Goal: Task Accomplishment & Management: Complete application form

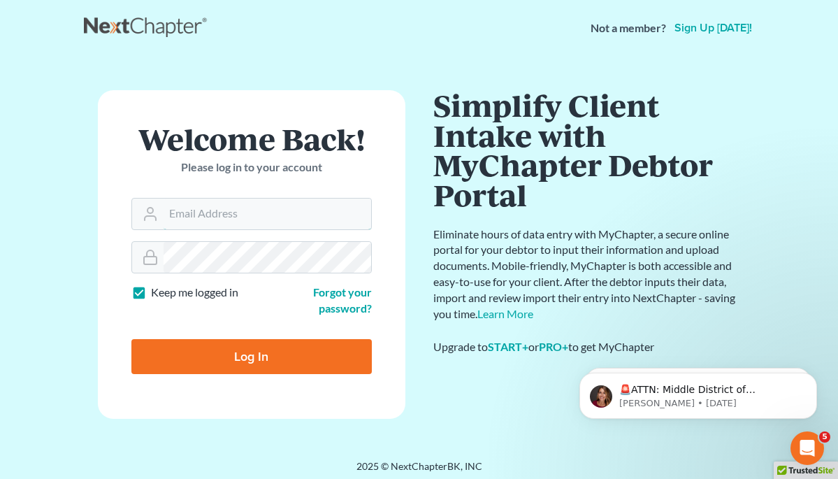
type input "chris@langley-law.com"
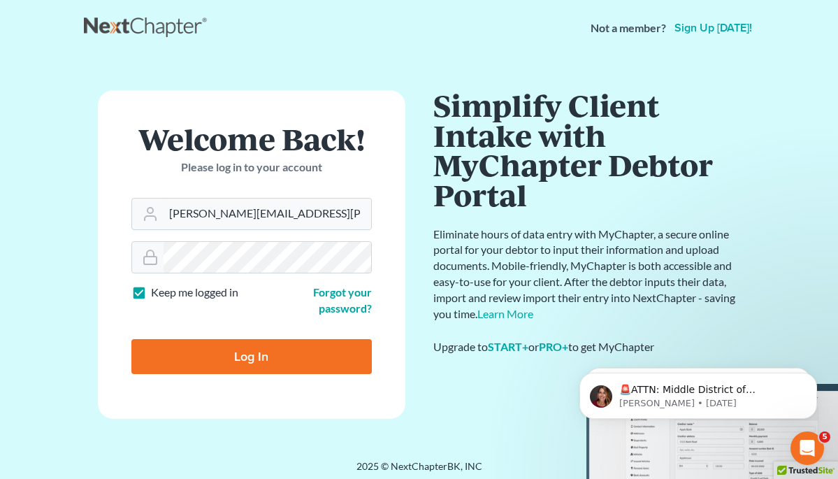
click at [251, 348] on input "Log In" at bounding box center [251, 356] width 240 height 35
type input "Thinking..."
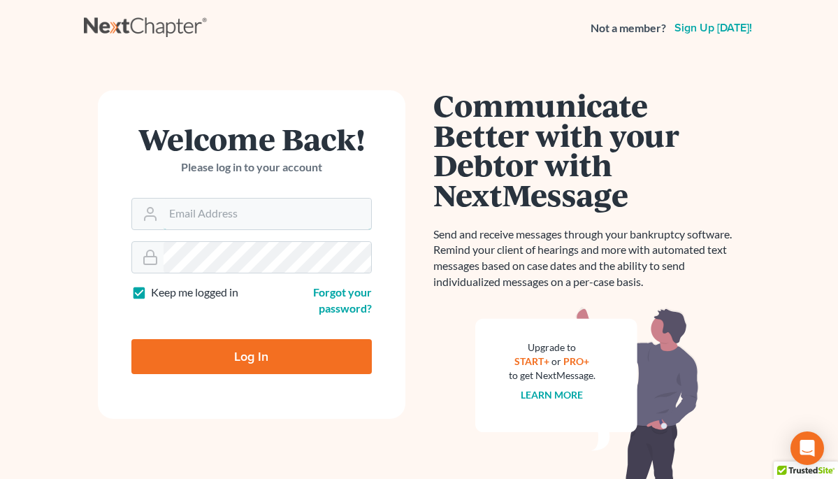
type input "chris@langley-law.com"
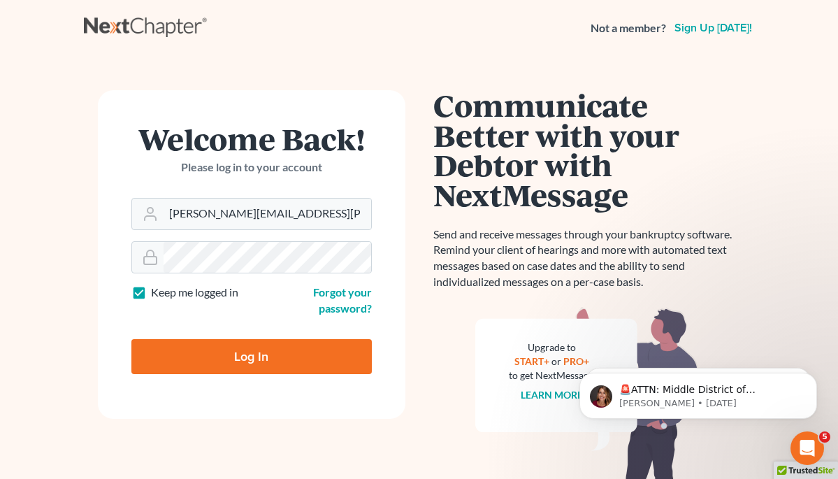
click at [253, 349] on input "Log In" at bounding box center [251, 356] width 240 height 35
type input "Thinking..."
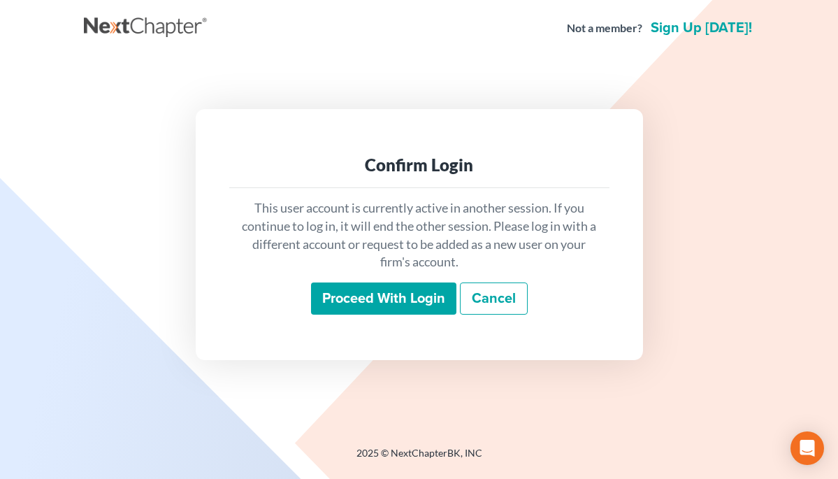
click at [345, 298] on input "Proceed with login" at bounding box center [383, 298] width 145 height 32
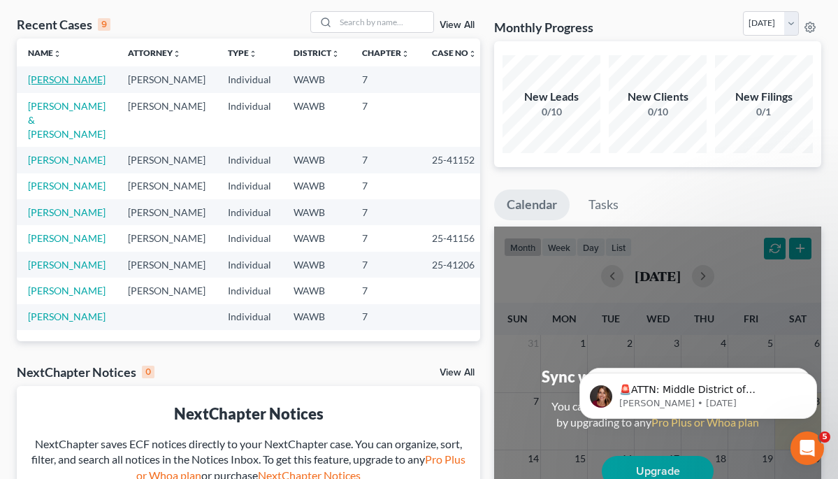
click at [63, 79] on link "[PERSON_NAME]" at bounding box center [67, 79] width 78 height 12
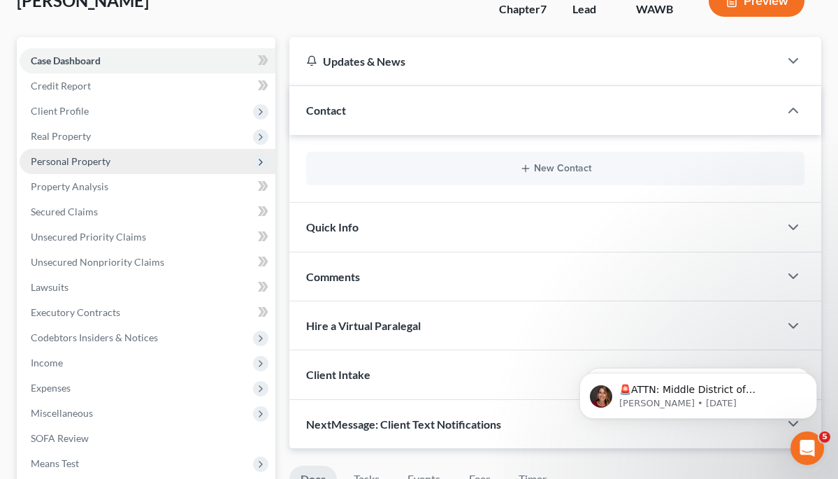
scroll to position [106, 0]
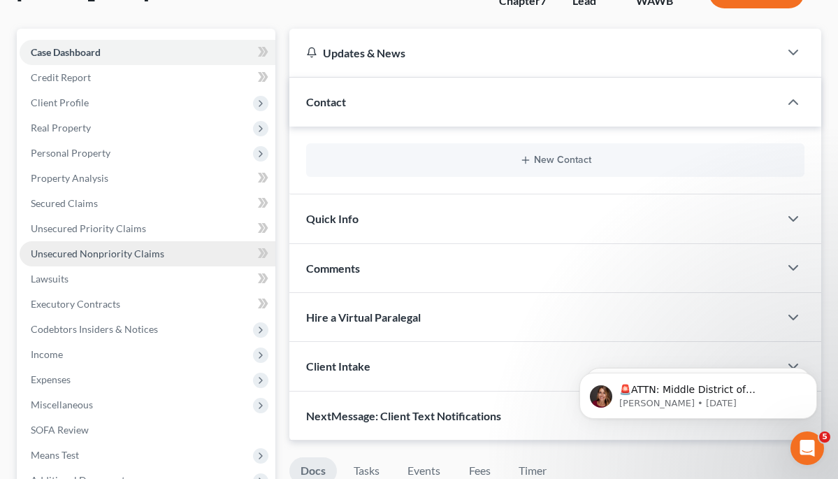
click at [138, 256] on span "Unsecured Nonpriority Claims" at bounding box center [97, 253] width 133 height 12
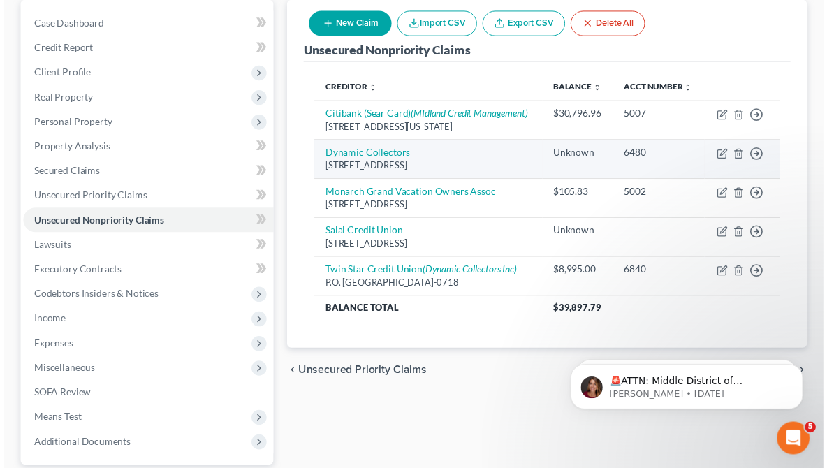
scroll to position [116, 0]
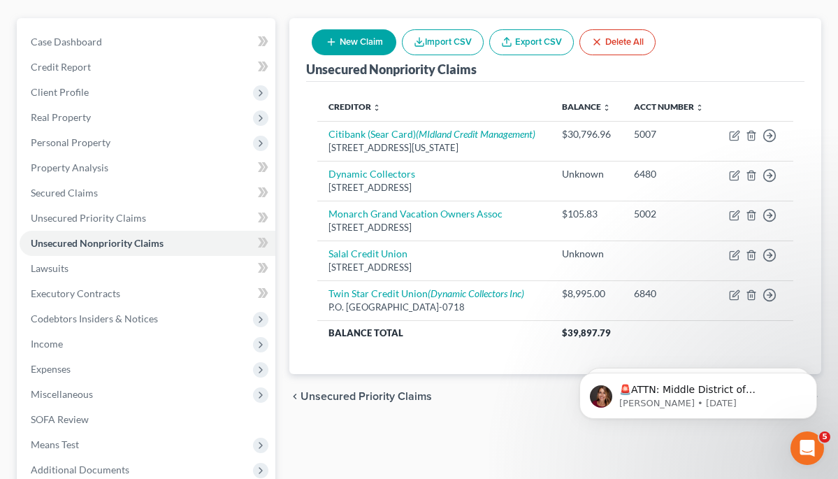
click at [366, 45] on button "New Claim" at bounding box center [354, 42] width 85 height 26
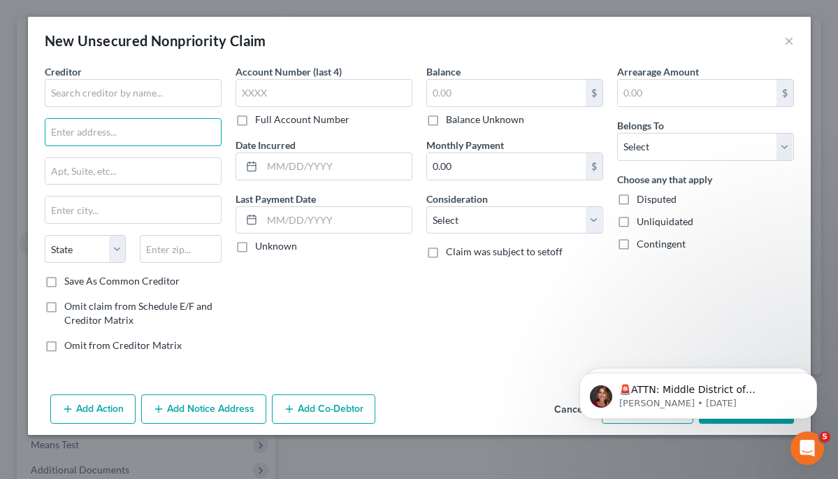
paste input "PO Box 109032."
type input "PO Box 109032."
click at [95, 92] on input "text" at bounding box center [133, 93] width 177 height 28
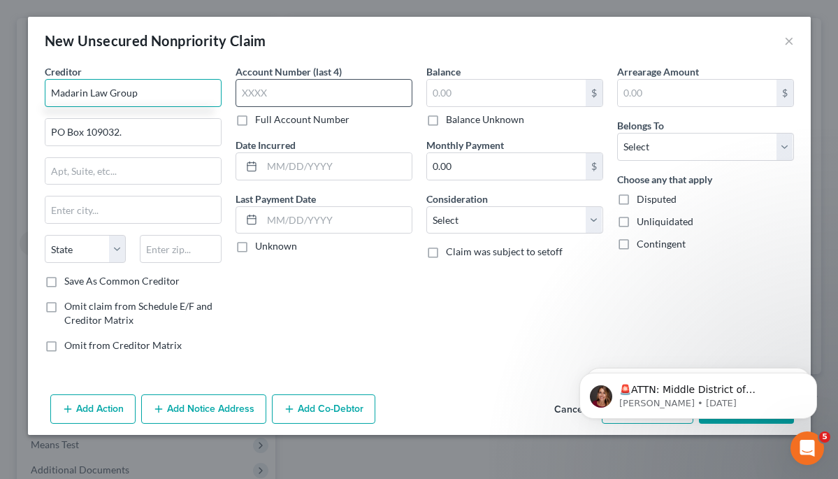
type input "Madarin Law Group"
click at [255, 119] on label "Full Account Number" at bounding box center [302, 120] width 94 height 14
click at [261, 119] on input "Full Account Number" at bounding box center [265, 117] width 9 height 9
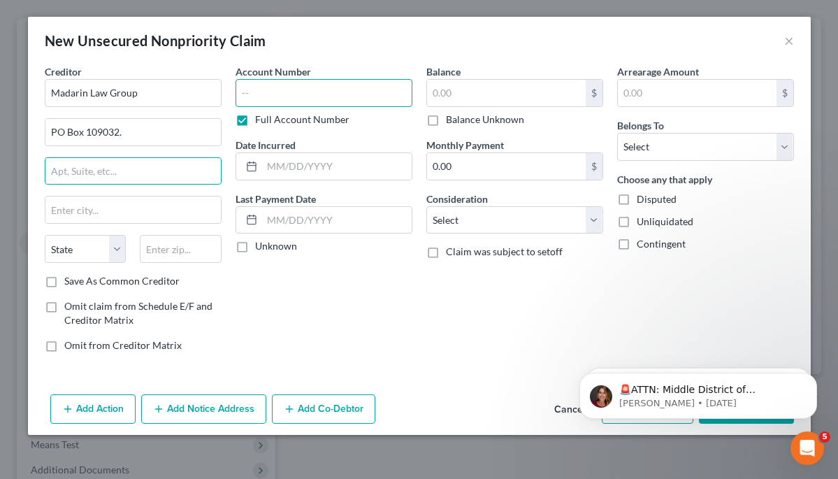
click at [259, 91] on input "text" at bounding box center [324, 93] width 177 height 28
paste input "147628"
click at [243, 95] on input "147628" at bounding box center [324, 93] width 177 height 28
type input "Case no. 147628"
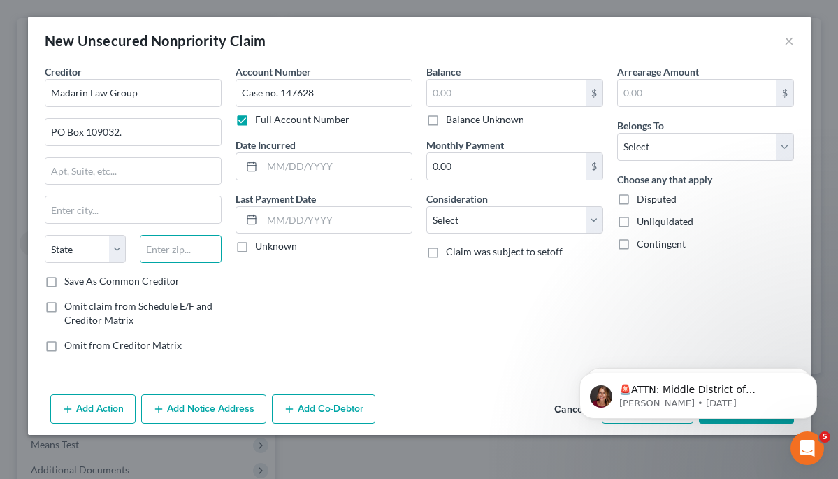
click at [156, 256] on input "text" at bounding box center [181, 249] width 82 height 28
type input "60610"
click at [254, 296] on div "Account Number Case no. 147628 Full Account Number Date Incurred Last Payment D…" at bounding box center [324, 213] width 191 height 299
type input "[GEOGRAPHIC_DATA]"
select select "14"
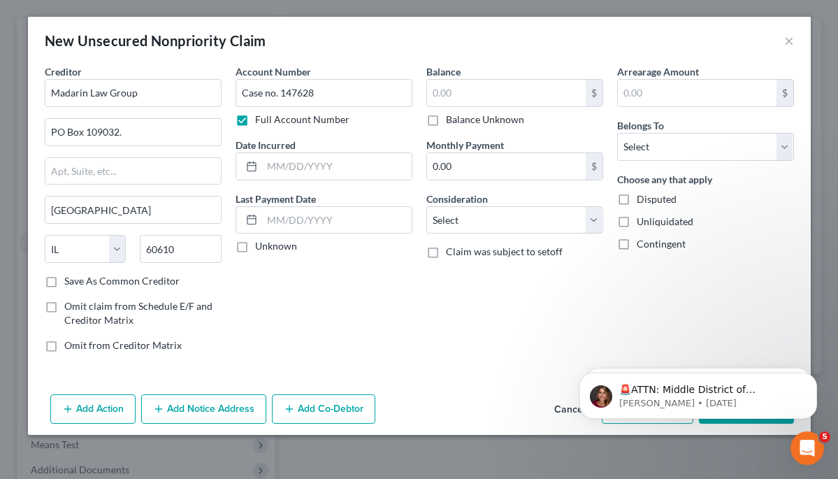
click at [64, 283] on label "Save As Common Creditor" at bounding box center [121, 281] width 115 height 14
click at [70, 283] on input "Save As Common Creditor" at bounding box center [74, 278] width 9 height 9
checkbox input "true"
click at [255, 245] on label "Unknown" at bounding box center [276, 246] width 42 height 14
click at [261, 245] on input "Unknown" at bounding box center [265, 243] width 9 height 9
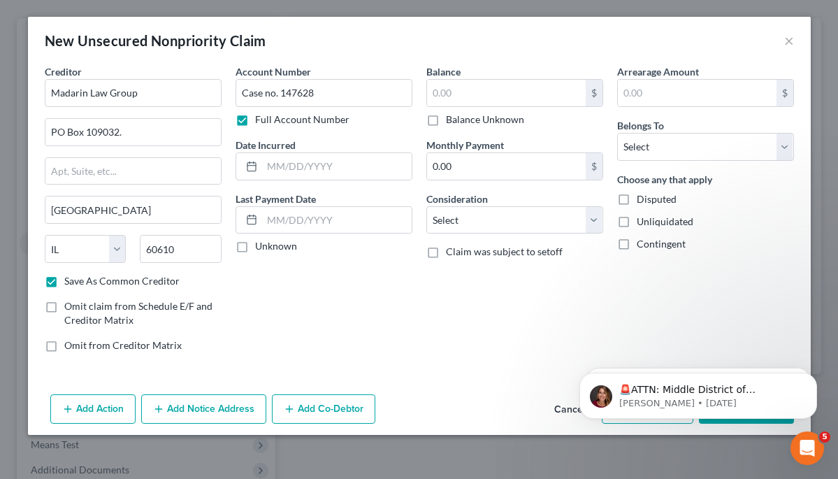
checkbox input "true"
click at [446, 118] on label "Balance Unknown" at bounding box center [485, 120] width 78 height 14
click at [451, 118] on input "Balance Unknown" at bounding box center [455, 117] width 9 height 9
checkbox input "true"
type input "0.00"
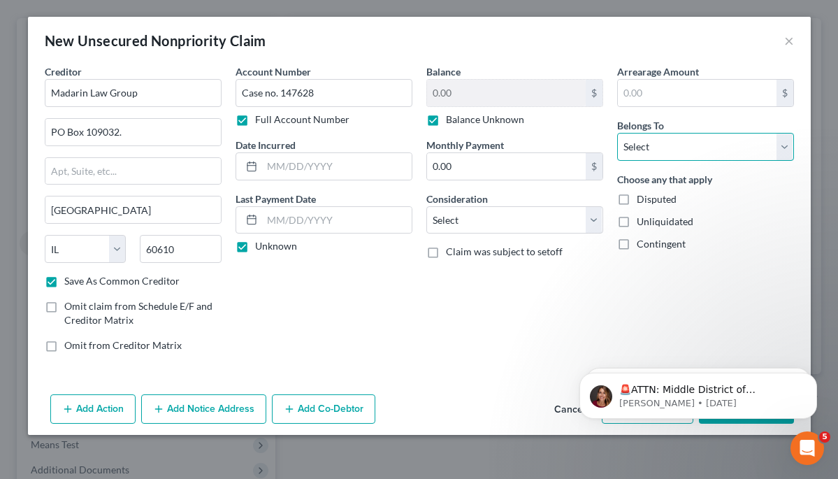
select select "0"
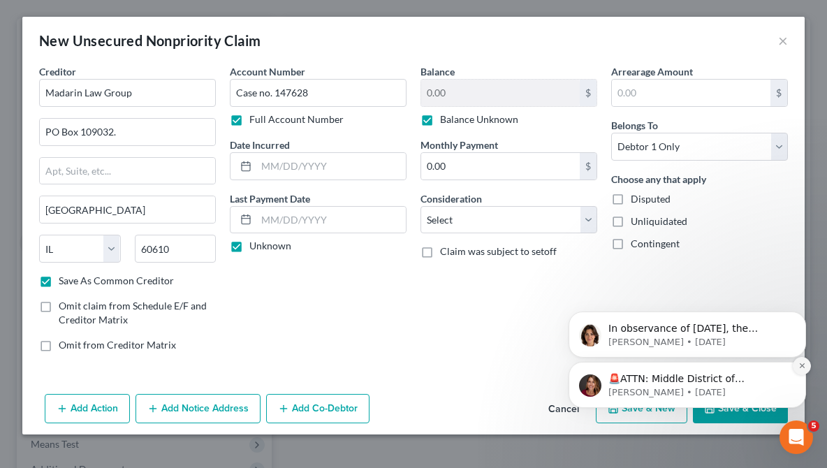
click at [802, 367] on icon "Dismiss notification" at bounding box center [803, 366] width 8 height 8
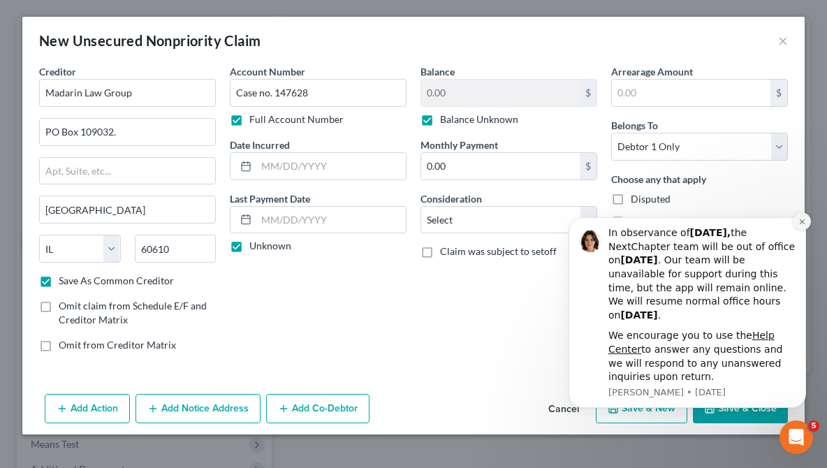
click at [802, 224] on icon "Dismiss notification" at bounding box center [801, 221] width 5 height 5
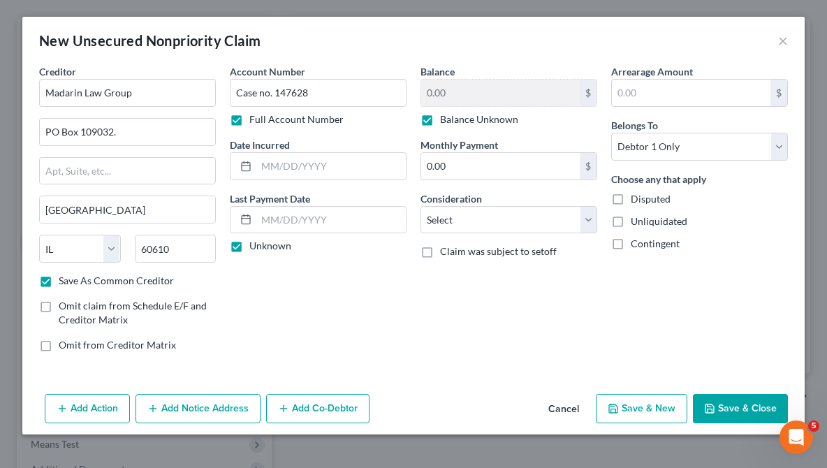
click at [728, 411] on button "Save & Close" at bounding box center [740, 408] width 95 height 29
checkbox input "false"
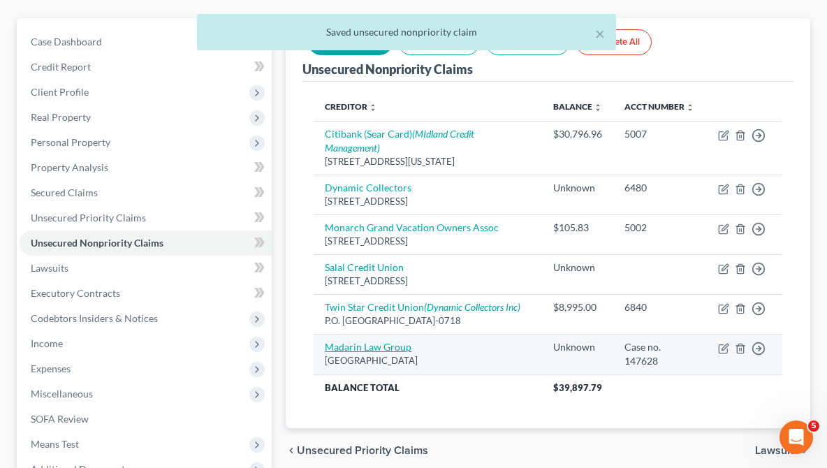
click at [400, 341] on link "Madarin Law Group" at bounding box center [368, 347] width 87 height 12
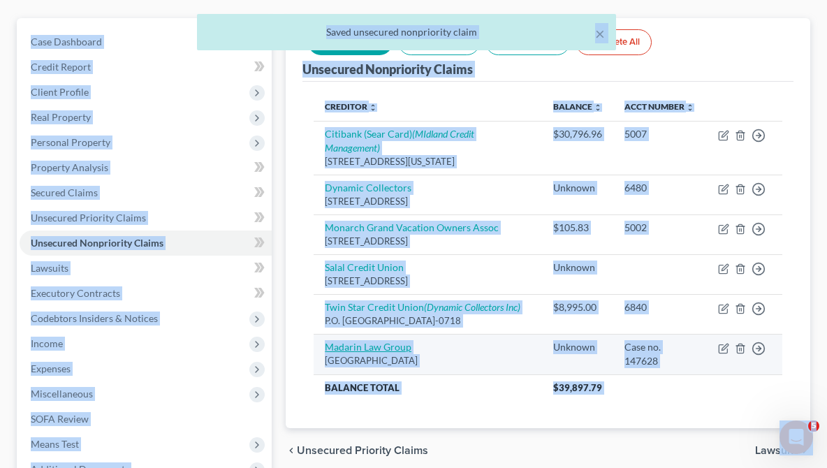
select select "14"
select select "0"
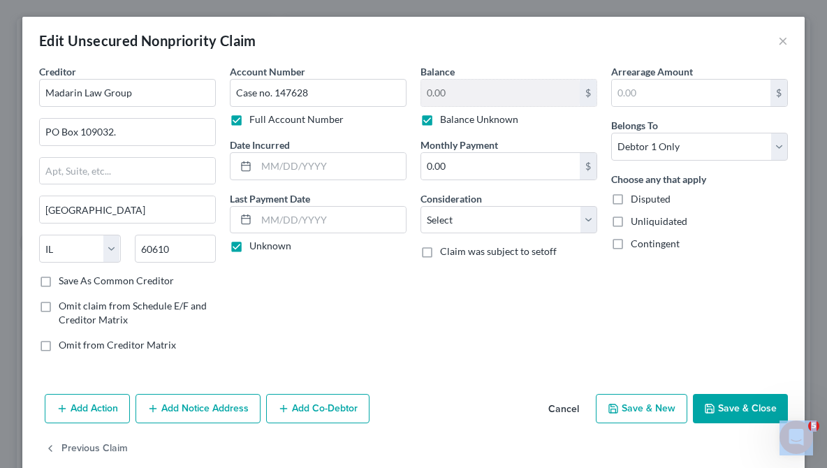
click at [753, 402] on button "Save & Close" at bounding box center [740, 408] width 95 height 29
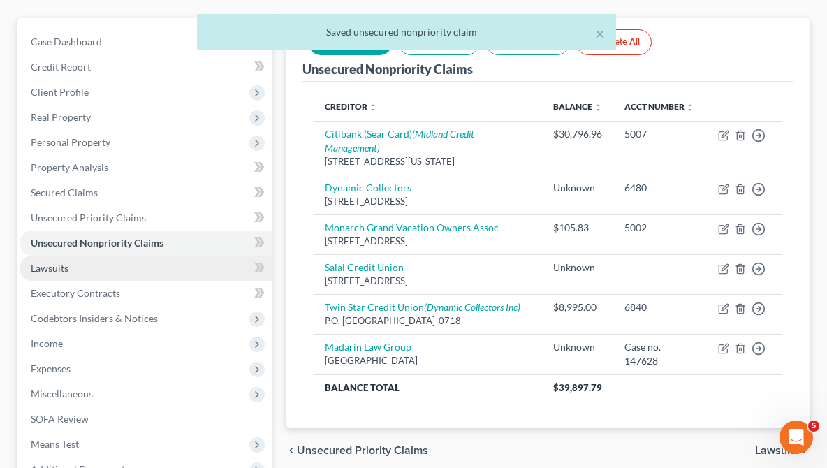
click at [74, 266] on link "Lawsuits" at bounding box center [146, 268] width 252 height 25
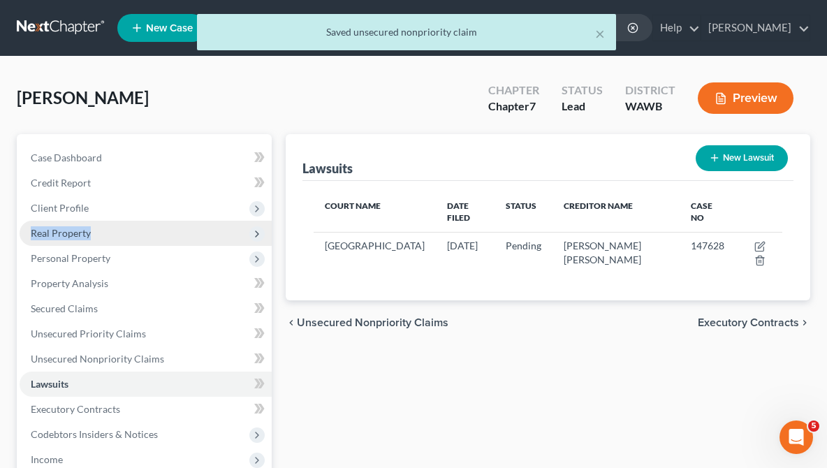
click at [88, 226] on span "Real Property" at bounding box center [146, 233] width 252 height 25
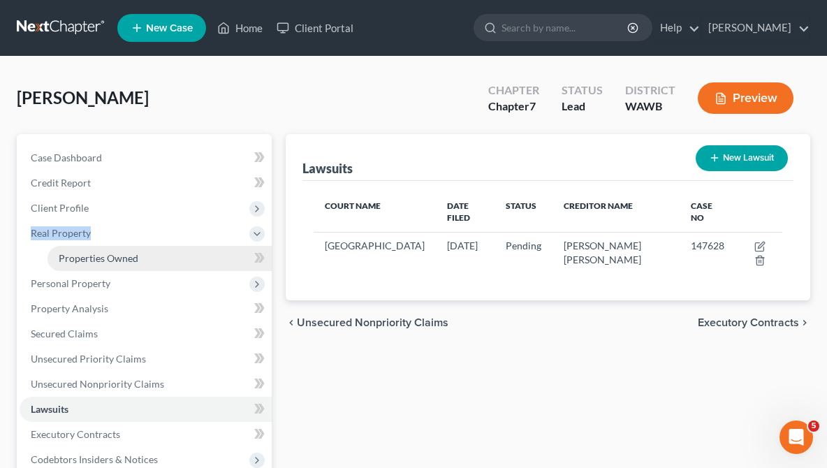
click at [121, 256] on span "Properties Owned" at bounding box center [99, 258] width 80 height 12
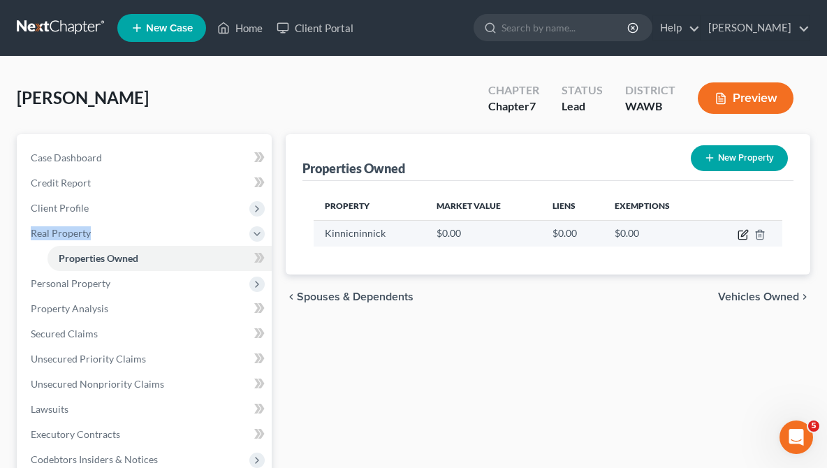
click at [744, 232] on icon "button" at bounding box center [744, 233] width 6 height 6
select select "0"
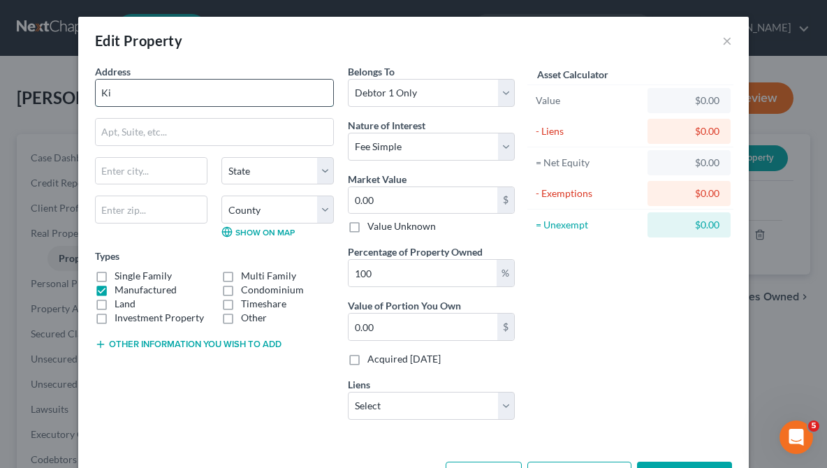
type input "K"
type input "17133 Kinnikinnick Rd SE"
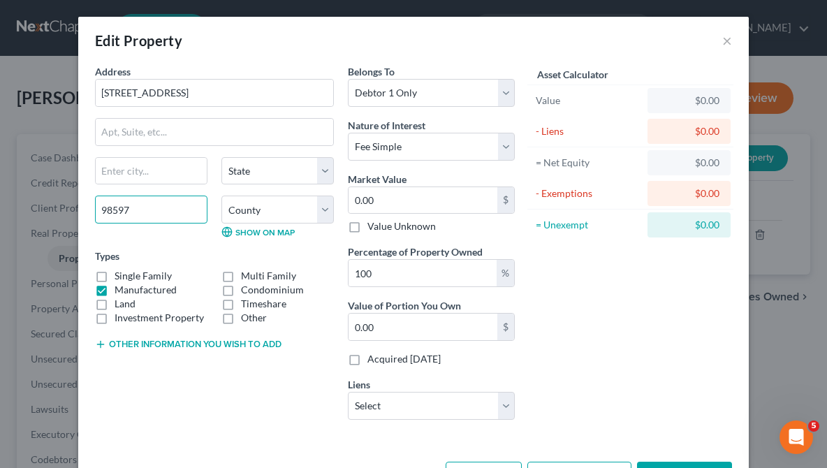
type input "98597"
click at [159, 251] on div "Types Single Family Multi Family Manufactured Condominium Land Timeshare Invest…" at bounding box center [214, 287] width 239 height 76
type input "Yelm"
select select "50"
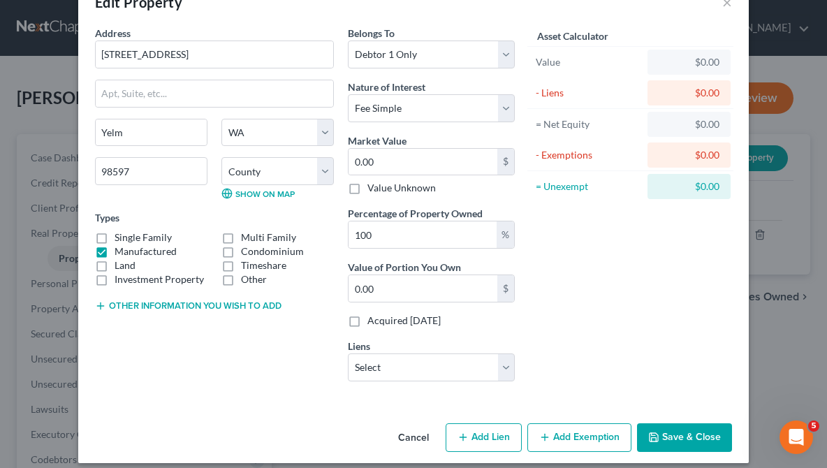
scroll to position [26, 0]
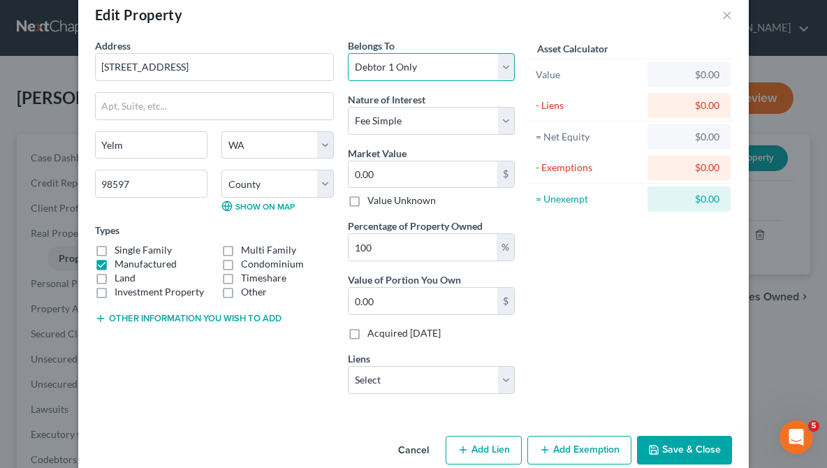
select select "3"
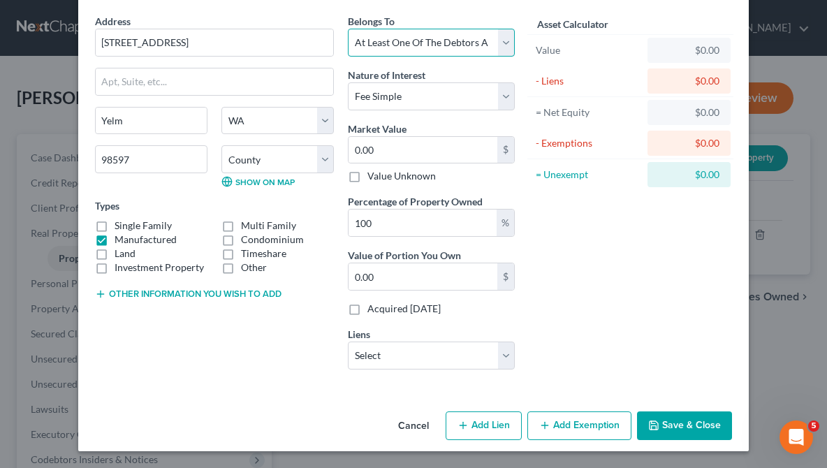
scroll to position [50, 0]
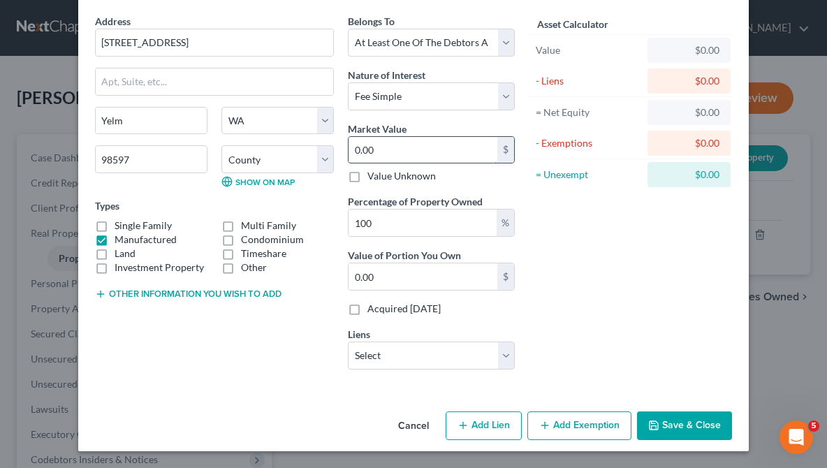
click at [396, 150] on input "0.00" at bounding box center [423, 150] width 149 height 27
type input "3"
type input "3.00"
type input "38"
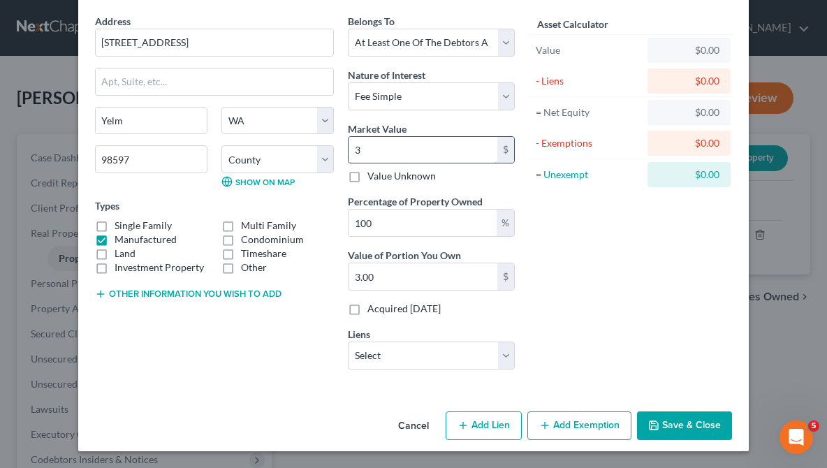
type input "38.00"
type input "380"
type input "380.00"
type input "38"
type input "38.00"
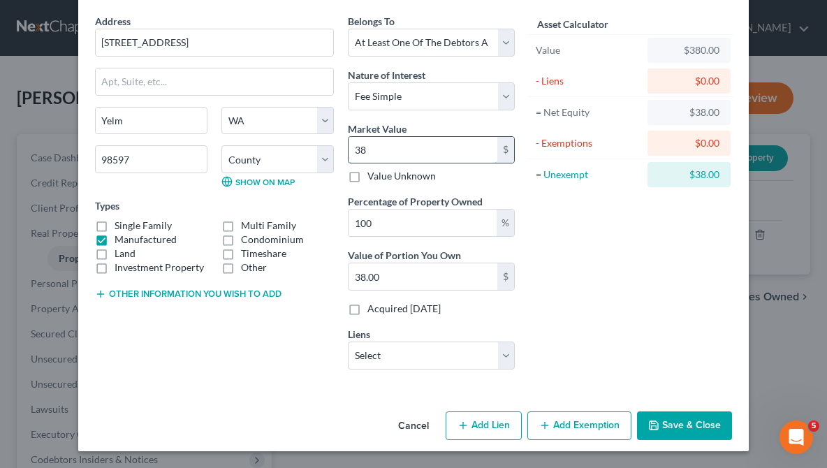
type input "3"
type input "3.00"
type input "0"
paste input "381,900"
type input "381,900"
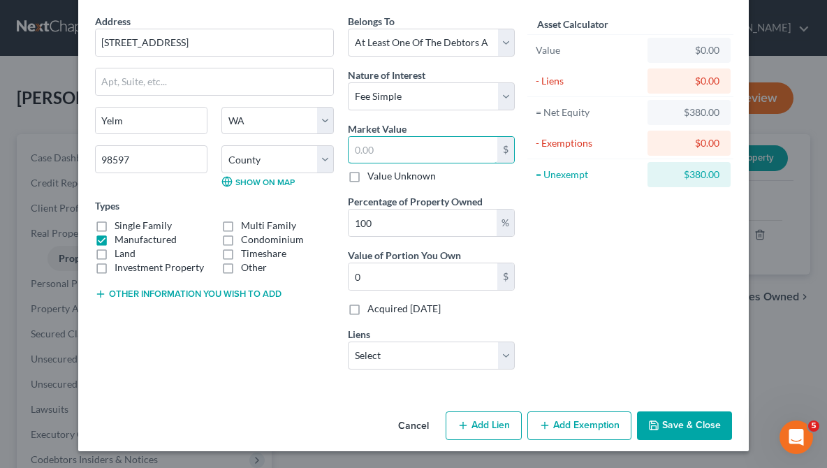
type input "381,900.00"
type input "381,900"
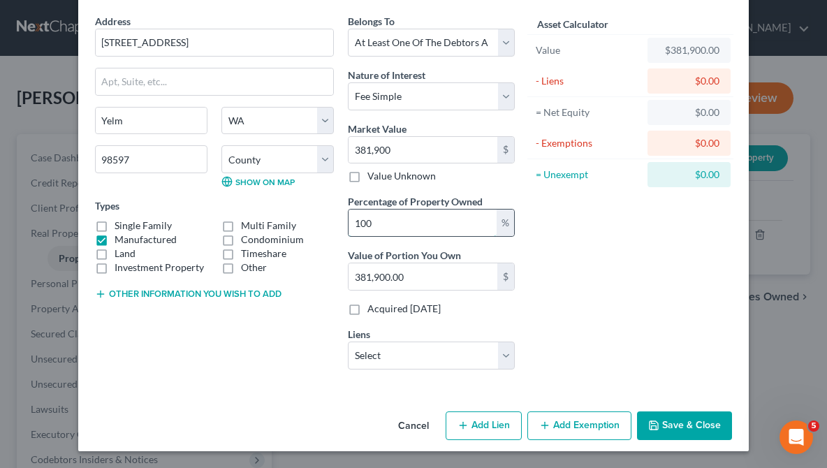
click at [436, 229] on input "100" at bounding box center [423, 223] width 148 height 27
type input "10"
type input "38,190.00"
type input "1"
type input "3,819.00"
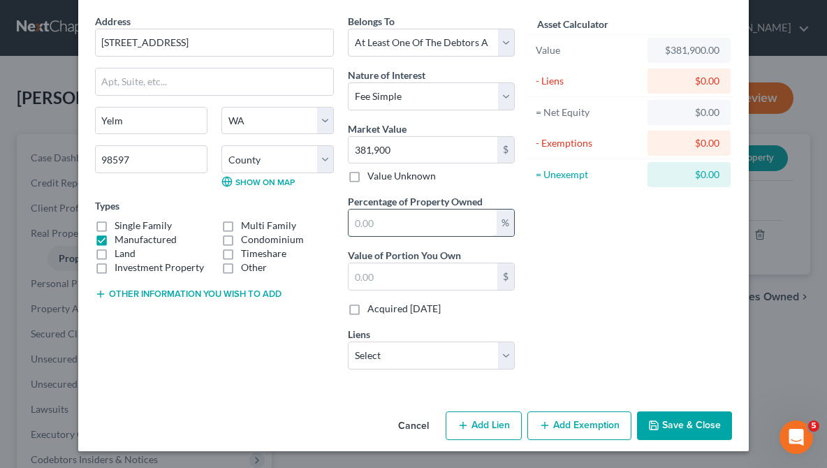
type input "5"
type input "19,095.00"
type input "50"
type input "190,950.00"
type input "50"
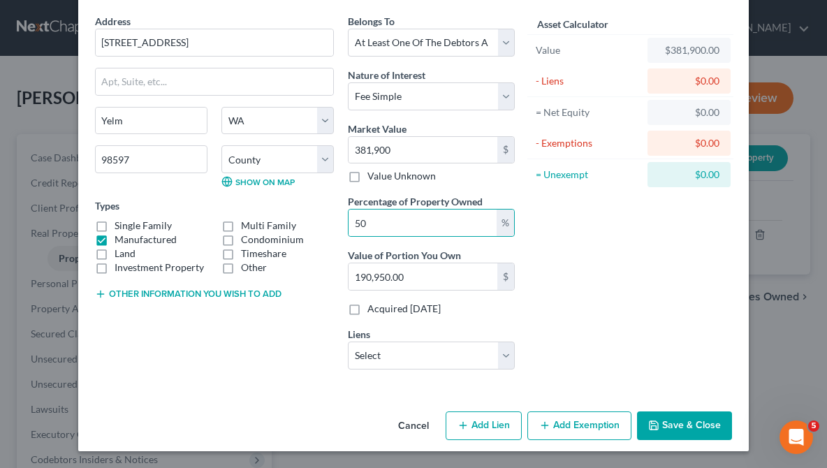
click at [676, 424] on button "Save & Close" at bounding box center [684, 426] width 95 height 29
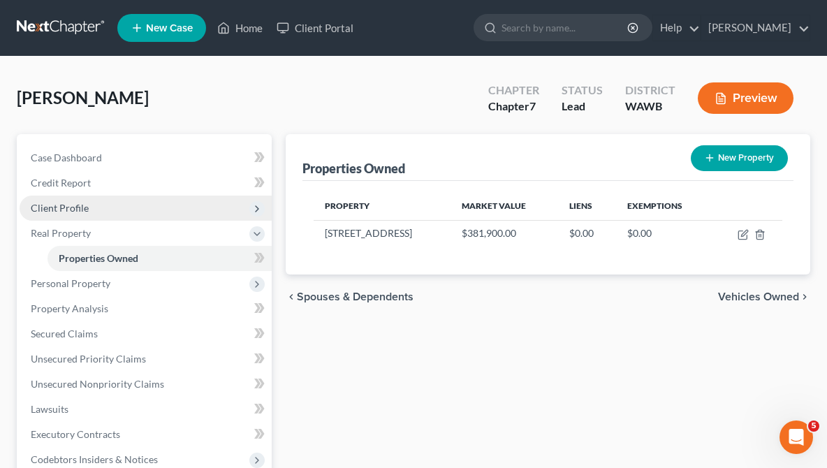
click at [86, 202] on span "Client Profile" at bounding box center [60, 208] width 58 height 12
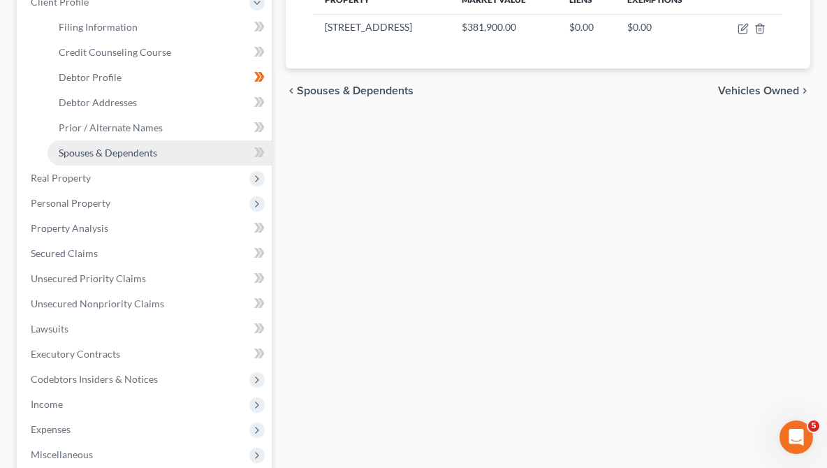
scroll to position [209, 0]
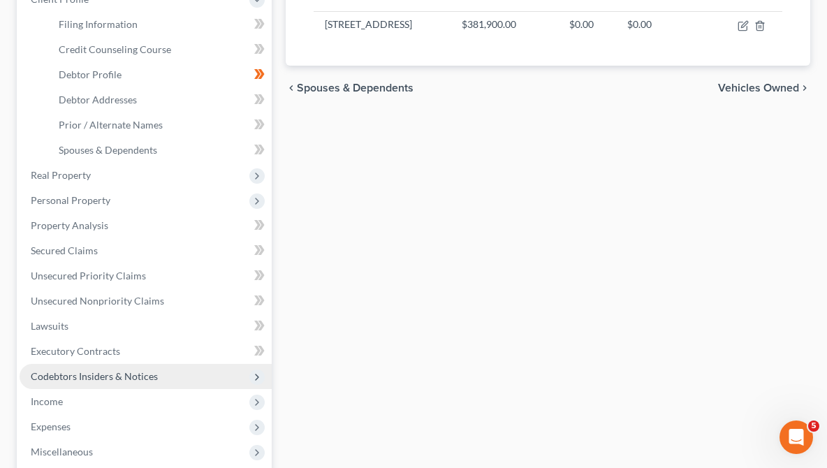
click at [131, 373] on span "Codebtors Insiders & Notices" at bounding box center [94, 376] width 127 height 12
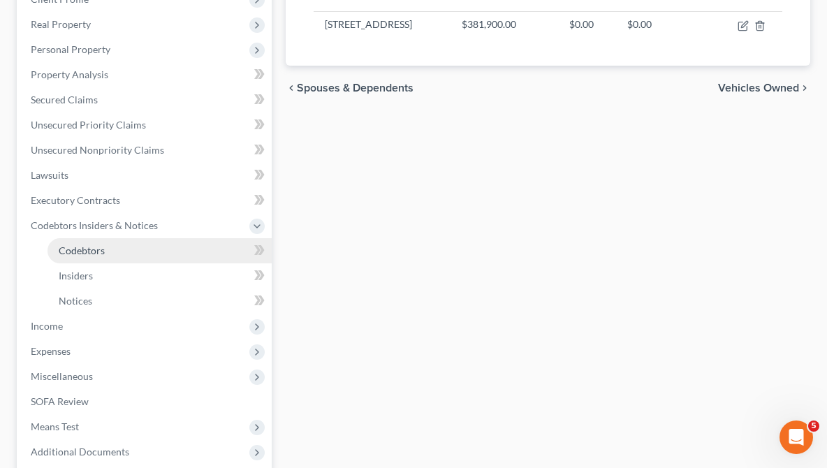
click at [88, 249] on span "Codebtors" at bounding box center [82, 251] width 46 height 12
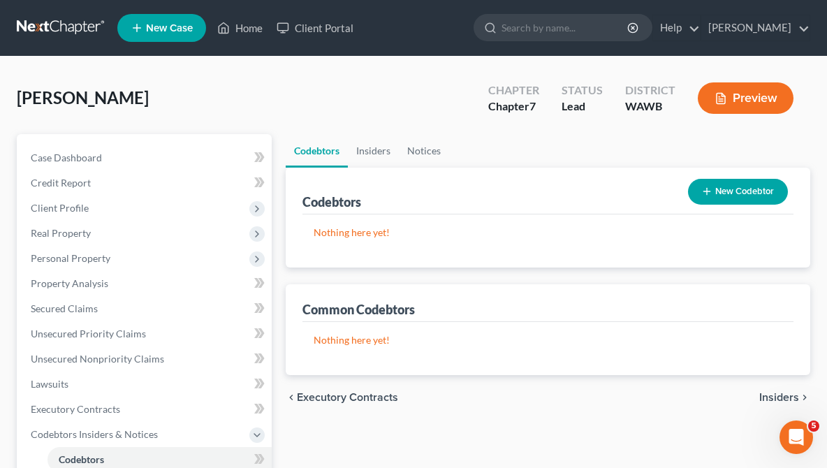
click at [328, 235] on p "Nothing here yet!" at bounding box center [548, 233] width 469 height 14
click at [716, 185] on button "New Codebtor" at bounding box center [738, 192] width 100 height 26
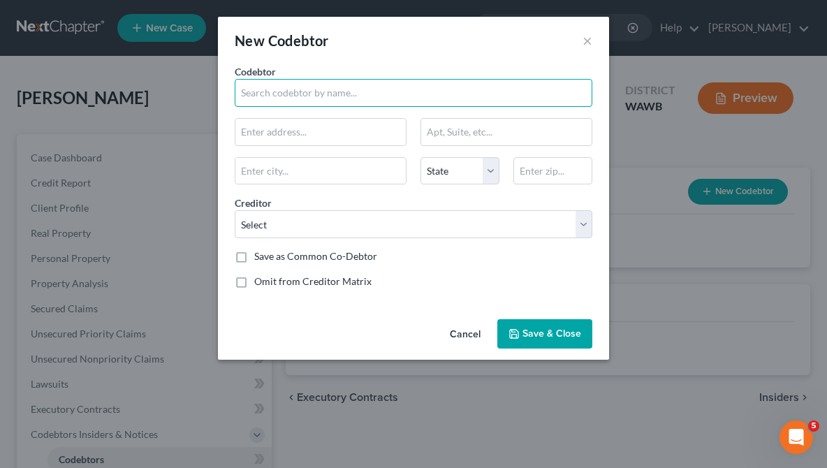
click at [269, 91] on input "text" at bounding box center [414, 93] width 358 height 28
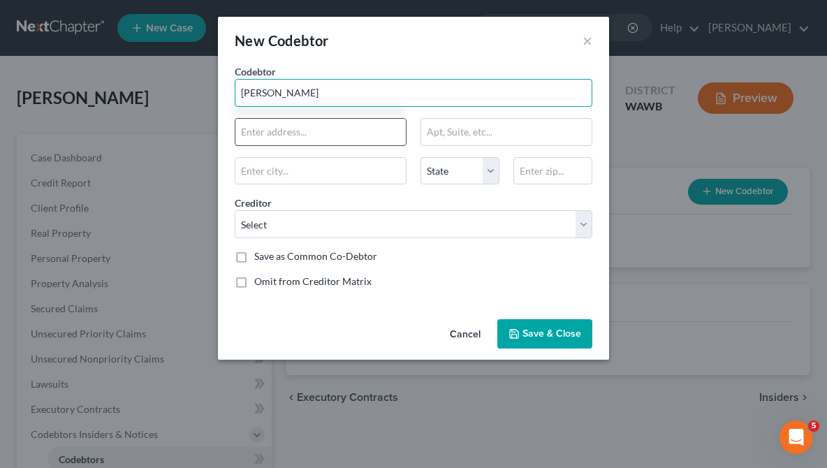
type input "Kristin WIlliams"
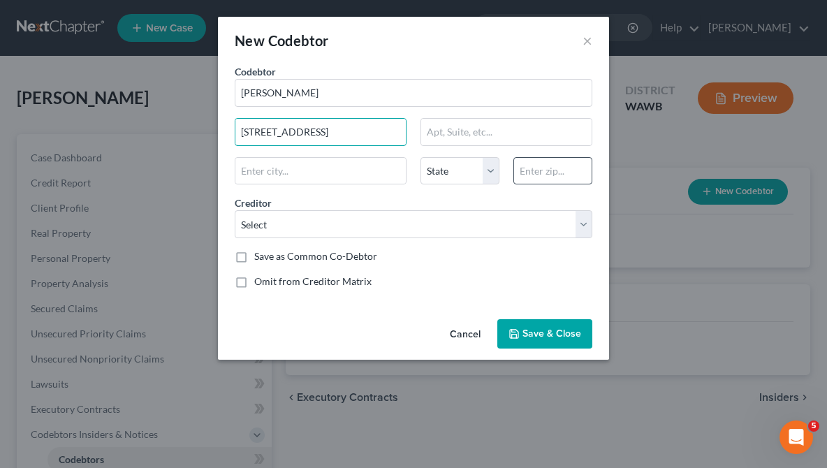
type input "17133 Kinnikinnick rd"
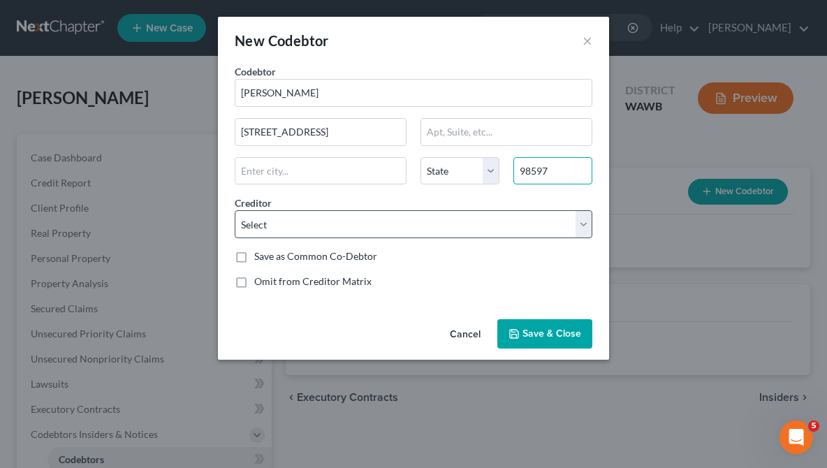
type input "98597"
type input "Yelm"
select select "50"
select select "1"
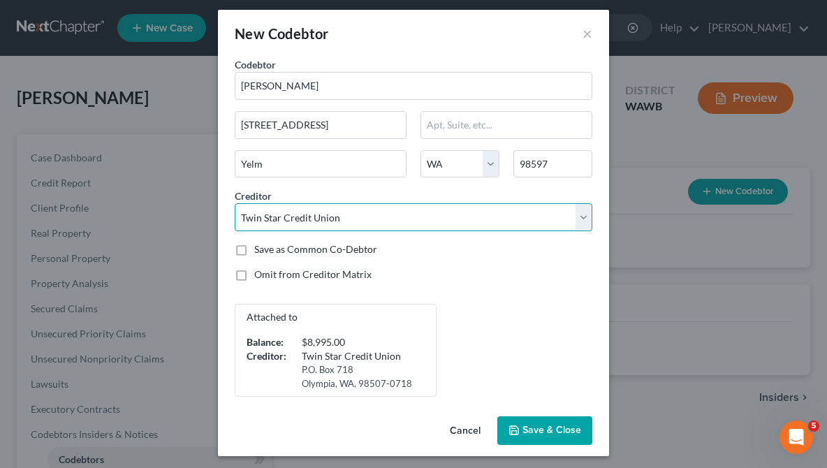
scroll to position [1, 0]
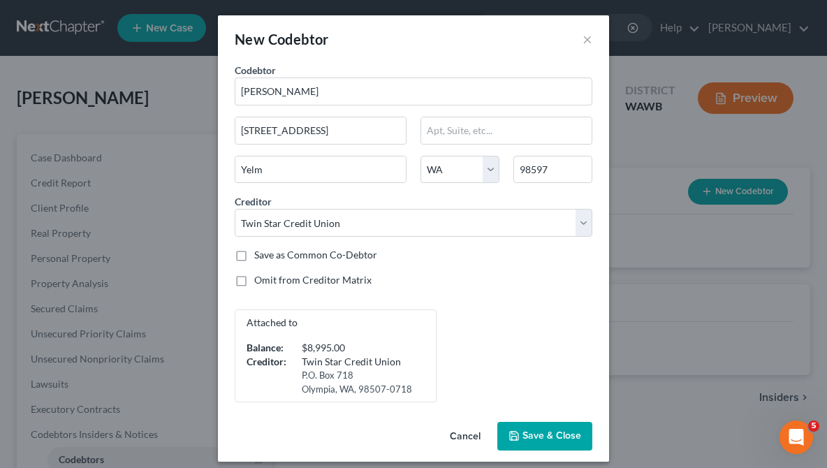
click at [526, 435] on span "Save & Close" at bounding box center [552, 436] width 59 height 12
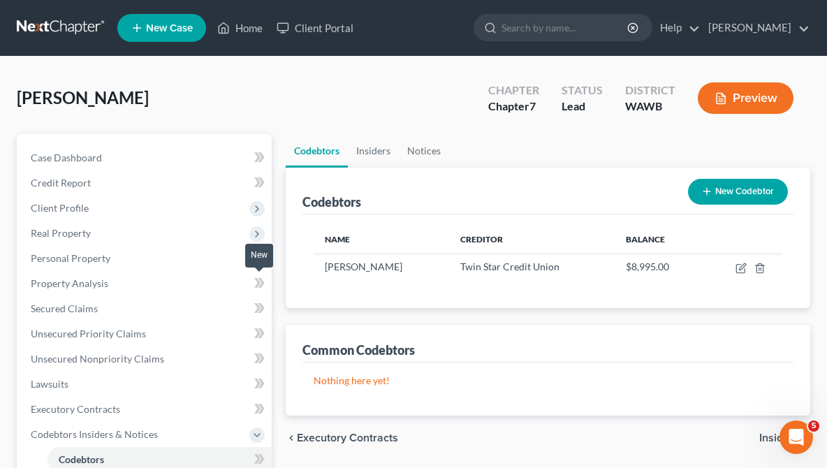
scroll to position [0, 0]
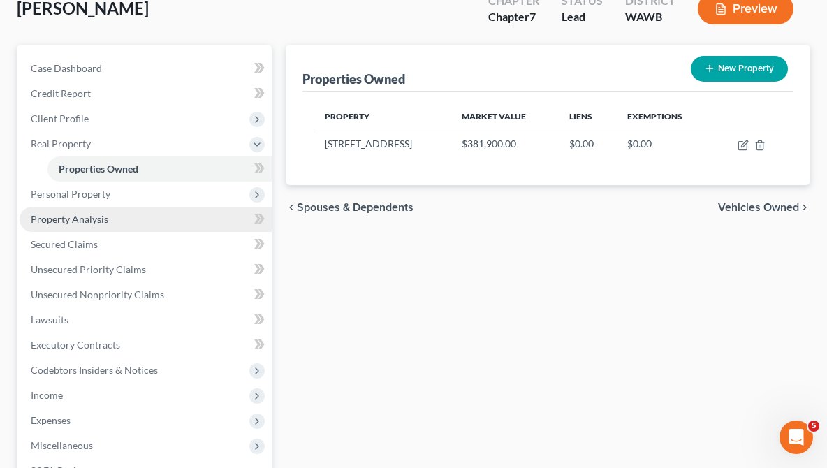
scroll to position [92, 0]
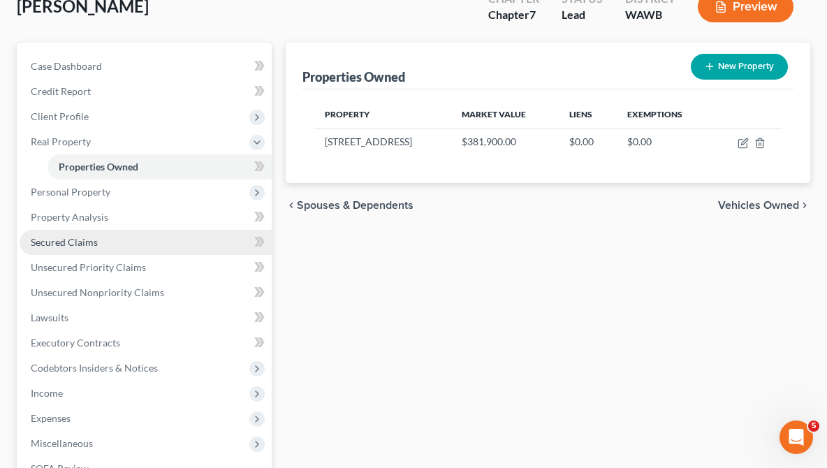
click at [113, 241] on link "Secured Claims" at bounding box center [146, 242] width 252 height 25
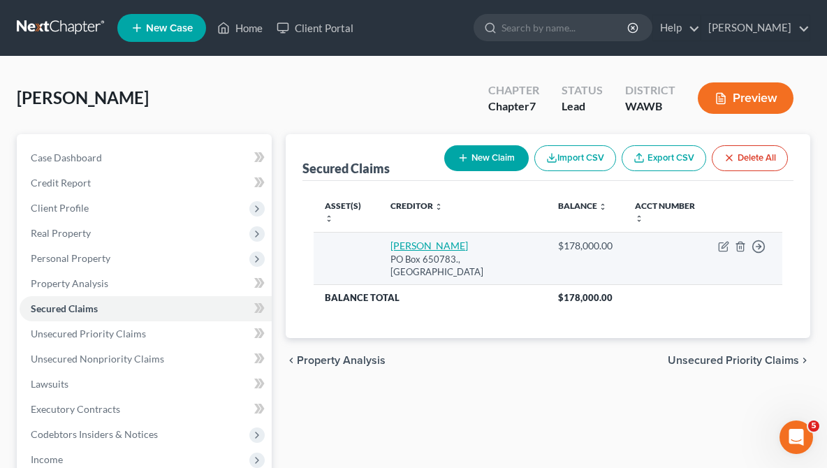
click at [420, 246] on link "Mr Cooper" at bounding box center [430, 246] width 78 height 12
select select "45"
select select "3"
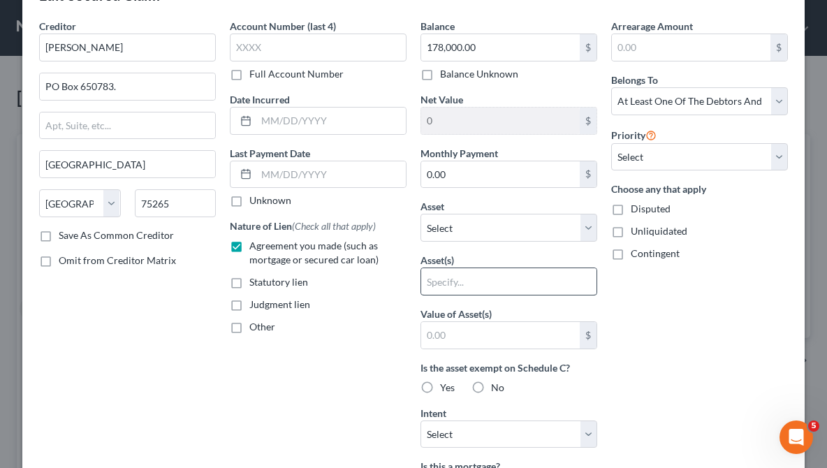
scroll to position [29, 0]
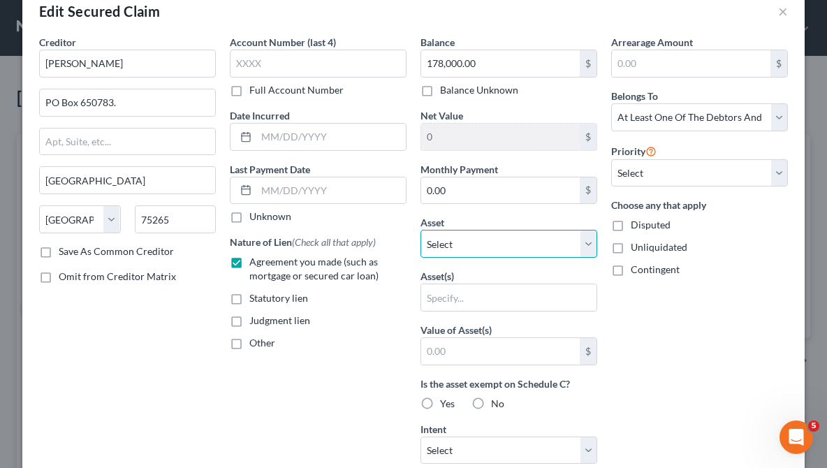
select select "8"
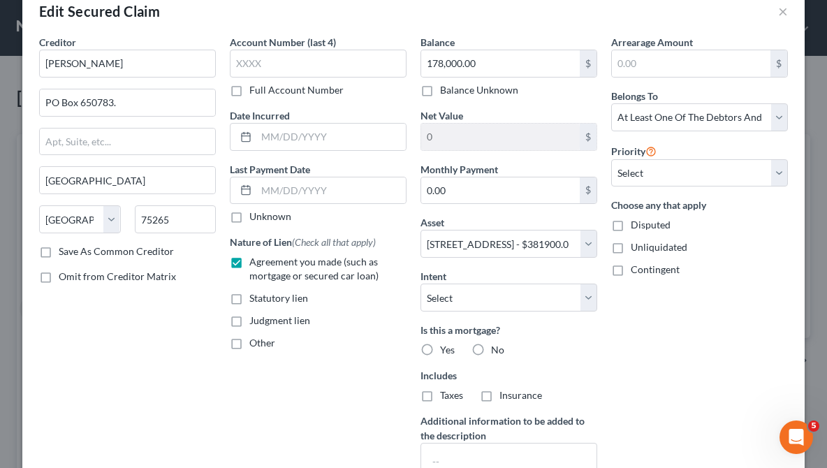
click at [440, 350] on label "Yes" at bounding box center [447, 350] width 15 height 14
click at [446, 350] on input "Yes" at bounding box center [450, 347] width 9 height 9
radio input "true"
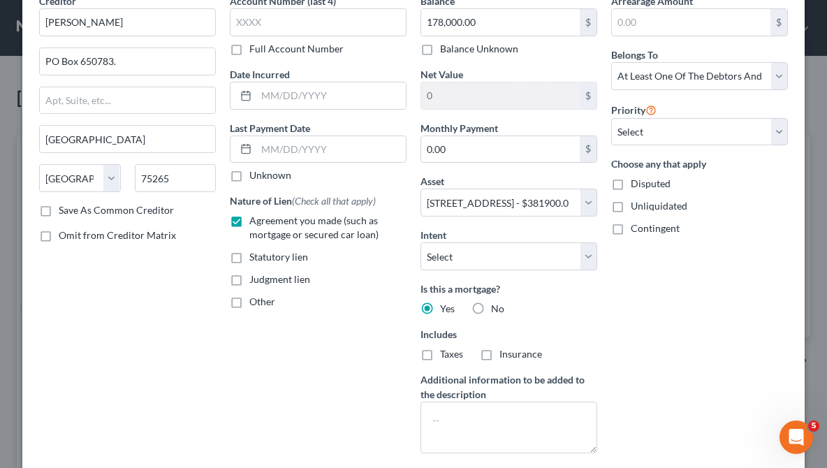
scroll to position [83, 0]
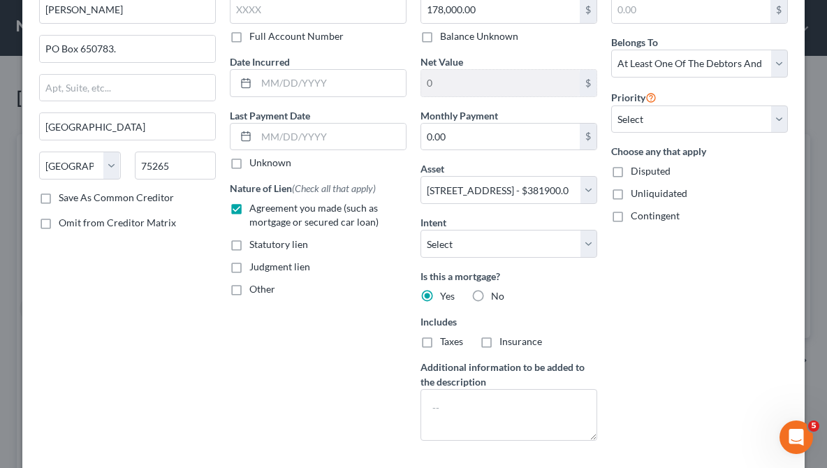
click at [440, 338] on label "Taxes" at bounding box center [451, 342] width 23 height 14
click at [446, 338] on input "Taxes" at bounding box center [450, 339] width 9 height 9
checkbox input "true"
click at [500, 342] on label "Insurance" at bounding box center [521, 342] width 43 height 14
click at [505, 342] on input "Insurance" at bounding box center [509, 339] width 9 height 9
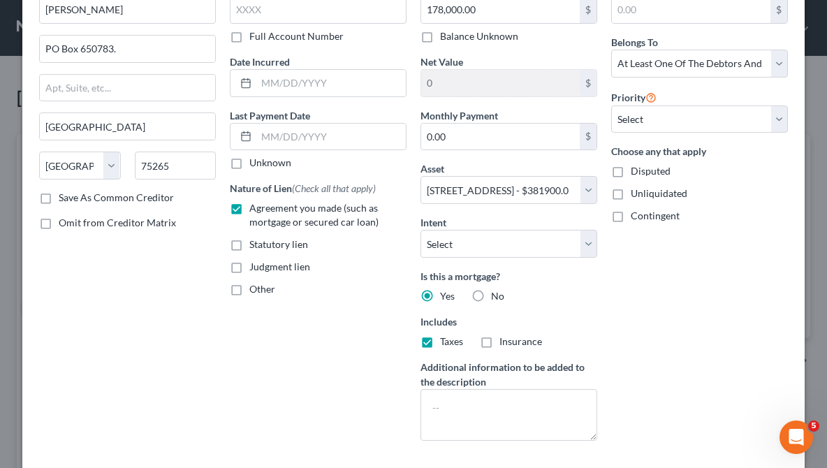
checkbox input "true"
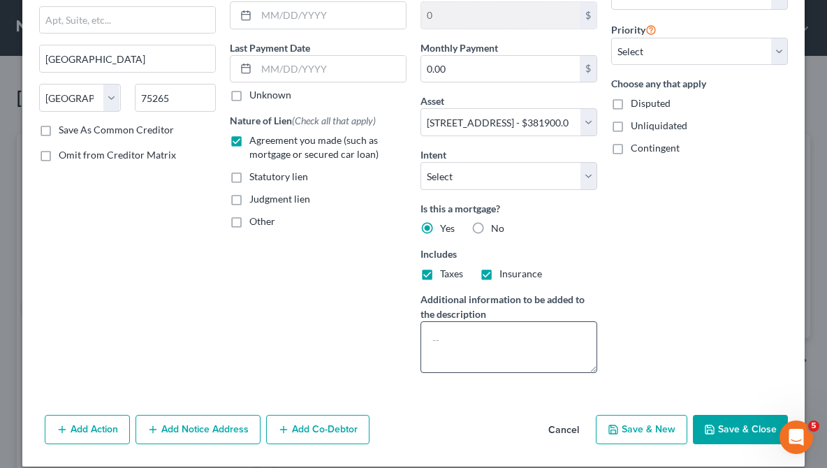
scroll to position [148, 0]
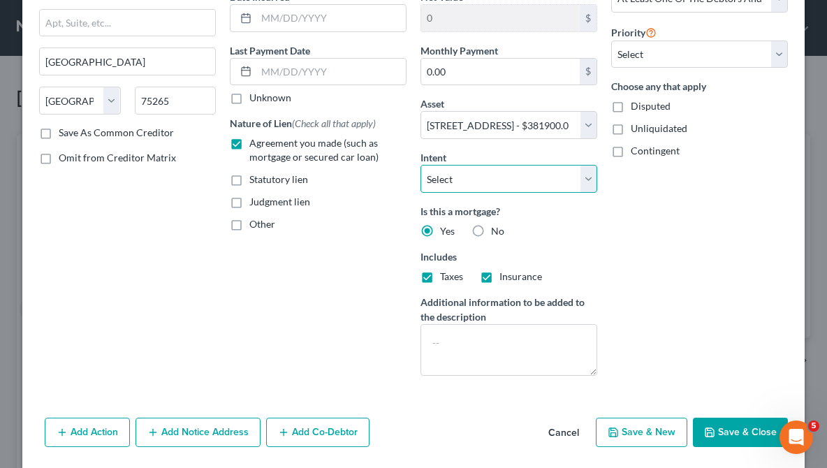
select select "4"
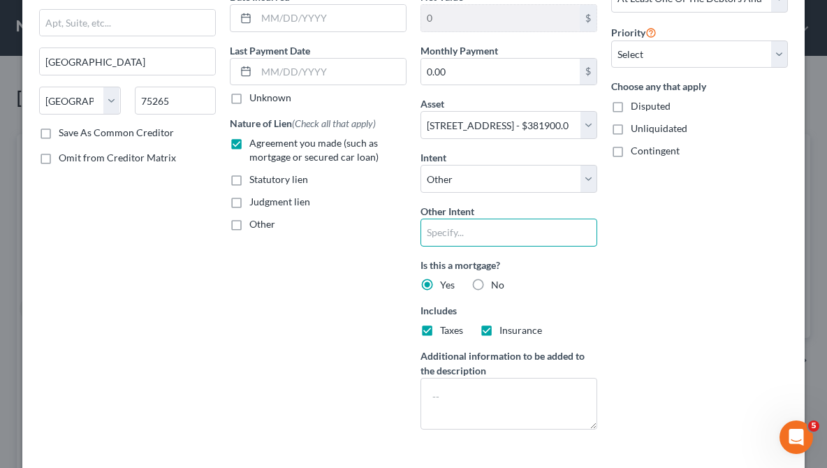
click at [545, 240] on input "text" at bounding box center [509, 233] width 177 height 28
type input "pay as agreed"
click at [386, 315] on div "Account Number (last 4) Full Account Number Date Incurred Last Payment Date Unk…" at bounding box center [318, 178] width 191 height 525
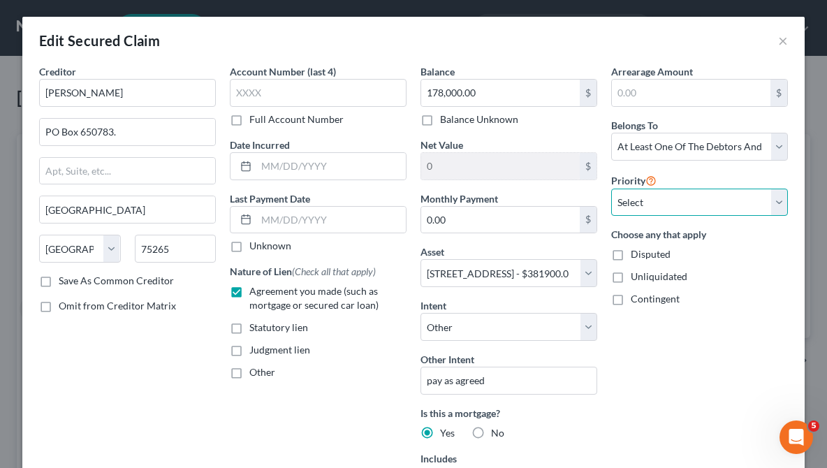
scroll to position [219, 0]
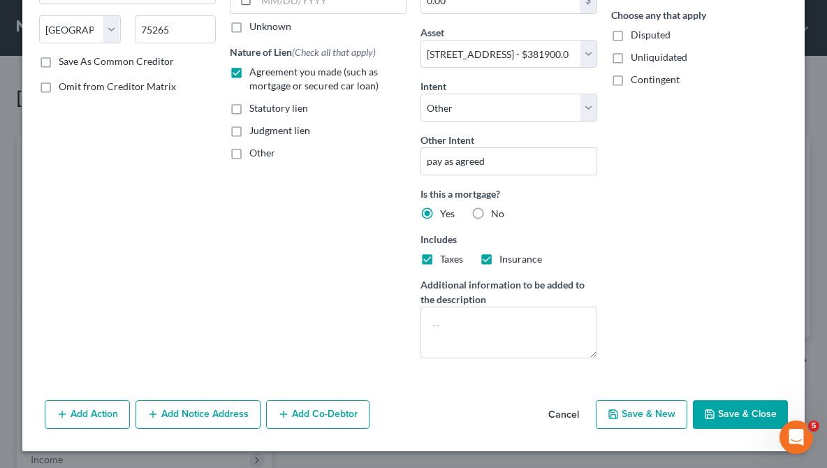
click at [731, 417] on button "Save & Close" at bounding box center [740, 414] width 95 height 29
select select
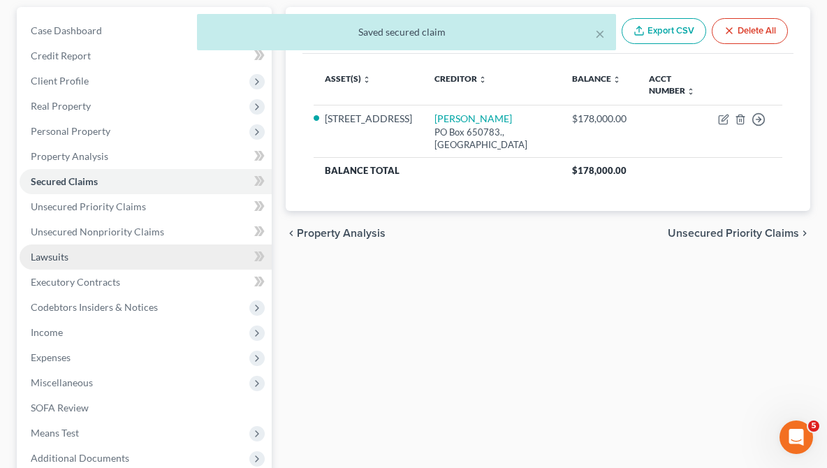
scroll to position [141, 0]
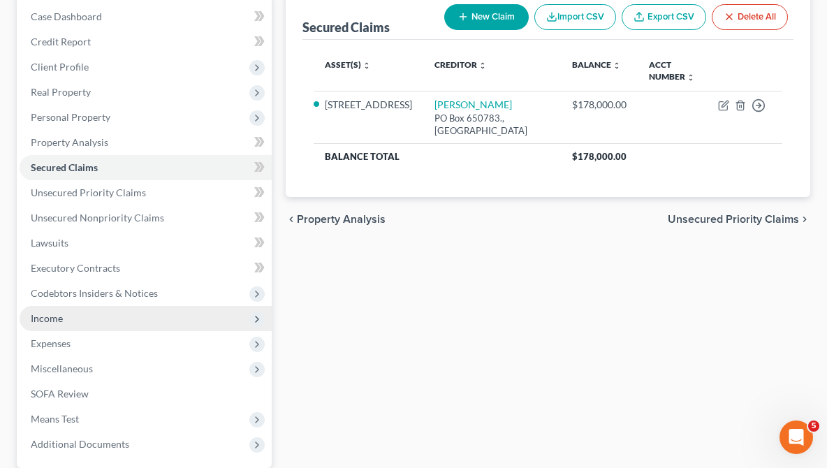
click at [63, 321] on span "Income" at bounding box center [146, 318] width 252 height 25
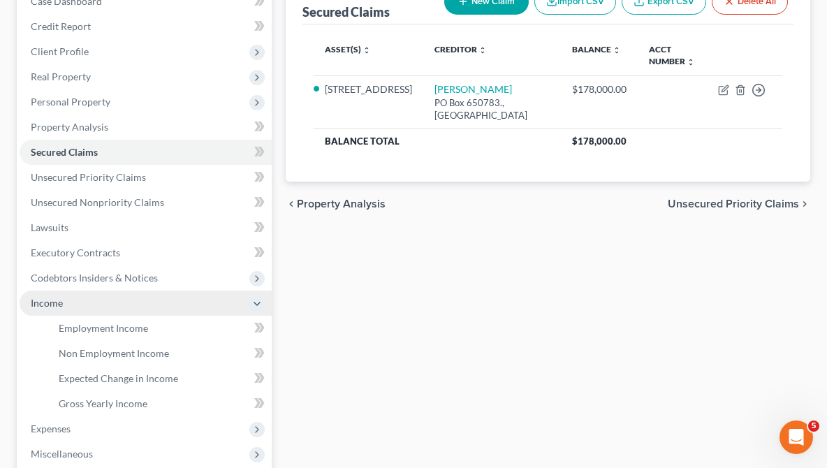
scroll to position [158, 0]
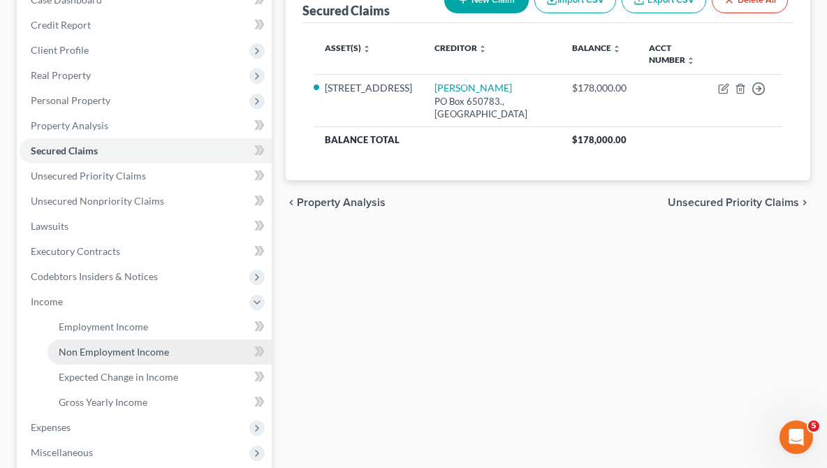
click at [138, 350] on span "Non Employment Income" at bounding box center [114, 352] width 110 height 12
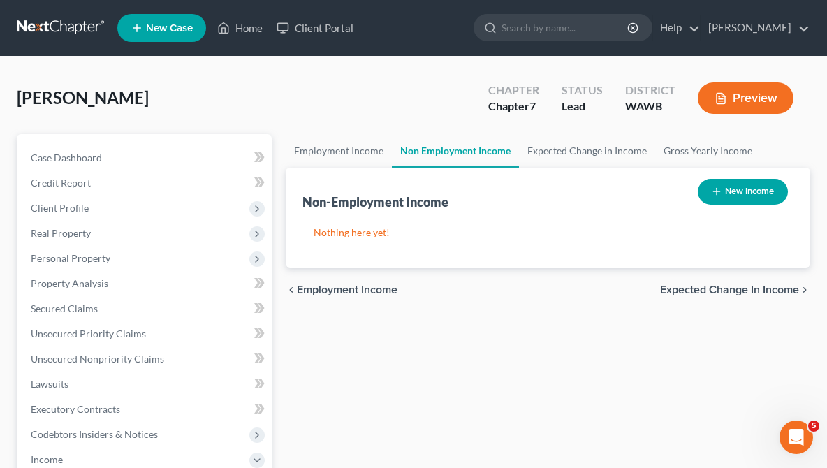
click at [726, 192] on button "New Income" at bounding box center [743, 192] width 90 height 26
select select "0"
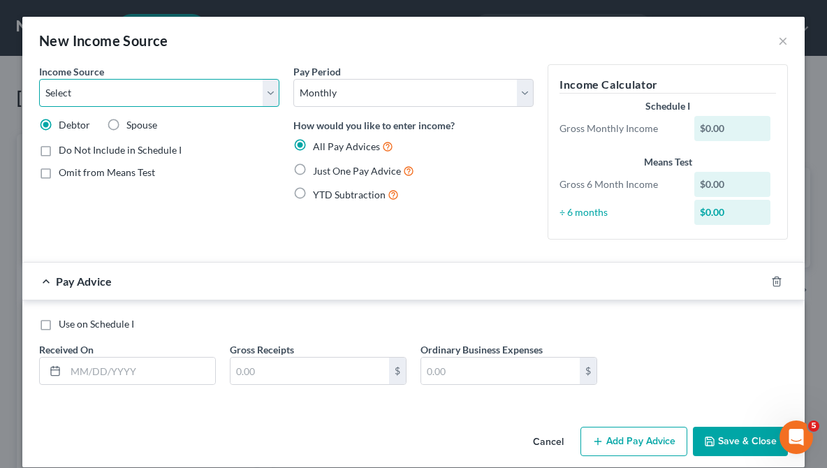
select select "4"
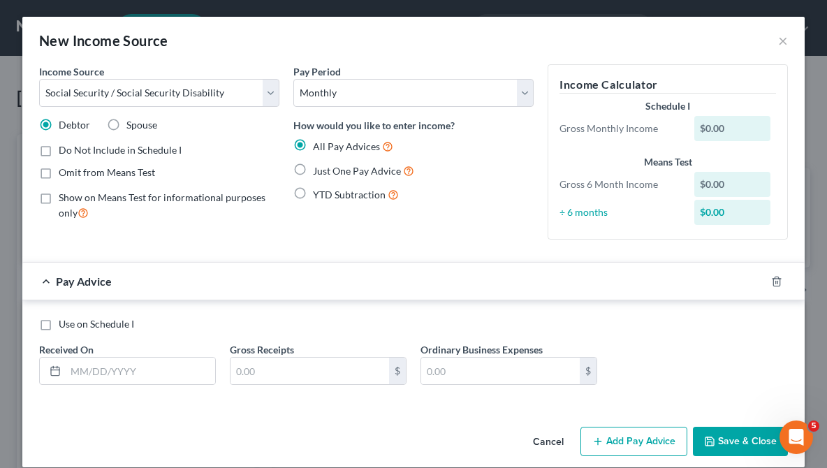
click at [313, 168] on label "Just One Pay Advice" at bounding box center [363, 171] width 101 height 16
click at [319, 168] on input "Just One Pay Advice" at bounding box center [323, 167] width 9 height 9
radio input "true"
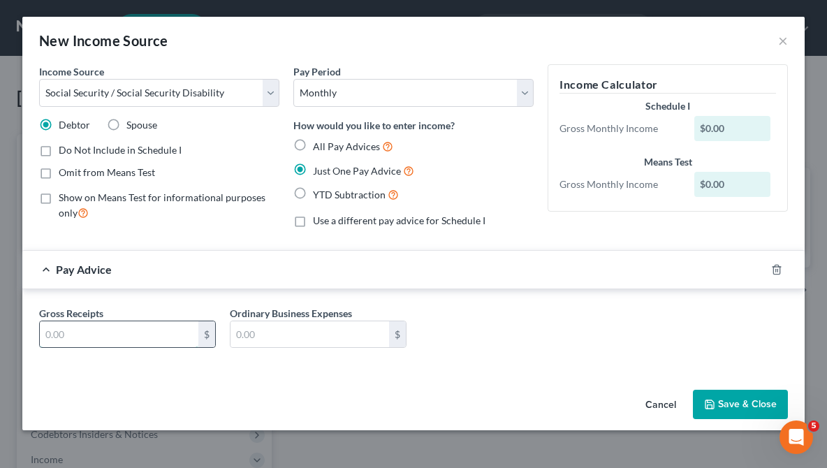
click at [145, 345] on input "text" at bounding box center [119, 334] width 159 height 27
click at [252, 363] on div "Gross Receipts 261 $ Ordinary Business Expenses $" at bounding box center [413, 330] width 783 height 82
click at [113, 322] on input "261" at bounding box center [119, 334] width 159 height 27
click at [90, 331] on input "261" at bounding box center [119, 334] width 159 height 27
type input "2,613"
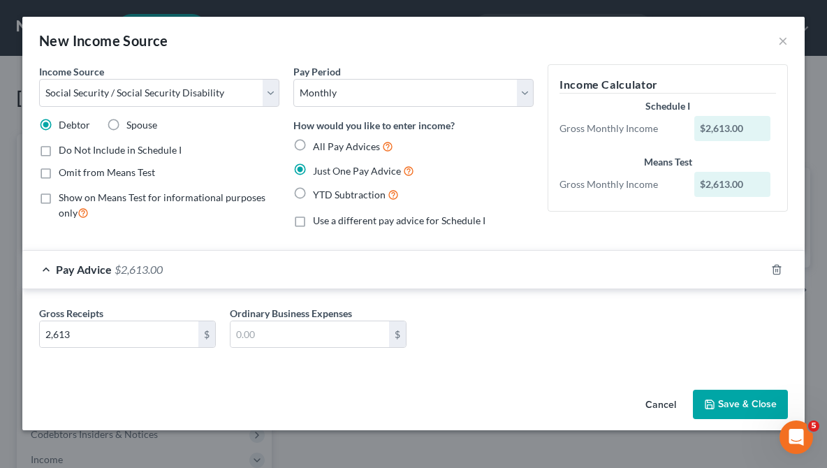
click at [718, 400] on button "Save & Close" at bounding box center [740, 404] width 95 height 29
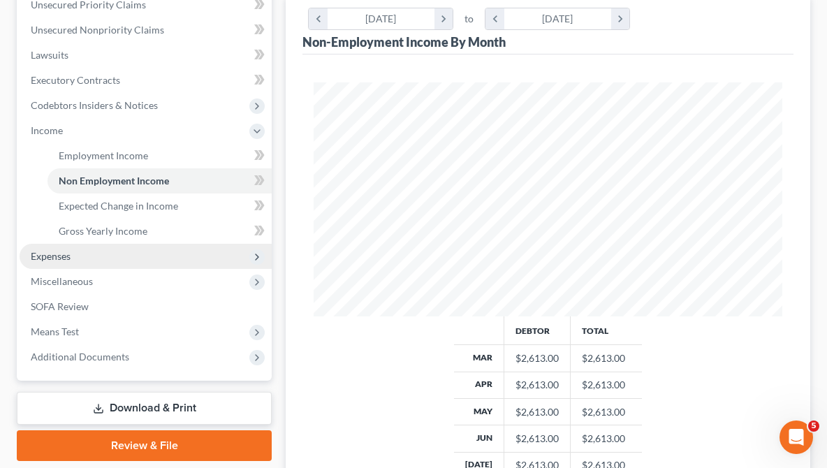
scroll to position [330, 0]
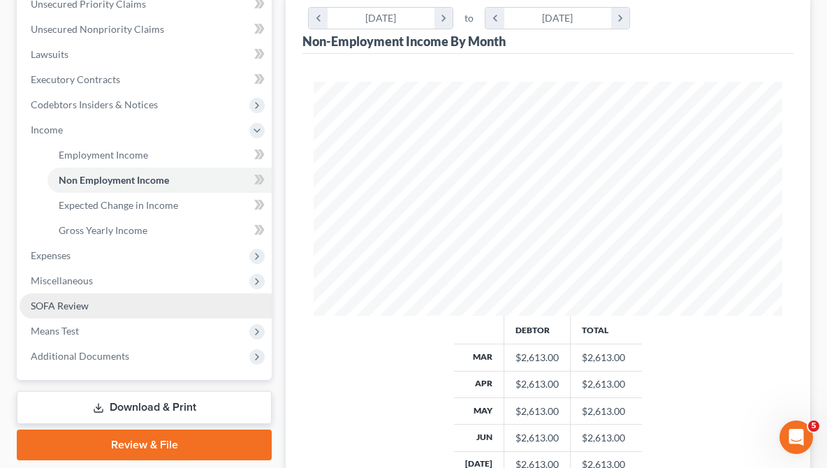
click at [133, 303] on link "SOFA Review" at bounding box center [146, 306] width 252 height 25
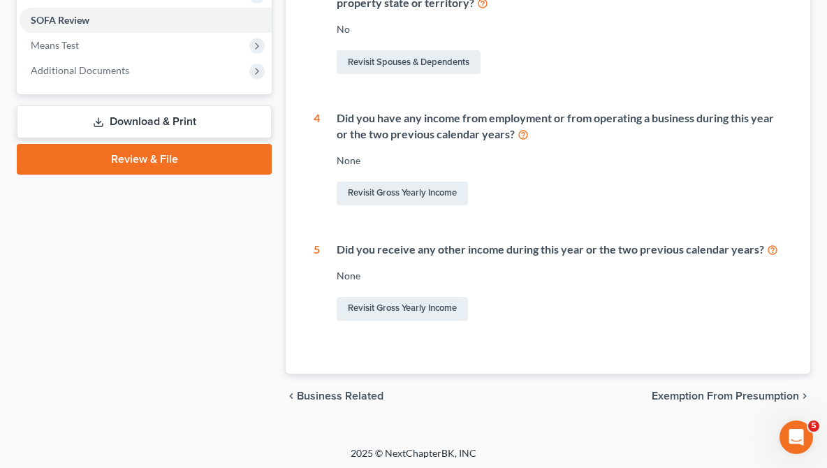
scroll to position [514, 0]
click at [667, 393] on span "Exemption from Presumption" at bounding box center [725, 396] width 147 height 11
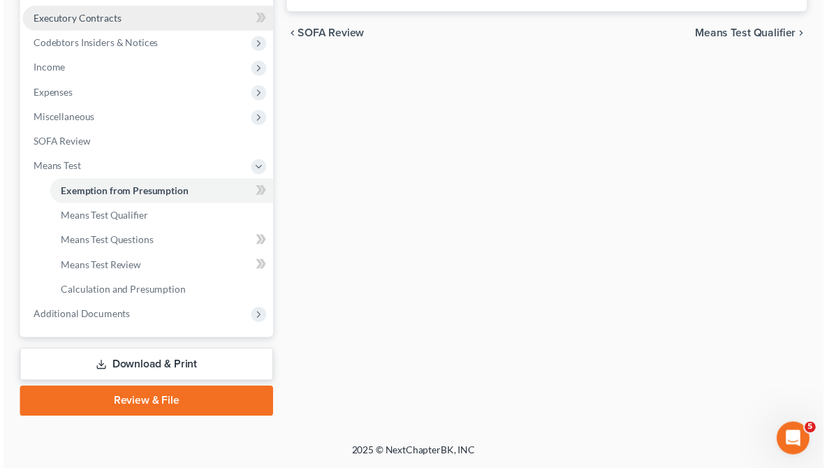
scroll to position [390, 0]
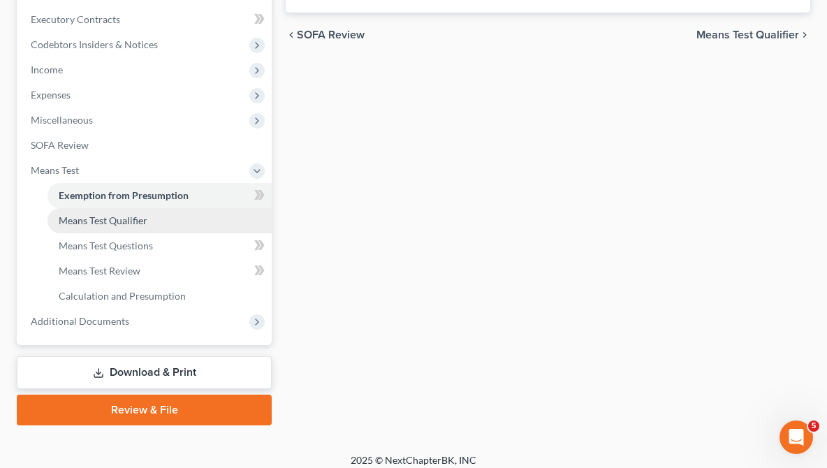
click at [147, 215] on span "Means Test Qualifier" at bounding box center [103, 221] width 89 height 12
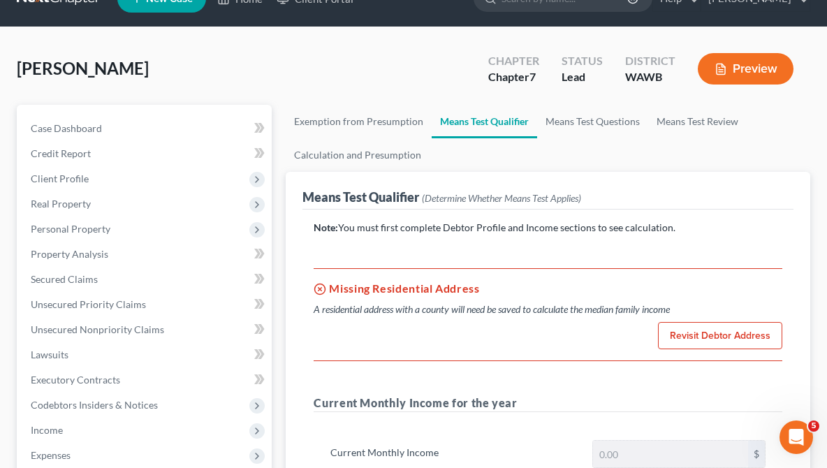
scroll to position [29, 0]
click at [681, 334] on link "Revisit Debtor Address" at bounding box center [720, 336] width 124 height 28
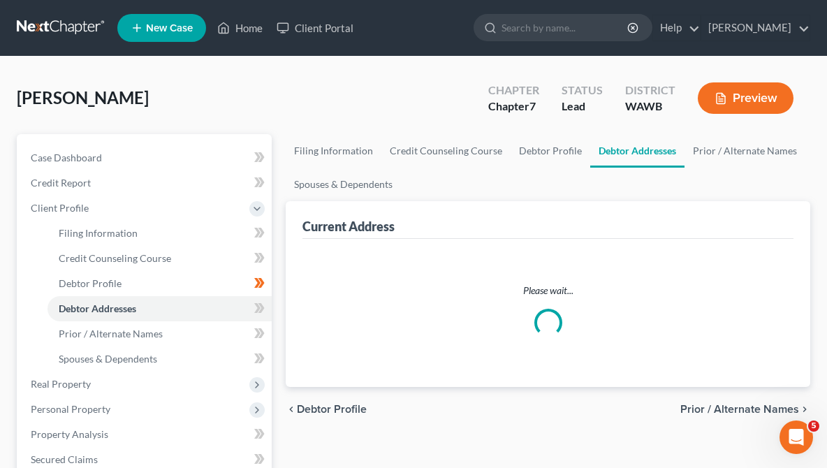
select select "0"
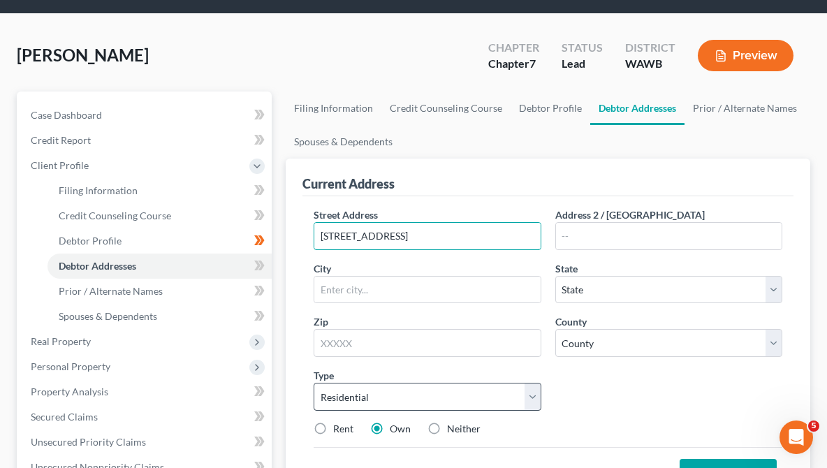
scroll to position [45, 0]
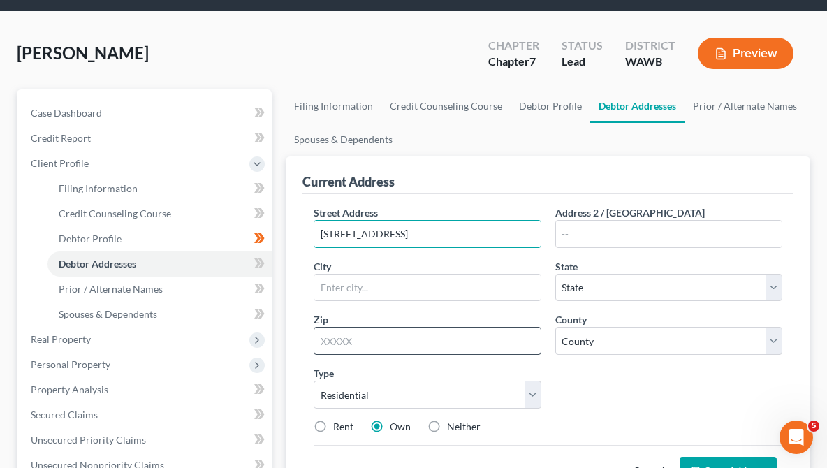
type input "17133 Kinnickinick Ct SE"
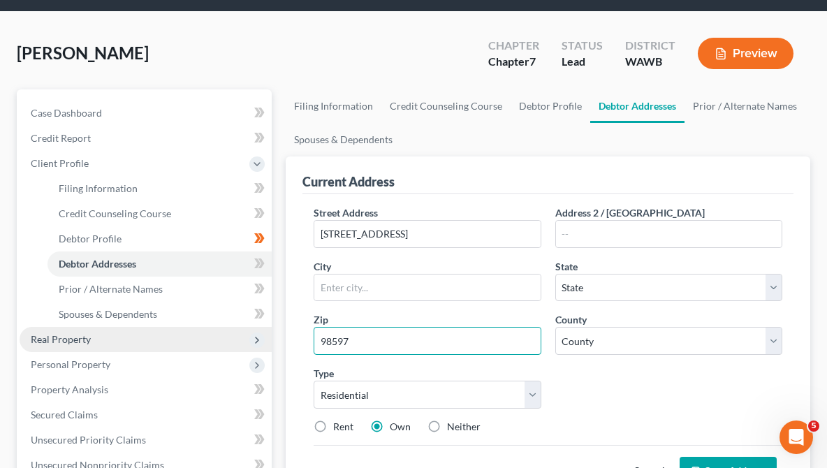
type input "98597"
click at [252, 338] on icon at bounding box center [257, 340] width 11 height 11
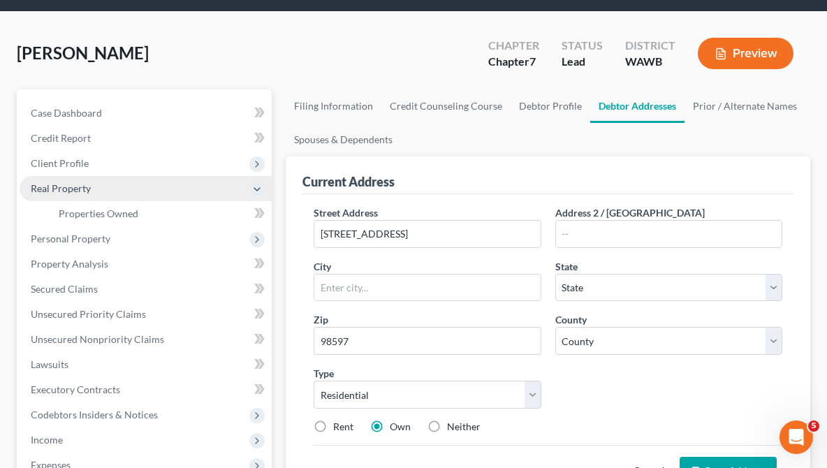
type input "Yelm"
select select "50"
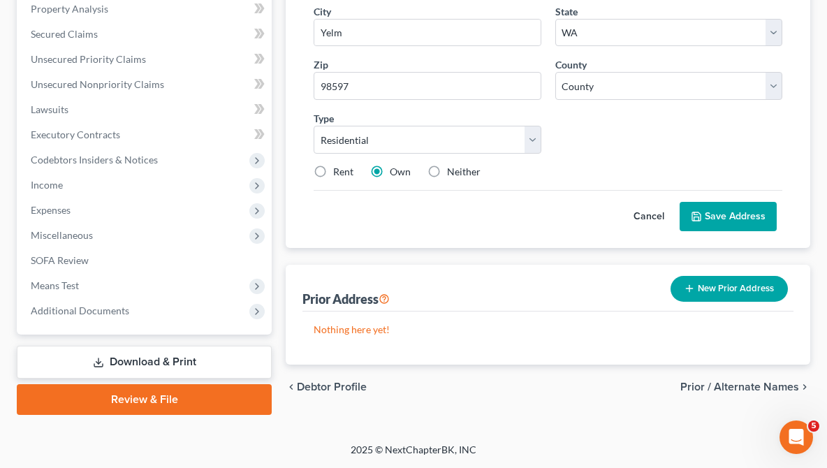
scroll to position [300, 0]
click at [694, 212] on icon at bounding box center [697, 216] width 8 height 8
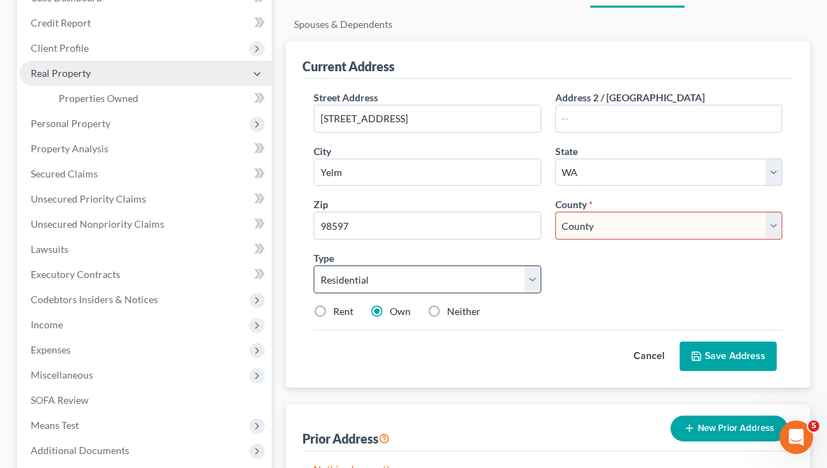
scroll to position [186, 0]
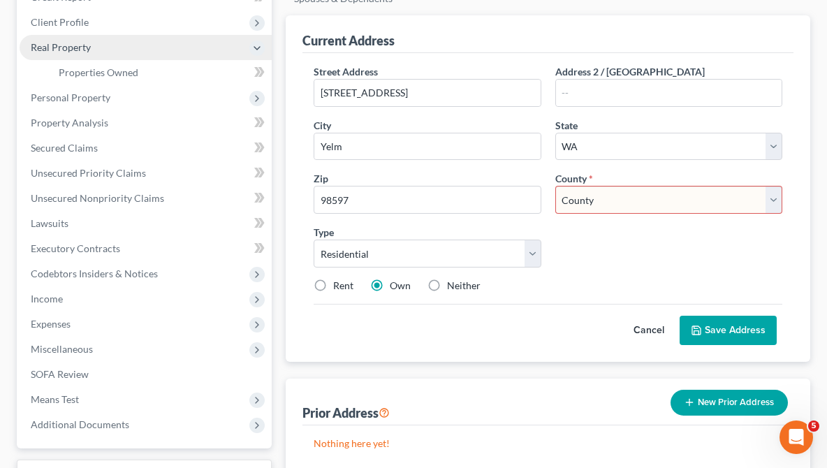
select select "33"
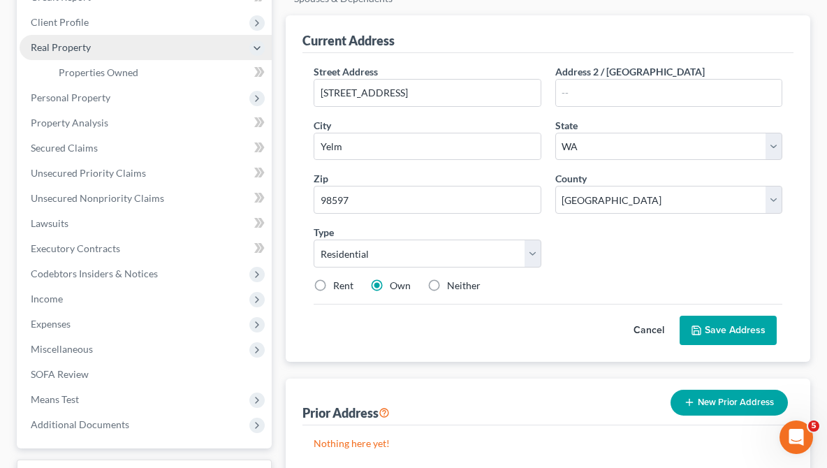
click at [710, 330] on button "Save Address" at bounding box center [728, 330] width 97 height 29
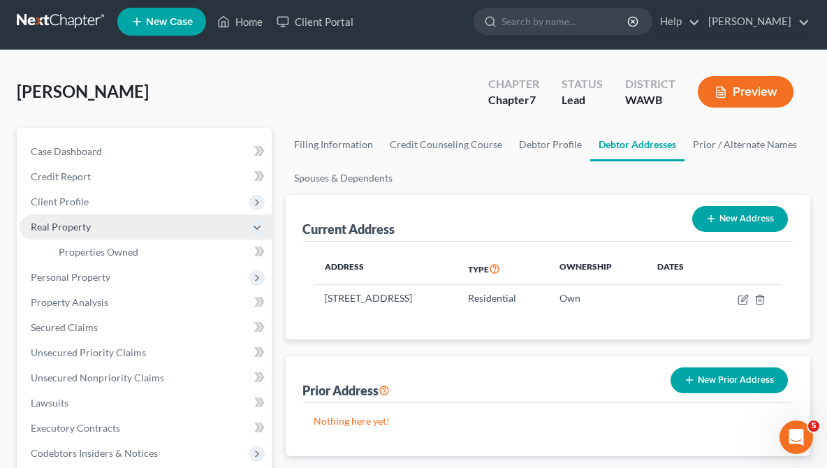
scroll to position [21, 0]
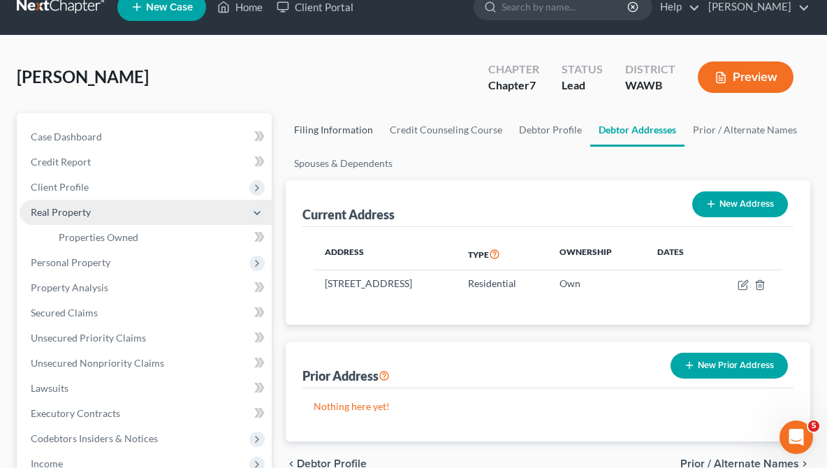
click at [359, 132] on link "Filing Information" at bounding box center [334, 130] width 96 height 34
select select "1"
select select "0"
select select "50"
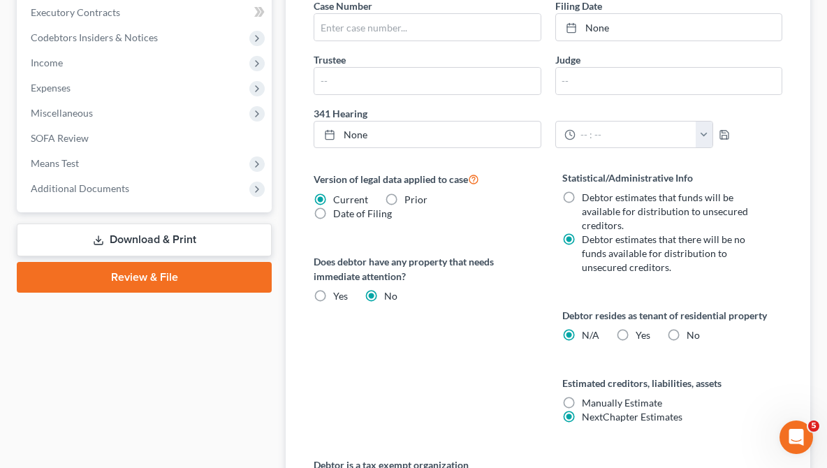
scroll to position [549, 0]
click at [687, 335] on label "No" at bounding box center [693, 335] width 13 height 14
click at [693, 335] on input "No" at bounding box center [697, 332] width 9 height 9
radio input "true"
radio input "false"
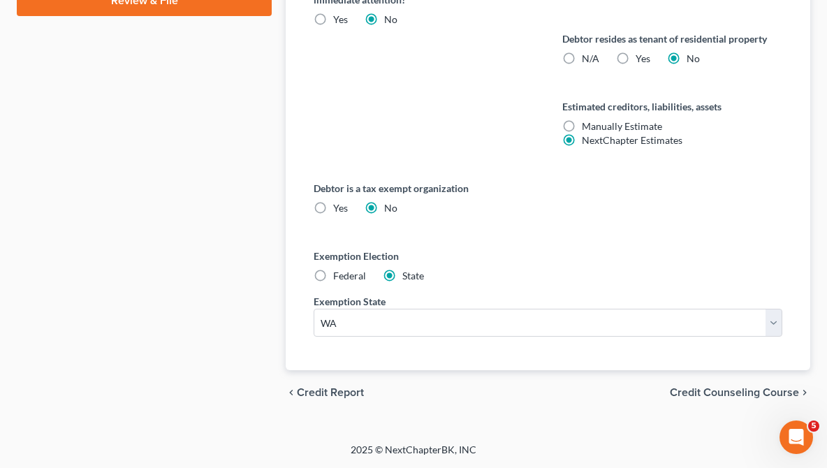
scroll to position [825, 0]
click at [681, 396] on span "Credit Counseling Course" at bounding box center [734, 392] width 129 height 11
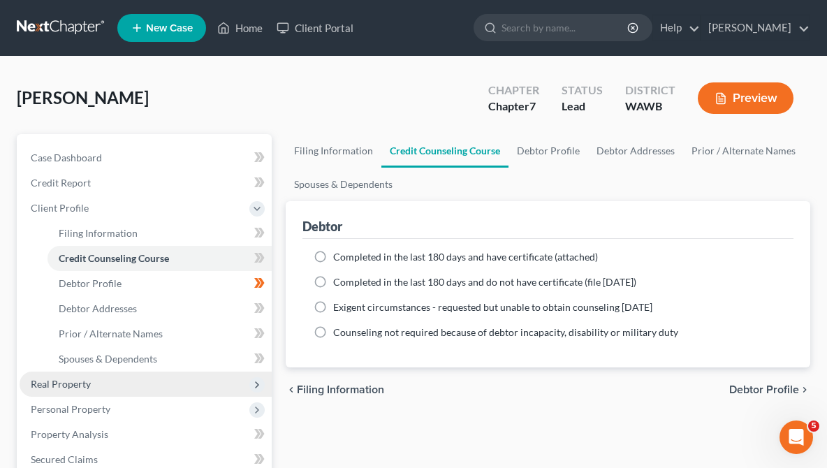
click at [333, 254] on label "Completed in the last 180 days and have certificate (attached)" at bounding box center [465, 257] width 265 height 14
click at [339, 254] on input "Completed in the last 180 days and have certificate (attached)" at bounding box center [343, 254] width 9 height 9
radio input "true"
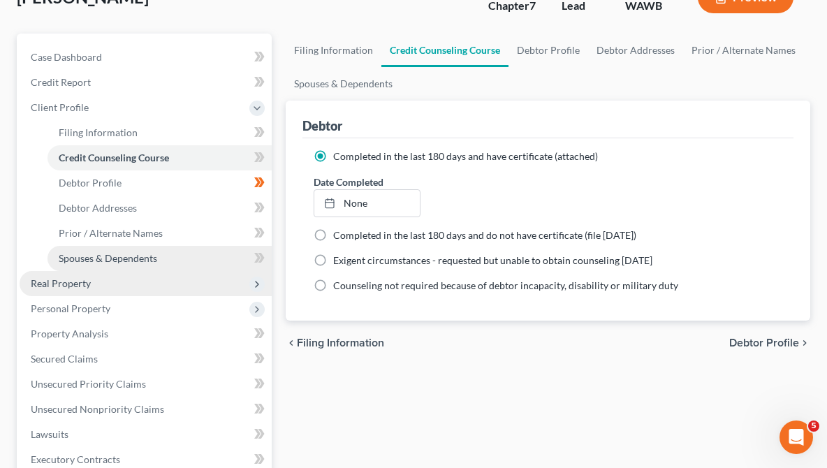
scroll to position [110, 0]
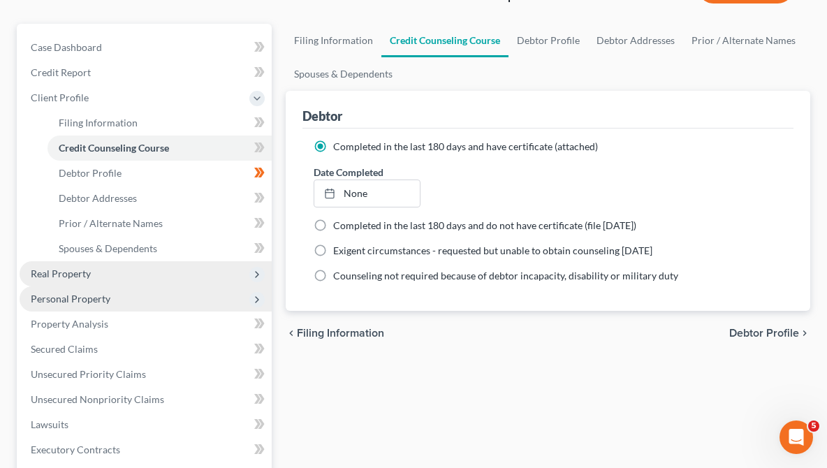
click at [106, 297] on span "Personal Property" at bounding box center [71, 299] width 80 height 12
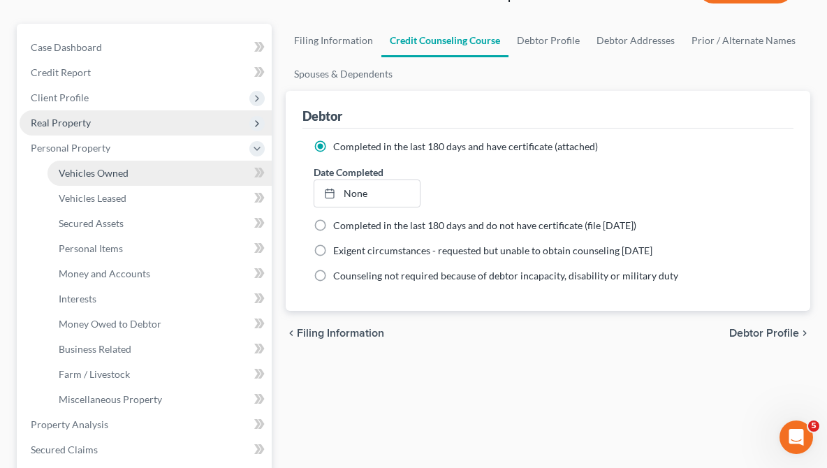
click at [115, 174] on span "Vehicles Owned" at bounding box center [94, 173] width 70 height 12
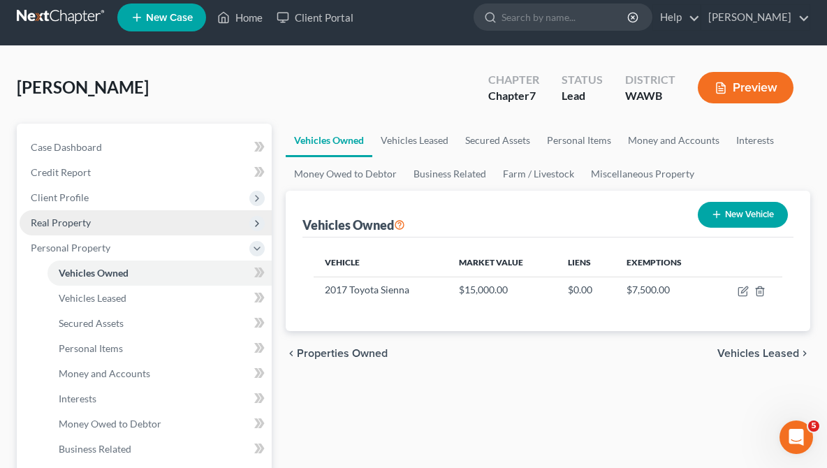
scroll to position [18, 0]
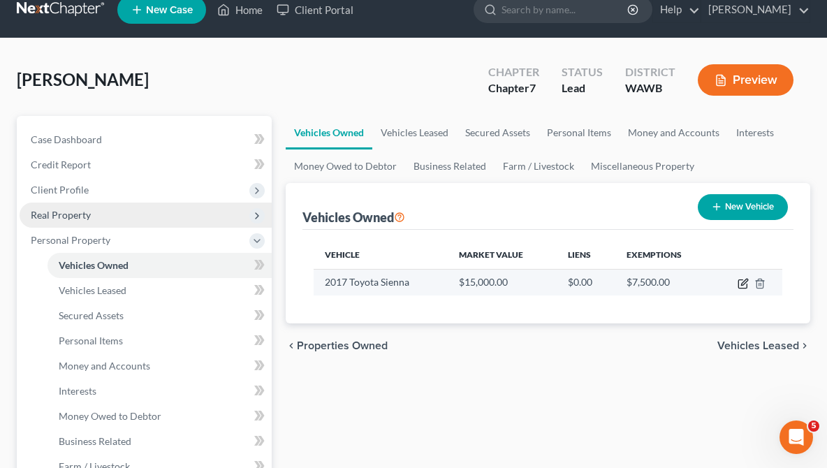
click at [743, 282] on icon "button" at bounding box center [744, 282] width 6 height 6
select select "0"
select select "9"
select select "1"
select select "3"
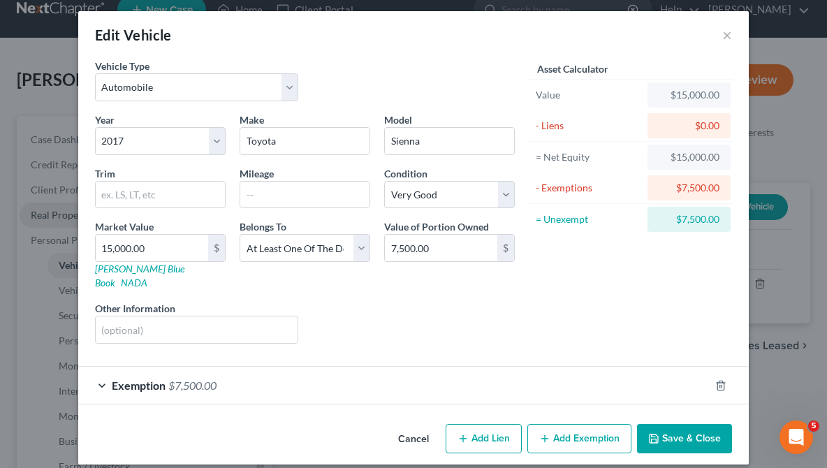
scroll to position [5, 0]
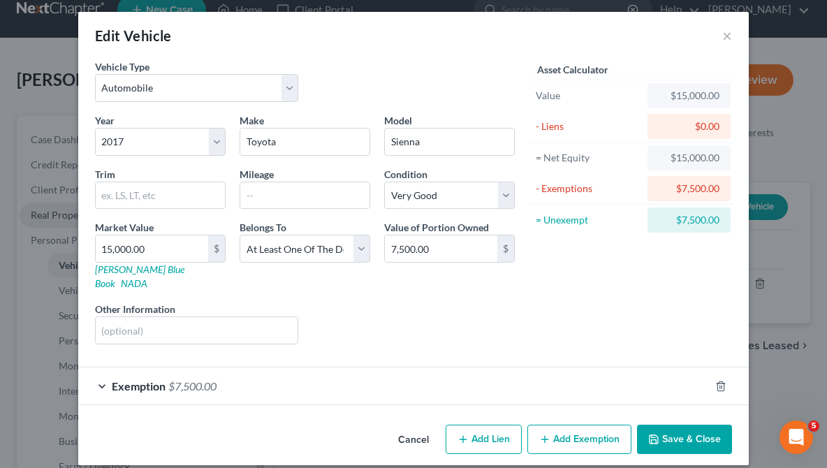
click at [579, 425] on button "Add Exemption" at bounding box center [580, 439] width 104 height 29
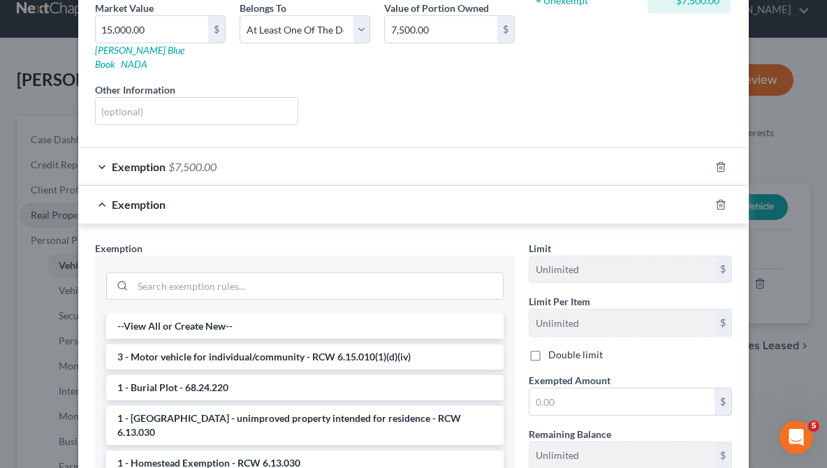
scroll to position [227, 0]
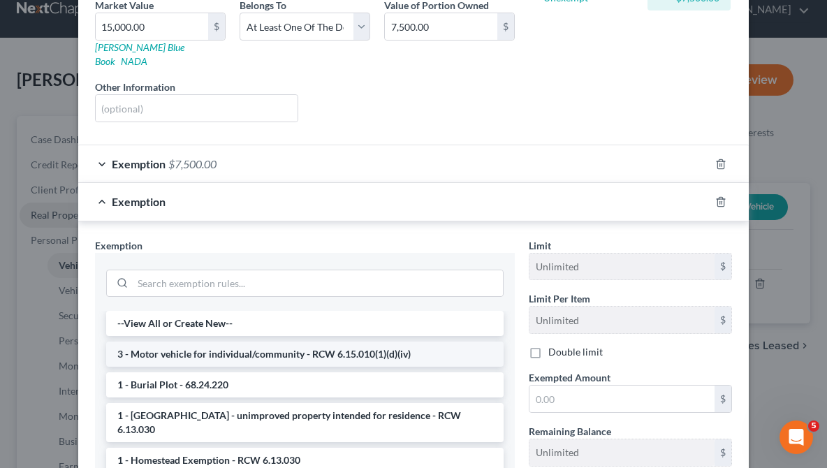
click at [404, 342] on li "3 - Motor vehicle for individual/community - RCW 6.15.010(1)(d)(iv)" at bounding box center [305, 354] width 398 height 25
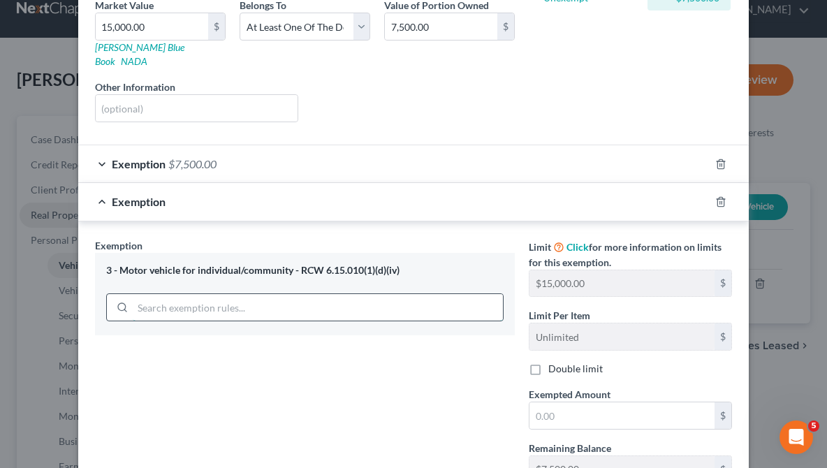
click at [409, 294] on input "search" at bounding box center [318, 307] width 370 height 27
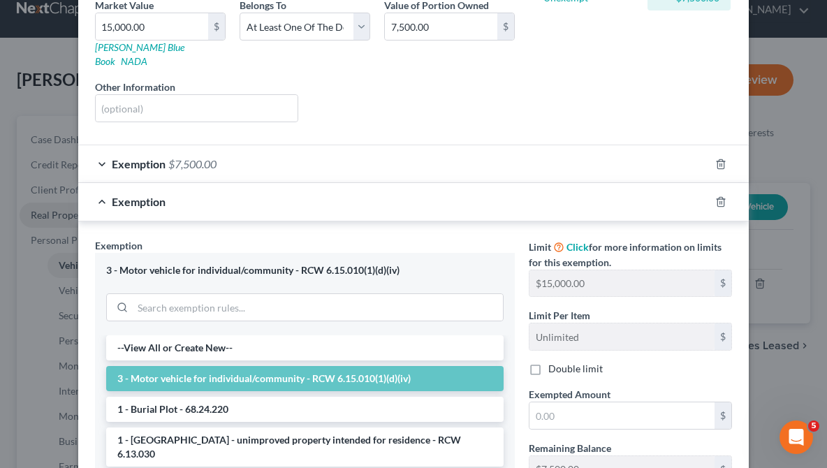
click at [331, 366] on li "3 - Motor vehicle for individual/community - RCW 6.15.010(1)(d)(iv)" at bounding box center [305, 378] width 398 height 25
click at [331, 359] on div "Exemption Set must be selected for CA. Exemption * 3 - Motor vehicle for indivi…" at bounding box center [305, 404] width 434 height 332
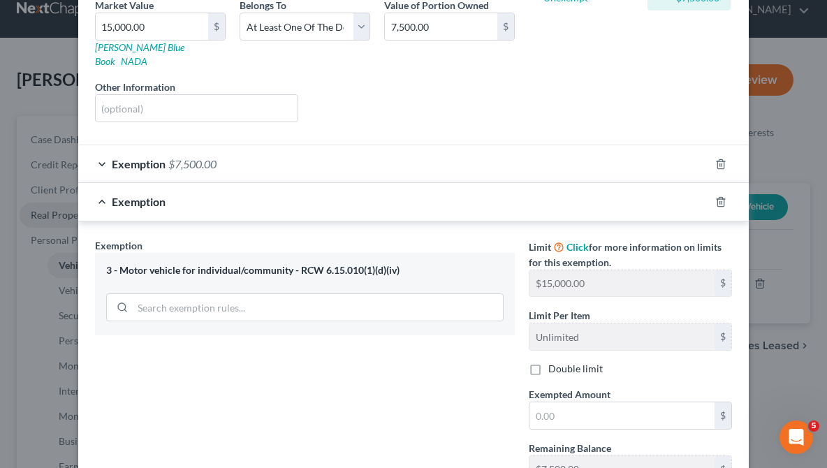
click at [331, 359] on div "Exemption Set must be selected for CA. Exemption * 3 - Motor vehicle for indivi…" at bounding box center [305, 366] width 434 height 256
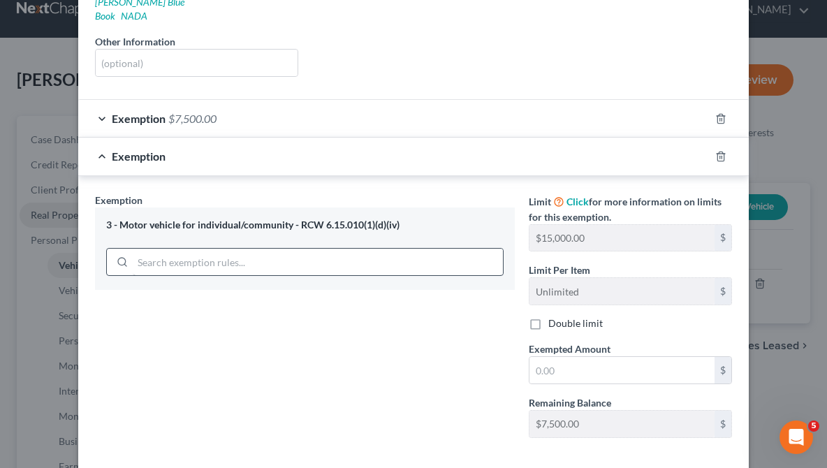
scroll to position [277, 0]
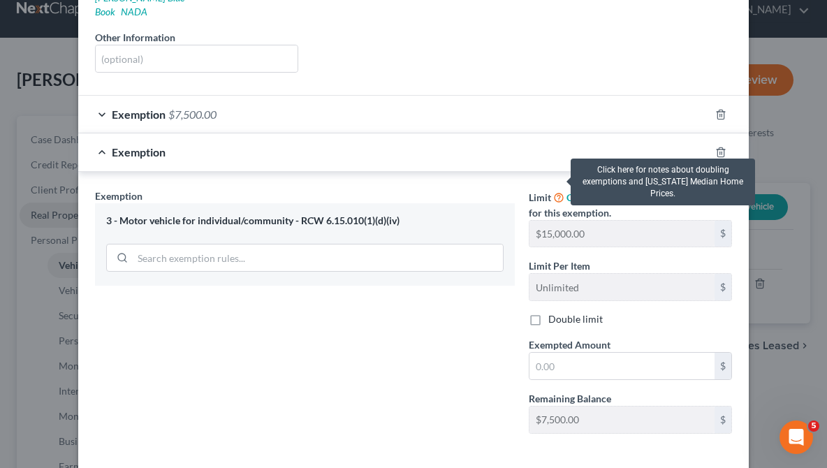
click at [556, 190] on icon at bounding box center [558, 196] width 11 height 13
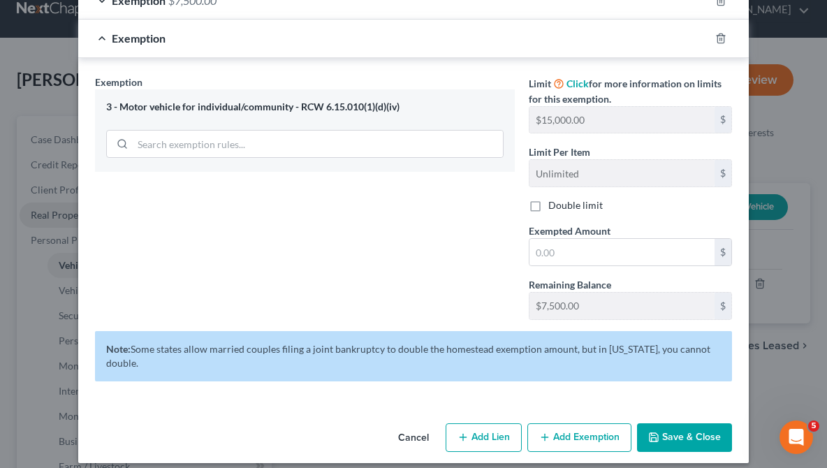
scroll to position [389, 0]
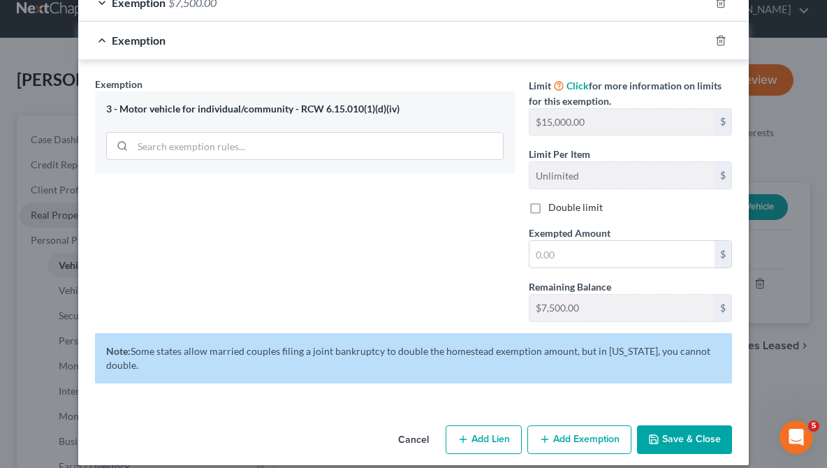
click at [574, 426] on button "Add Exemption" at bounding box center [580, 440] width 104 height 29
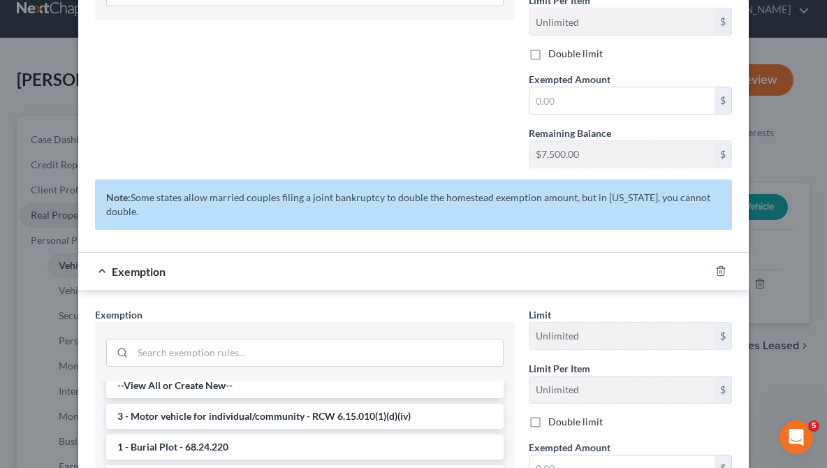
scroll to position [13, 0]
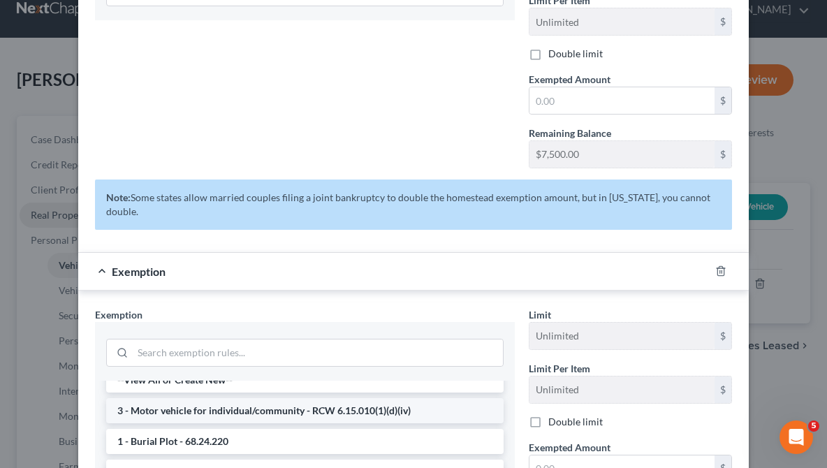
click at [384, 398] on li "3 - Motor vehicle for individual/community - RCW 6.15.010(1)(d)(iv)" at bounding box center [305, 410] width 398 height 25
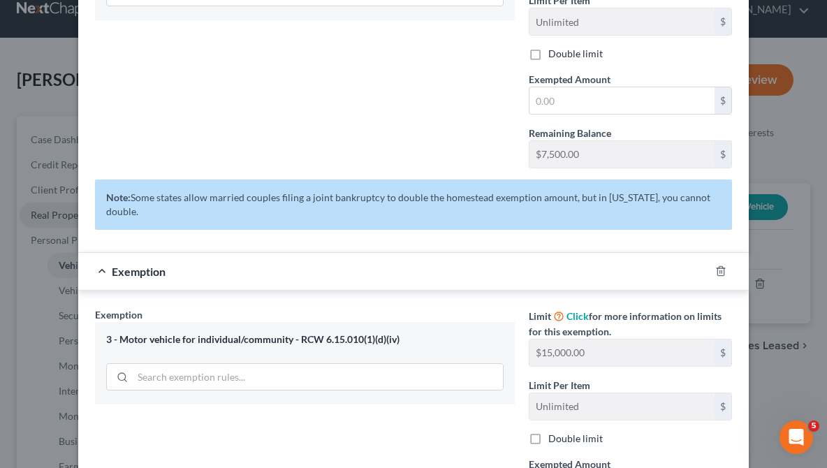
click at [384, 398] on div "Exemption Set must be selected for CA. Exemption * 3 - Motor vehicle for indivi…" at bounding box center [305, 435] width 434 height 256
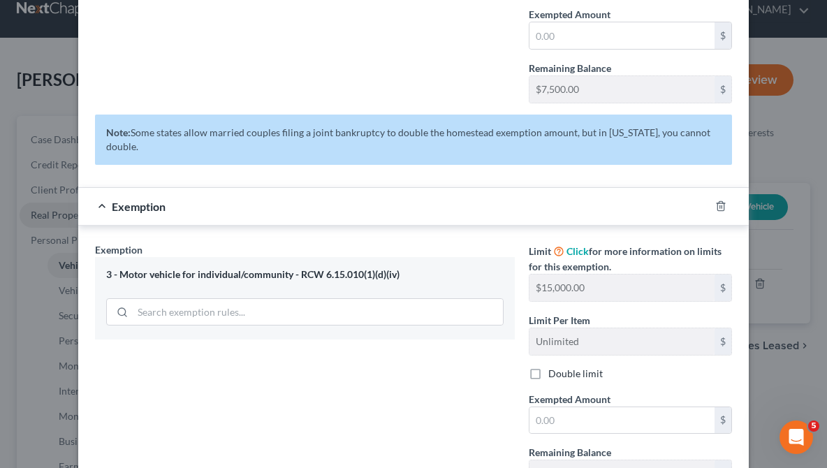
scroll to position [595, 0]
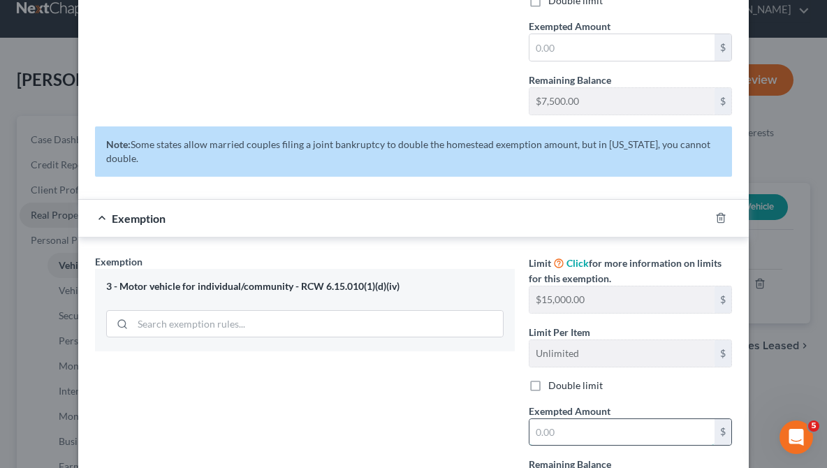
click at [583, 419] on input "text" at bounding box center [622, 432] width 185 height 27
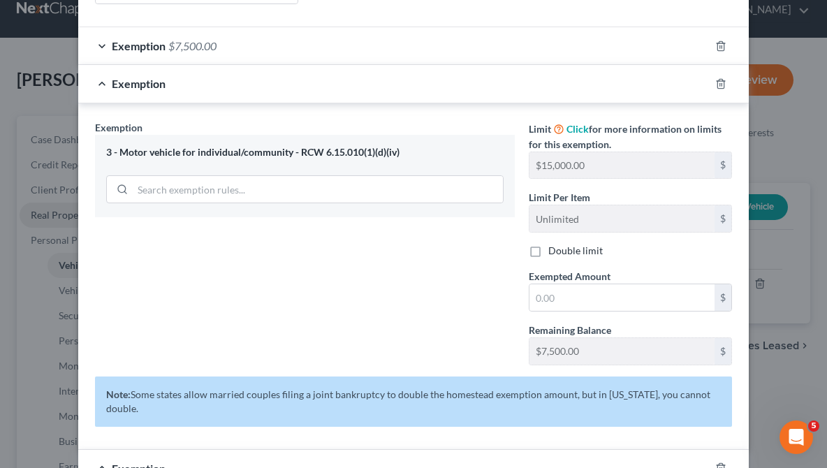
scroll to position [339, 0]
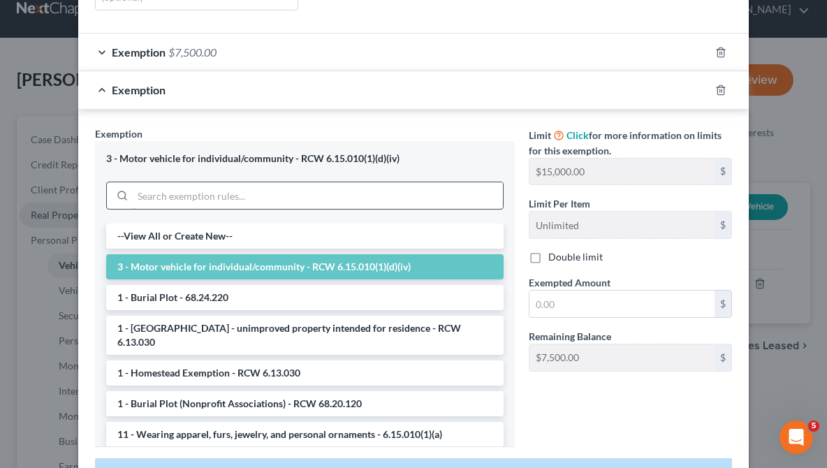
click at [421, 182] on input "search" at bounding box center [318, 195] width 370 height 27
click at [398, 254] on li "3 - Motor vehicle for individual/community - RCW 6.15.010(1)(d)(iv)" at bounding box center [305, 266] width 398 height 25
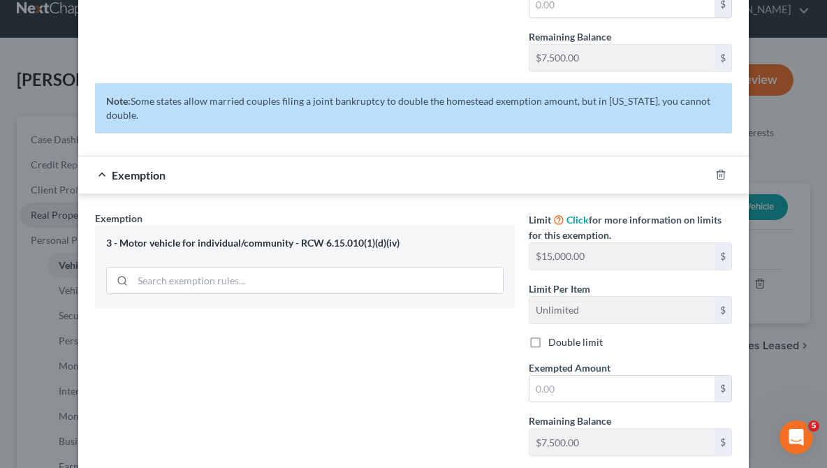
scroll to position [640, 0]
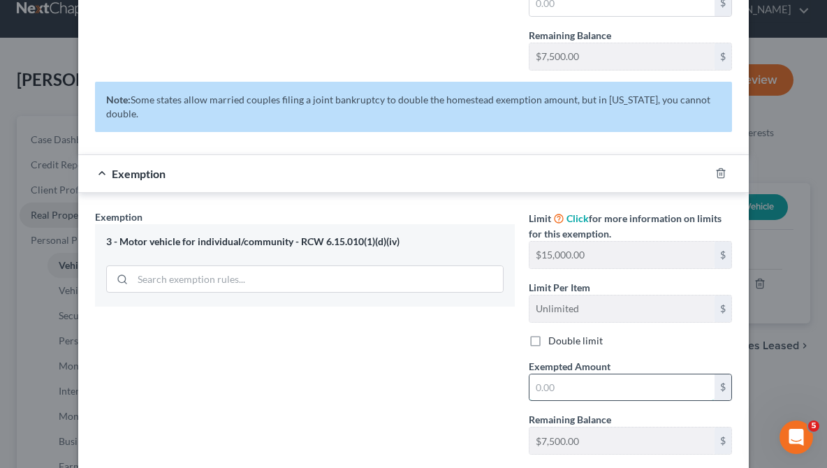
click at [570, 375] on input "text" at bounding box center [622, 388] width 185 height 27
type input "15,000"
click at [476, 375] on div "Exemption Set must be selected for CA. Exemption * 3 - Motor vehicle for indivi…" at bounding box center [305, 338] width 434 height 256
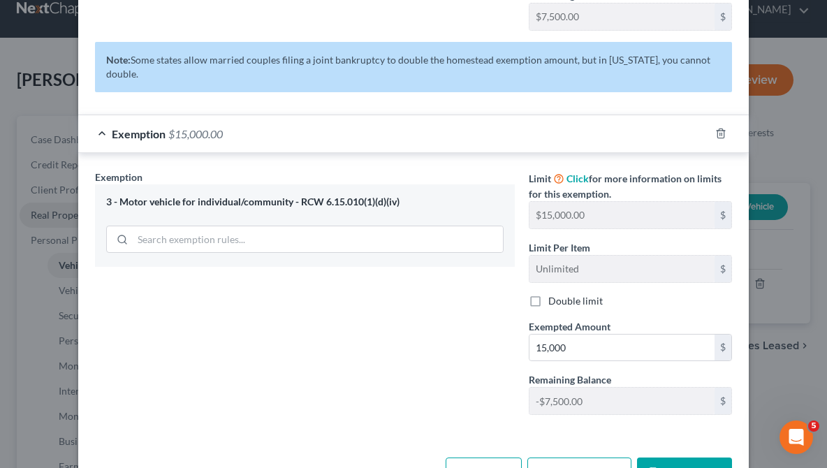
scroll to position [672, 0]
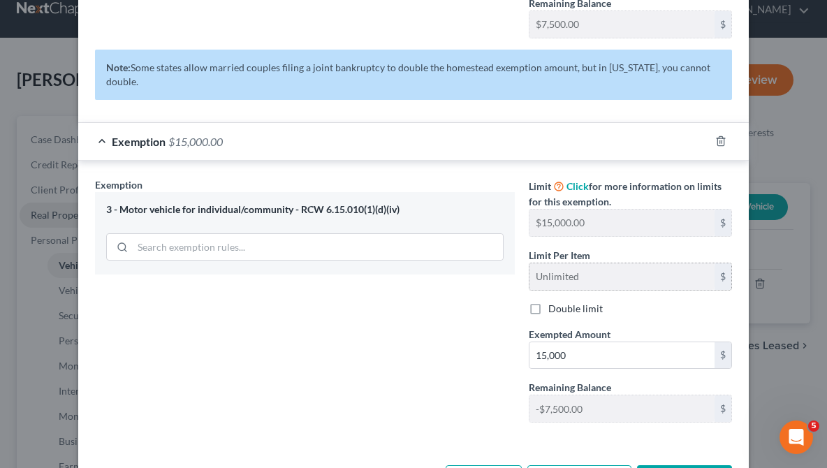
click at [721, 263] on div "$" at bounding box center [723, 276] width 17 height 27
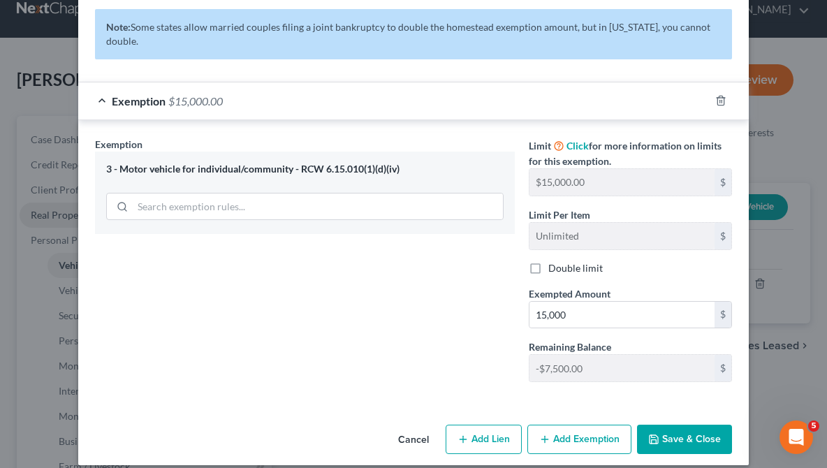
scroll to position [712, 0]
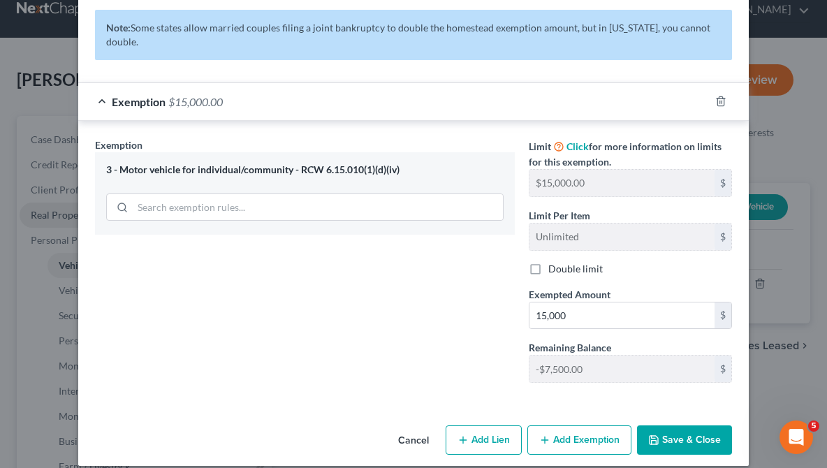
click at [663, 428] on button "Save & Close" at bounding box center [684, 440] width 95 height 29
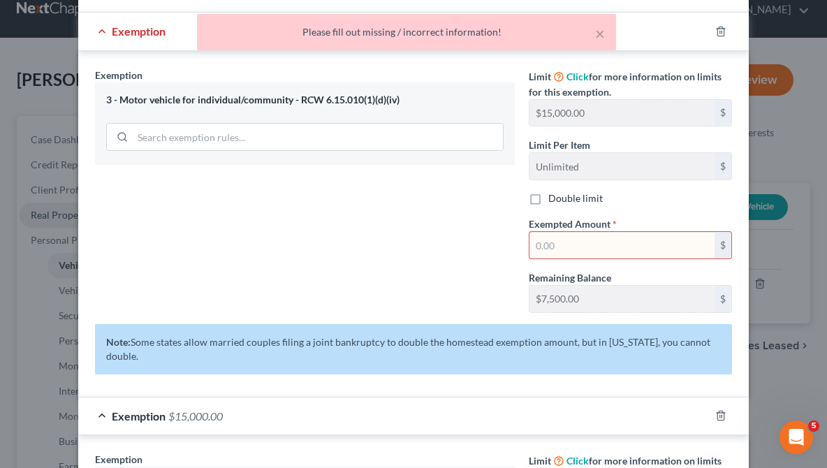
scroll to position [387, 0]
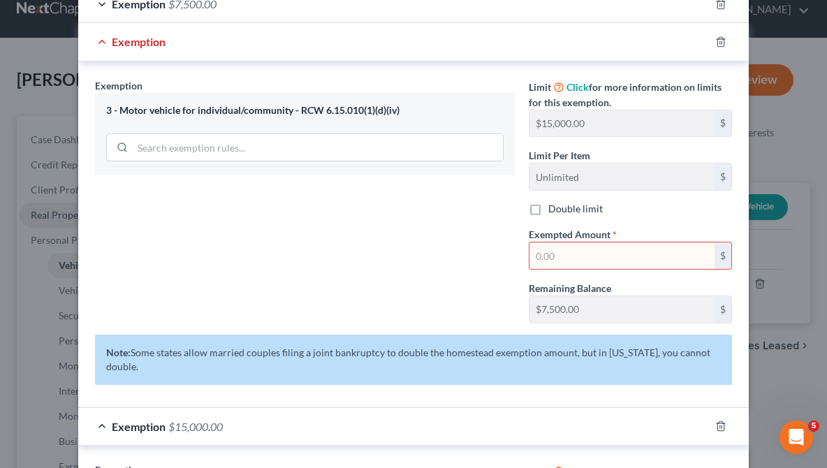
click at [600, 243] on input "text" at bounding box center [622, 256] width 185 height 27
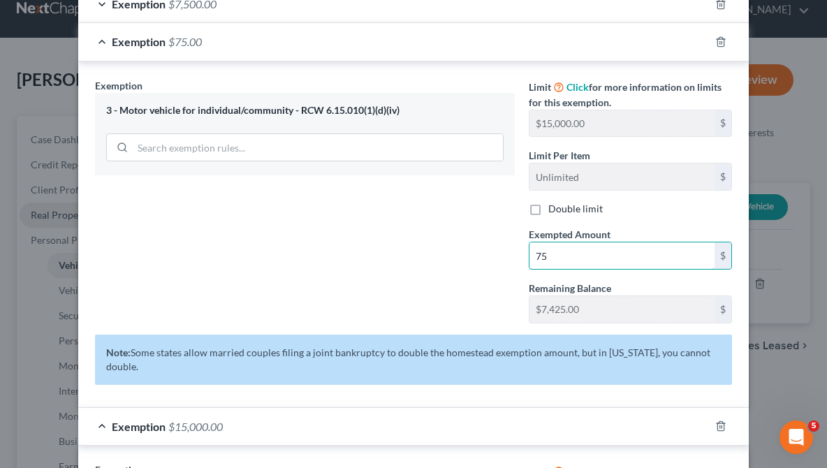
type input "7"
type input "15,000"
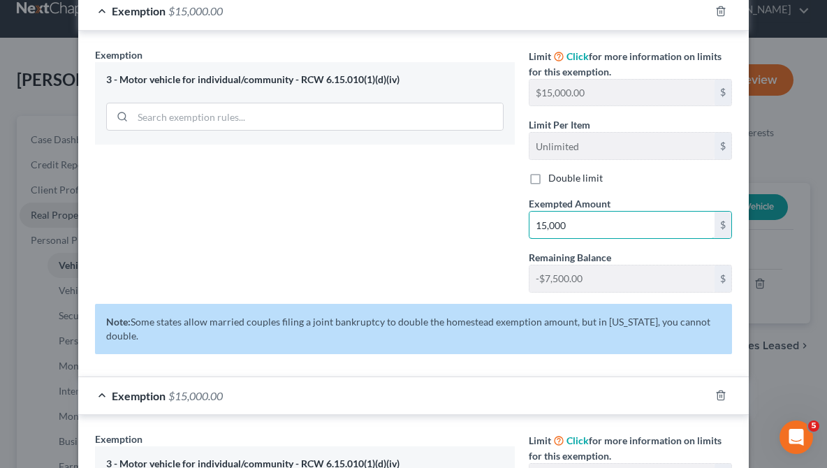
scroll to position [419, 0]
click at [502, 245] on div "Exemption Set must be selected for CA. Exemption * 3 - Motor vehicle for indivi…" at bounding box center [305, 175] width 434 height 256
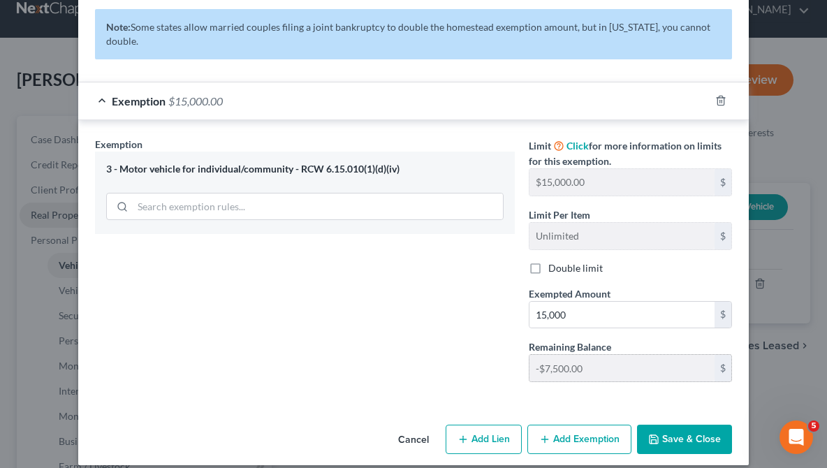
scroll to position [712, 0]
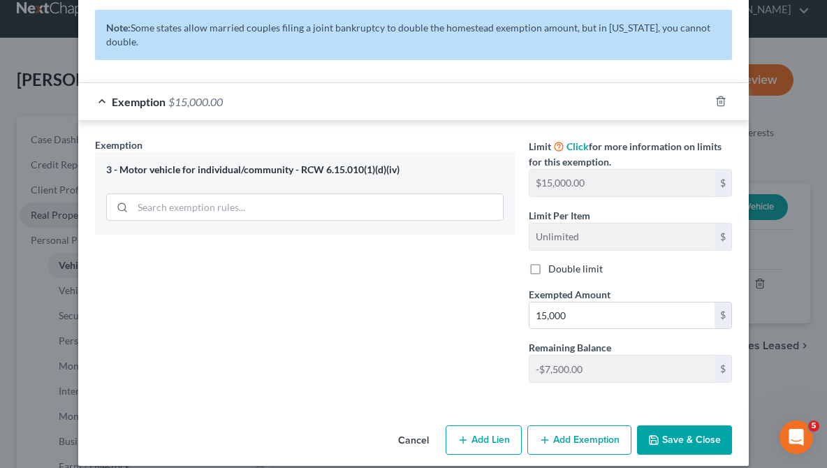
click at [656, 435] on icon "button" at bounding box center [654, 440] width 11 height 11
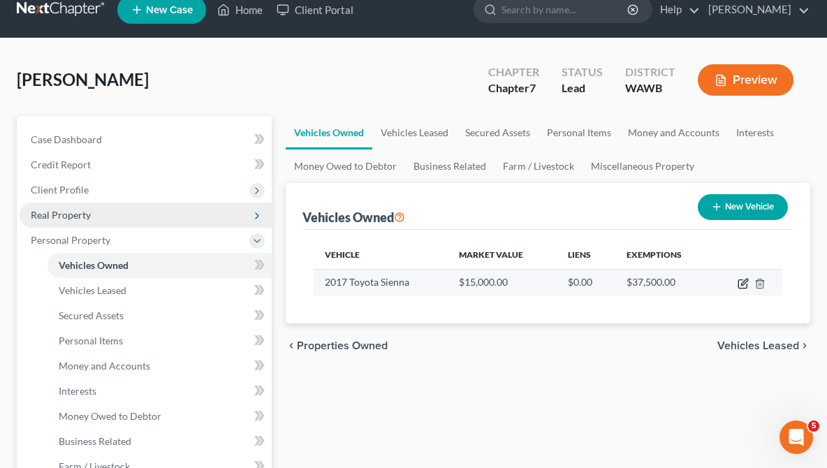
click at [739, 283] on icon "button" at bounding box center [743, 284] width 8 height 8
select select "0"
select select "9"
select select "1"
select select "3"
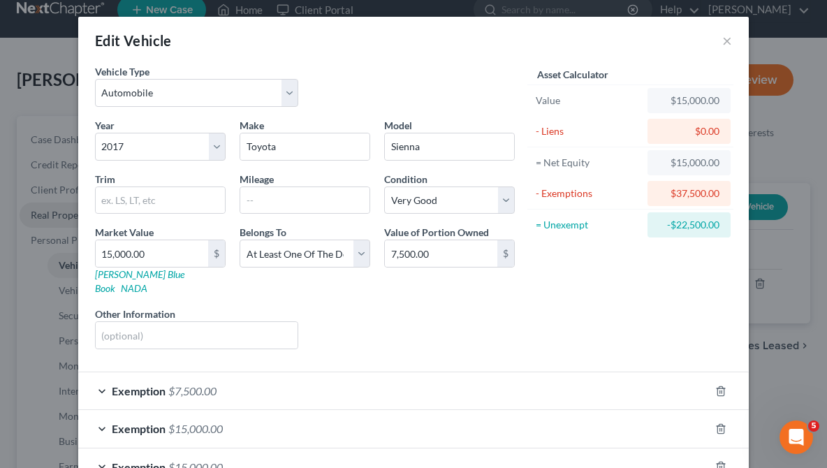
click at [673, 193] on div "$37,500.00" at bounding box center [689, 194] width 61 height 14
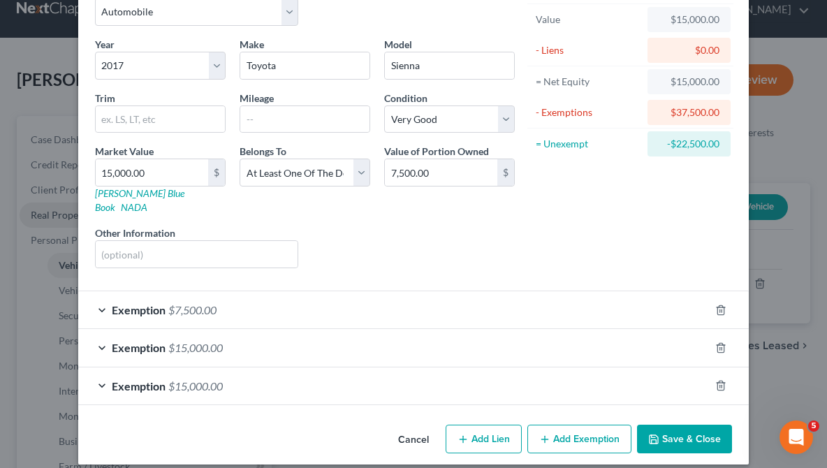
scroll to position [80, 0]
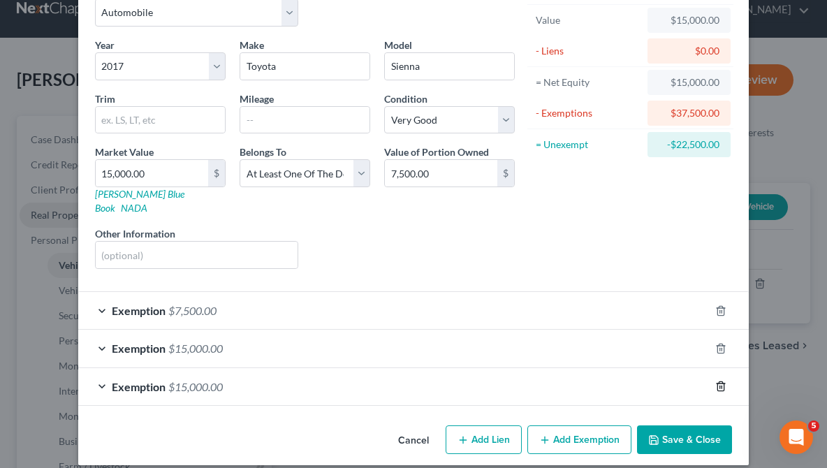
click at [723, 384] on polyline "button" at bounding box center [721, 384] width 8 height 0
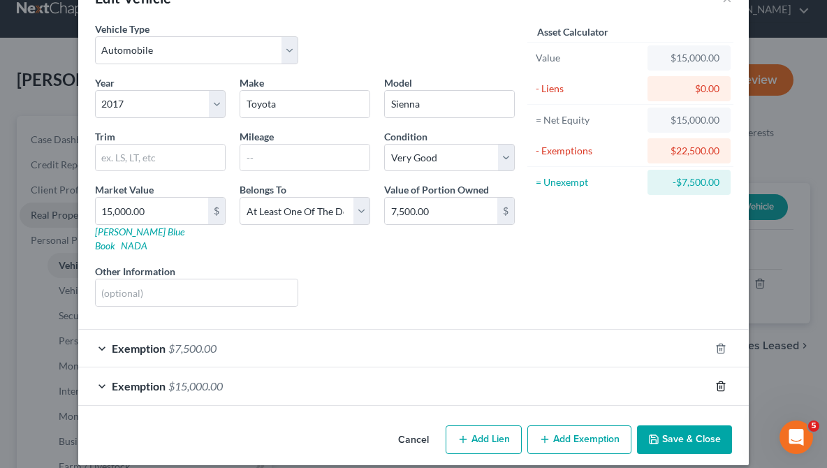
click at [723, 384] on polyline "button" at bounding box center [721, 384] width 8 height 0
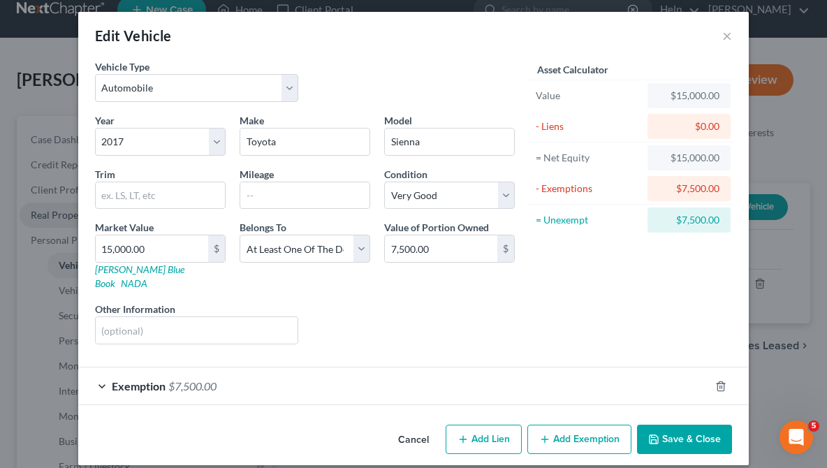
click at [620, 305] on div "Asset Calculator Value $15,000.00 - Liens $0.00 = Net Equity $15,000.00 - Exemp…" at bounding box center [630, 207] width 217 height 296
click at [684, 425] on button "Save & Close" at bounding box center [684, 439] width 95 height 29
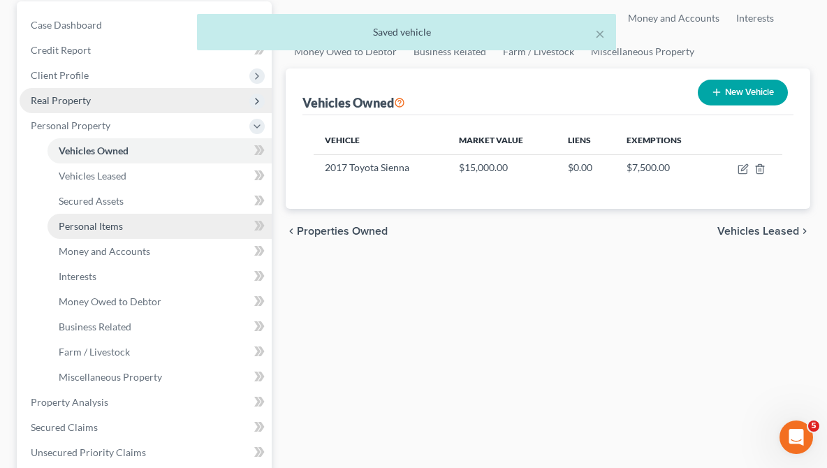
scroll to position [141, 0]
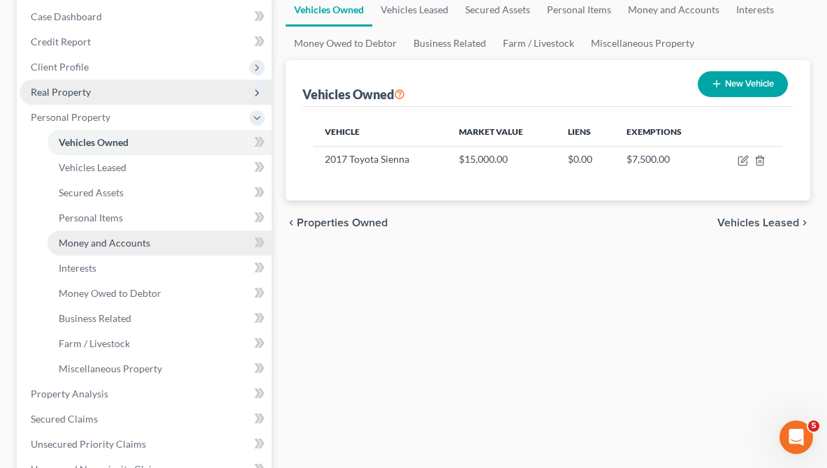
click at [142, 244] on span "Money and Accounts" at bounding box center [105, 243] width 92 height 12
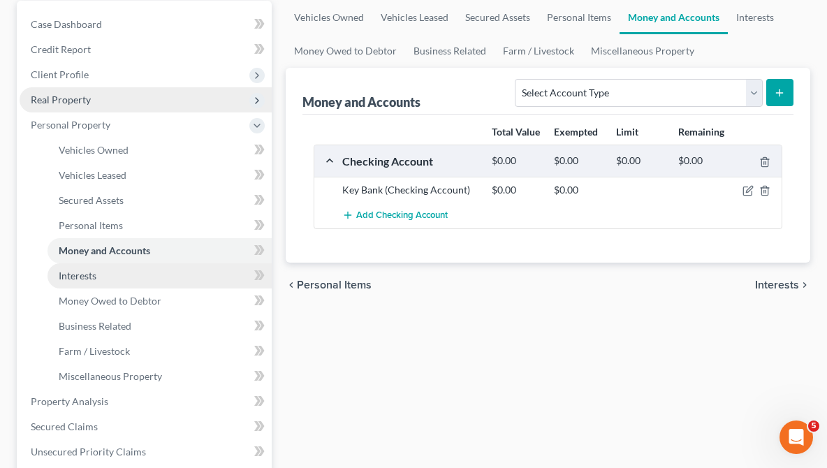
scroll to position [135, 0]
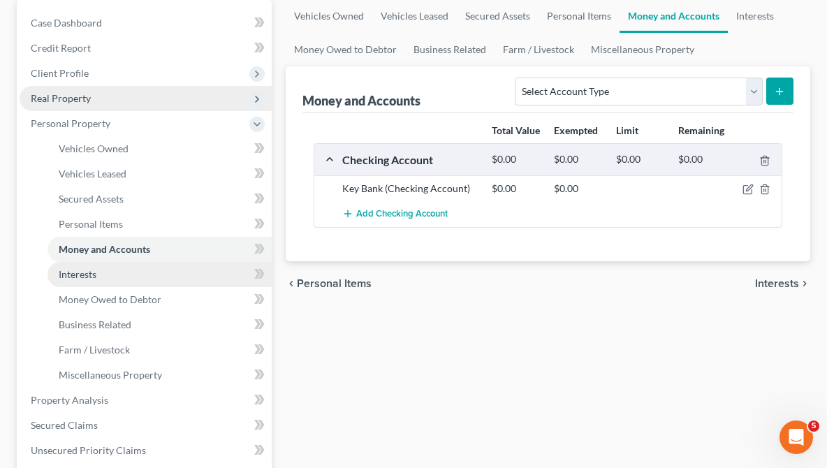
click at [96, 273] on span "Interests" at bounding box center [78, 274] width 38 height 12
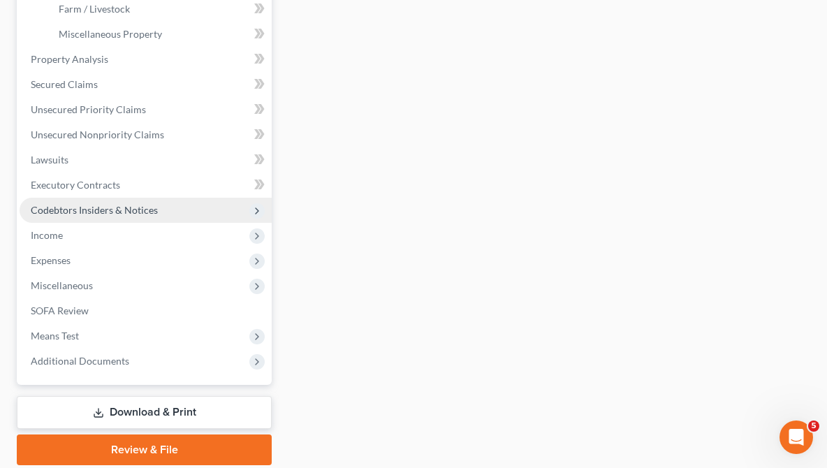
scroll to position [478, 0]
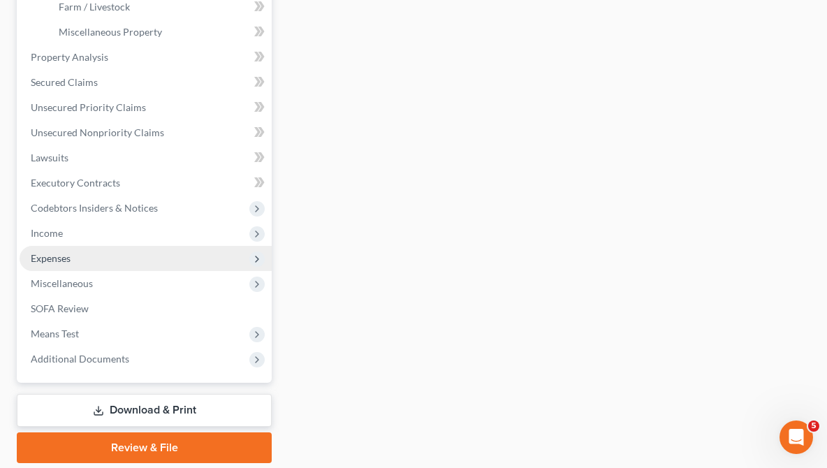
click at [68, 258] on span "Expenses" at bounding box center [51, 258] width 40 height 12
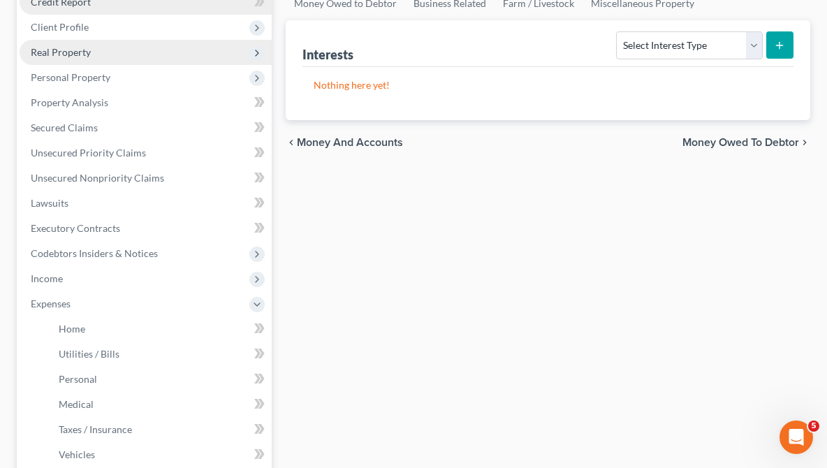
scroll to position [190, 0]
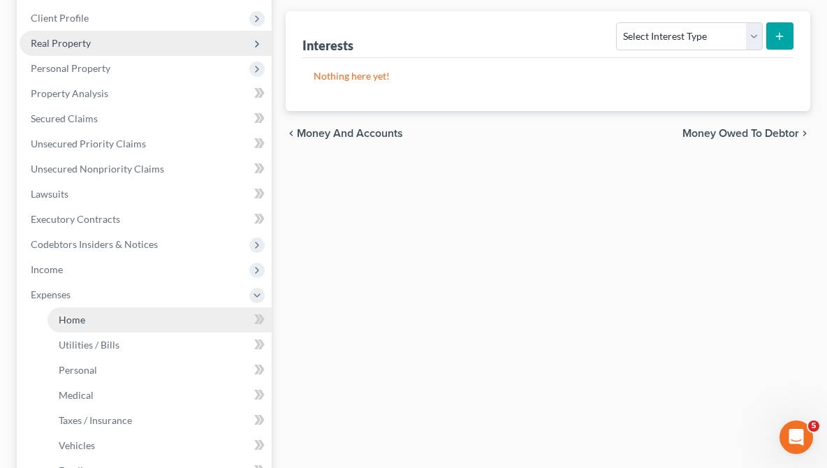
click at [85, 322] on span "Home" at bounding box center [72, 320] width 27 height 12
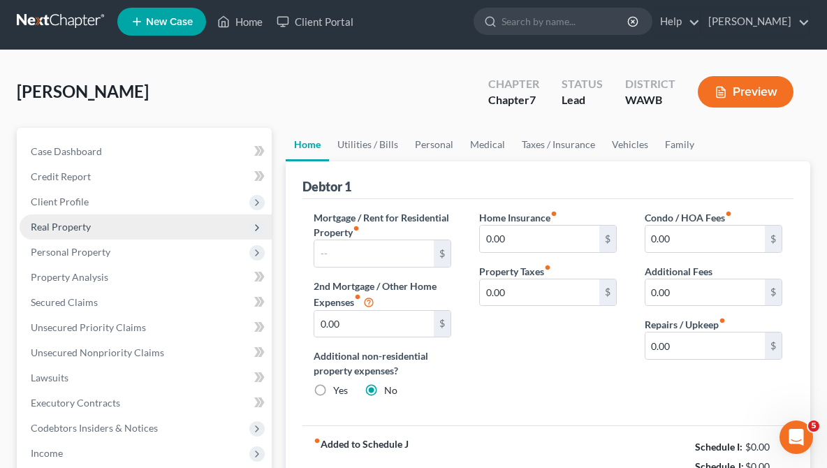
click at [85, 322] on ul "Case Dashboard Payments Invoices Payments Payments Credit Report Client Profile" at bounding box center [146, 453] width 252 height 629
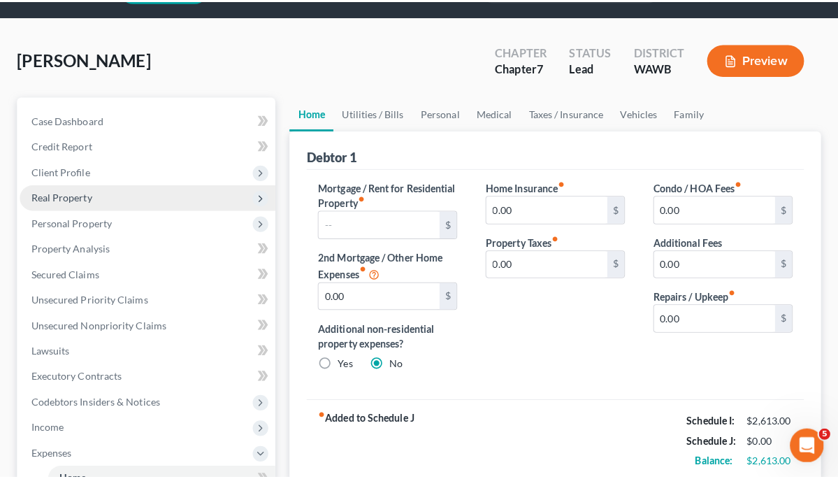
scroll to position [49, 0]
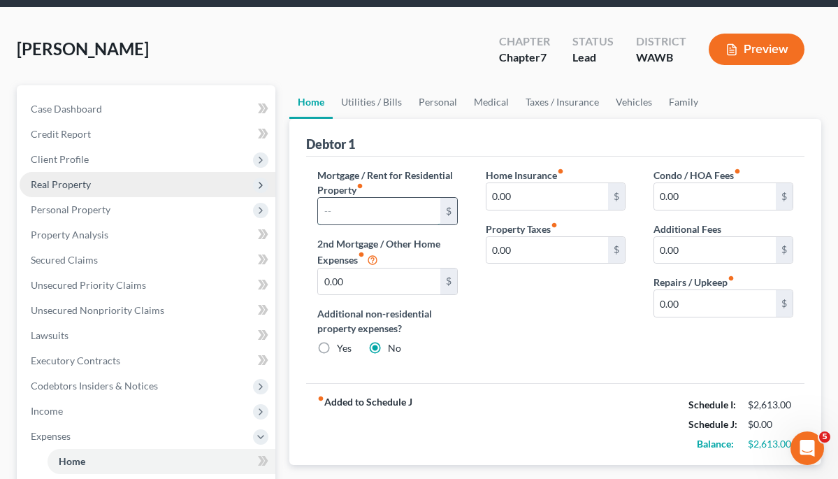
click at [357, 208] on input "text" at bounding box center [379, 211] width 122 height 27
click at [287, 237] on div "Home Utilities / Bills Personal Medical Taxes / Insurance Vehicles Family Debto…" at bounding box center [555, 451] width 546 height 732
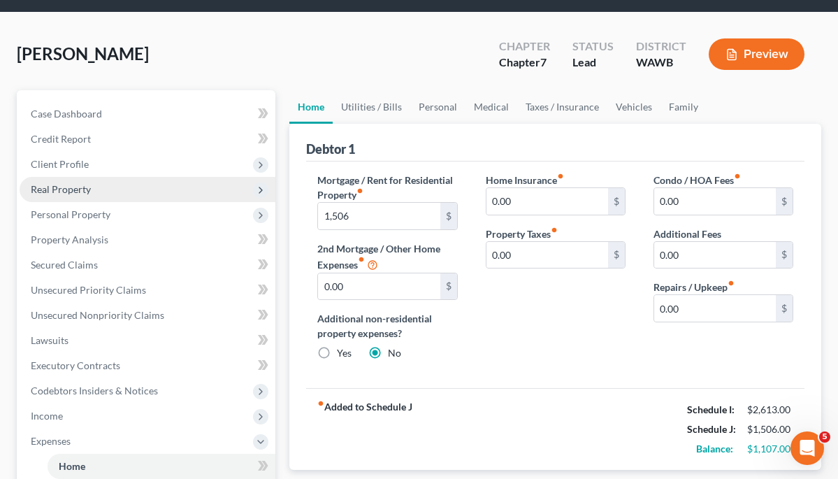
scroll to position [34, 0]
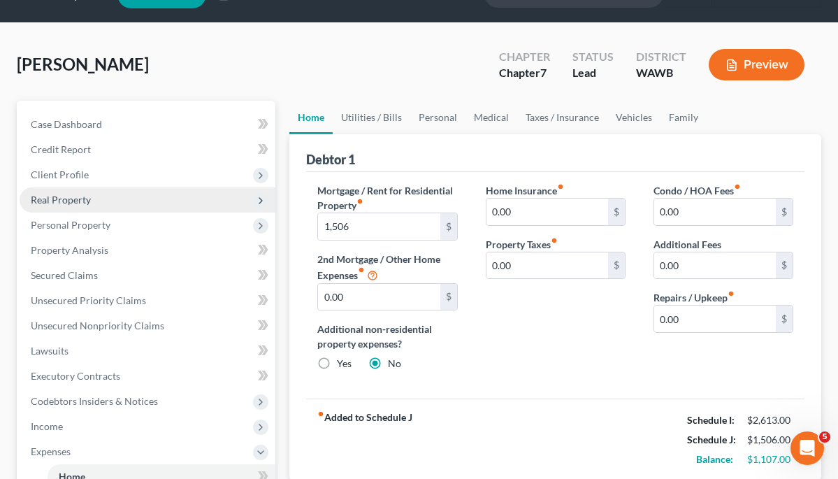
click at [660, 149] on div "Debtor 1" at bounding box center [555, 153] width 498 height 38
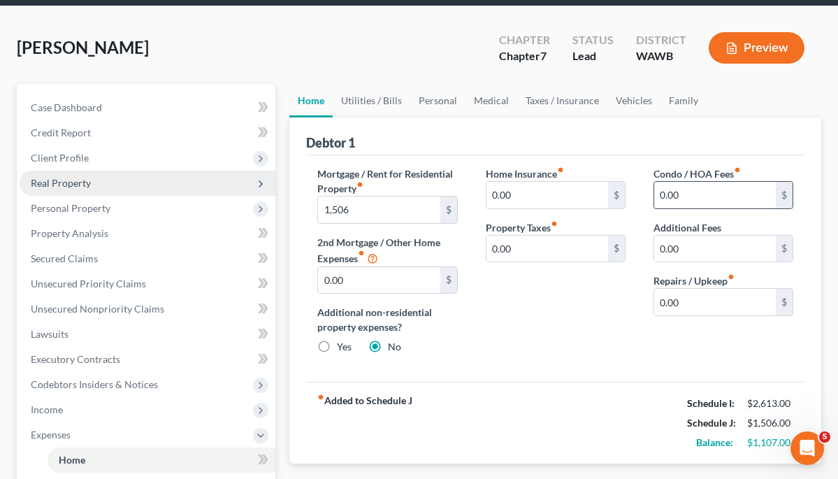
click at [700, 191] on input "0.00" at bounding box center [715, 195] width 122 height 27
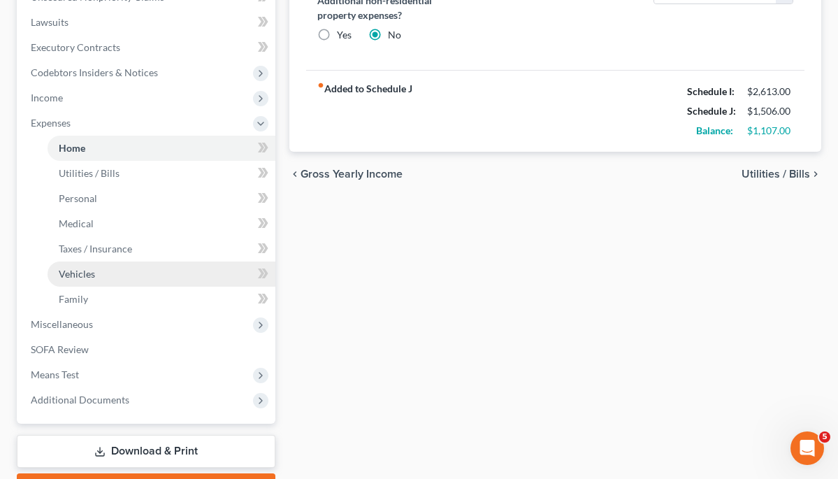
scroll to position [303, 0]
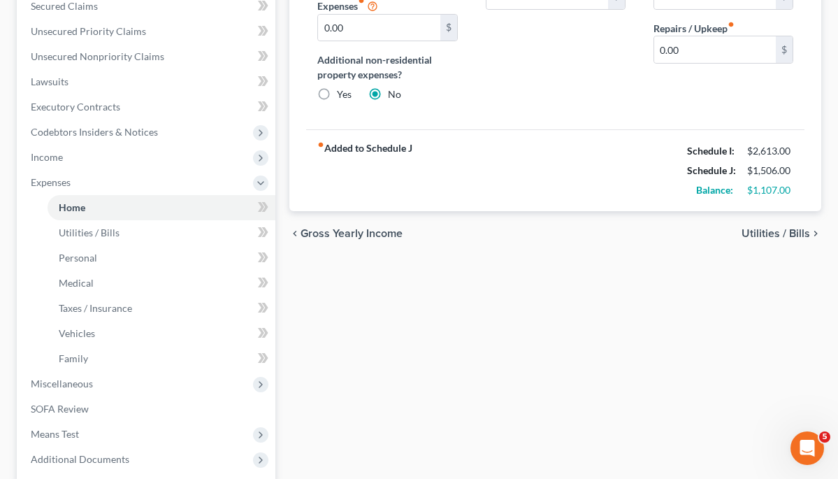
scroll to position [190, 0]
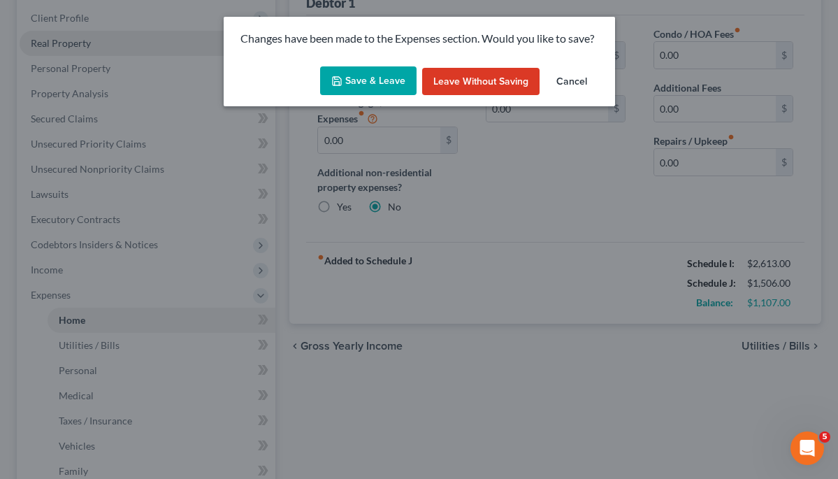
click at [399, 79] on button "Save & Leave" at bounding box center [368, 80] width 96 height 29
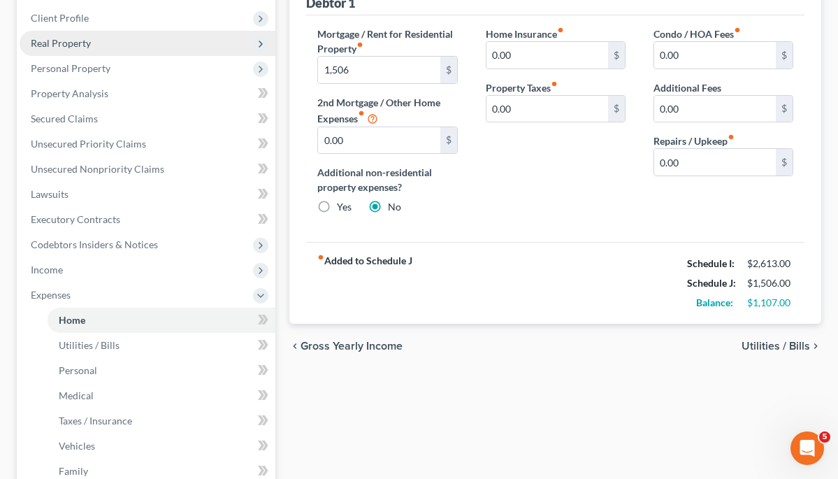
type input "1,506.00"
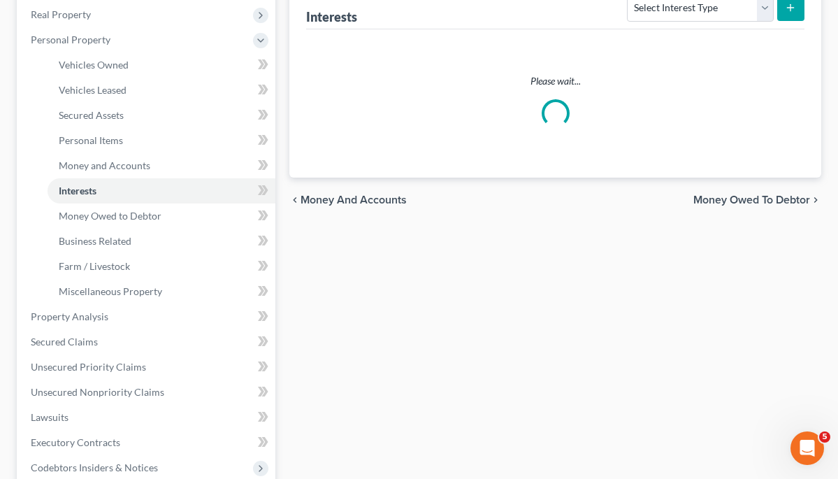
scroll to position [255, 0]
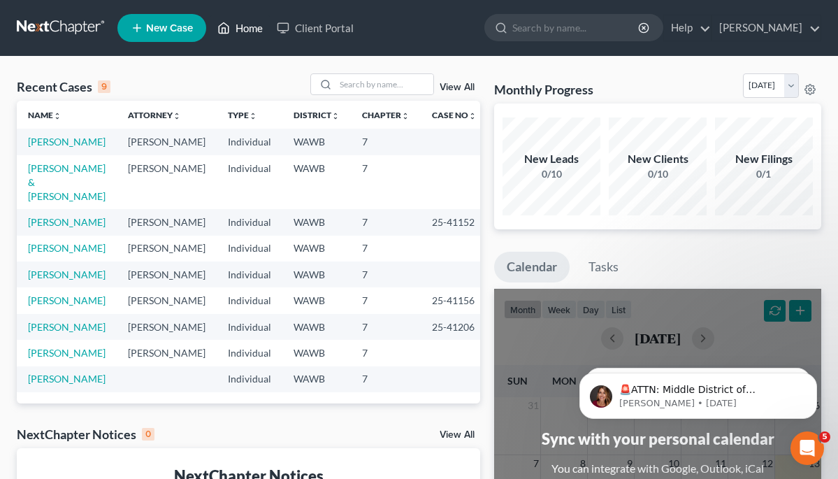
click at [256, 29] on link "Home" at bounding box center [239, 27] width 59 height 25
click at [248, 30] on link "Home" at bounding box center [239, 27] width 59 height 25
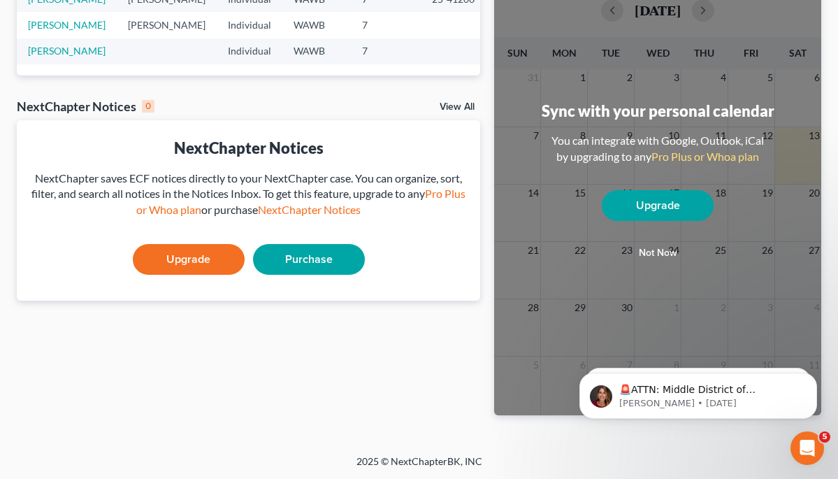
scroll to position [280, 0]
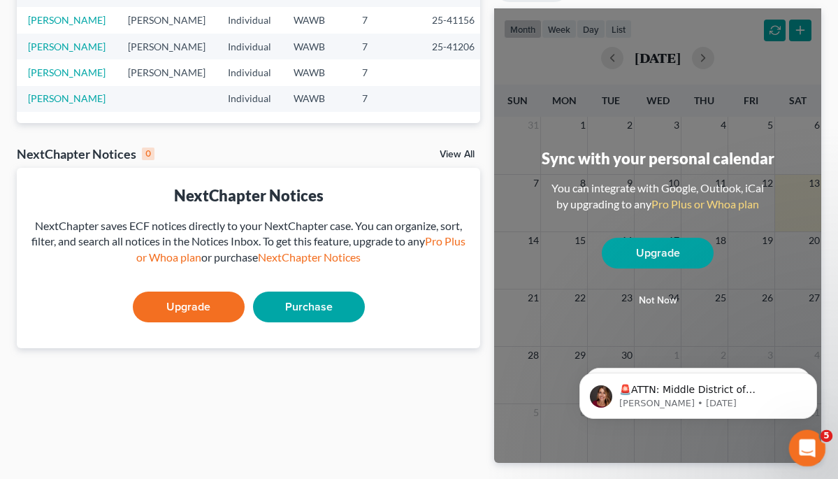
click at [800, 445] on icon "Open Intercom Messenger" at bounding box center [805, 446] width 23 height 23
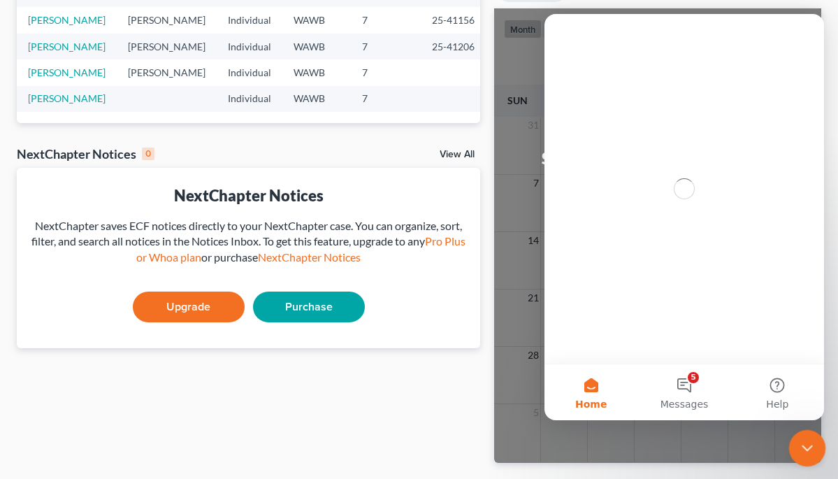
scroll to position [0, 0]
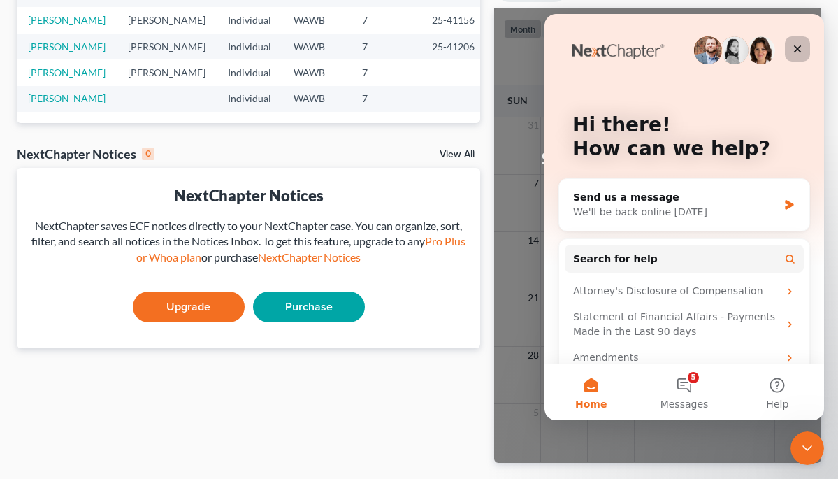
click at [799, 49] on icon "Close" at bounding box center [797, 48] width 11 height 11
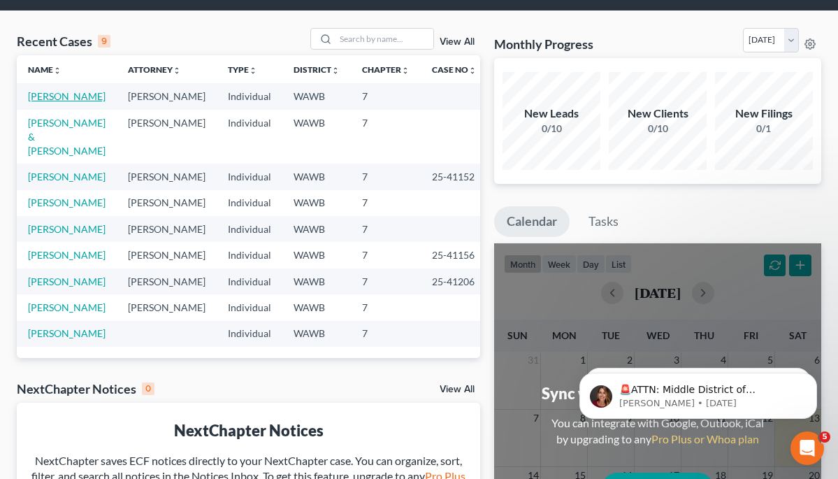
click at [69, 98] on link "Serna, Mary" at bounding box center [67, 96] width 78 height 12
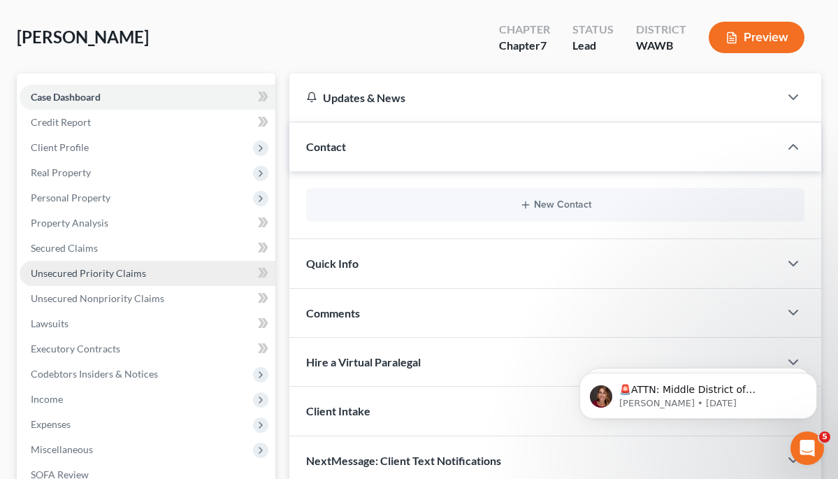
click at [92, 273] on span "Unsecured Priority Claims" at bounding box center [88, 273] width 115 height 12
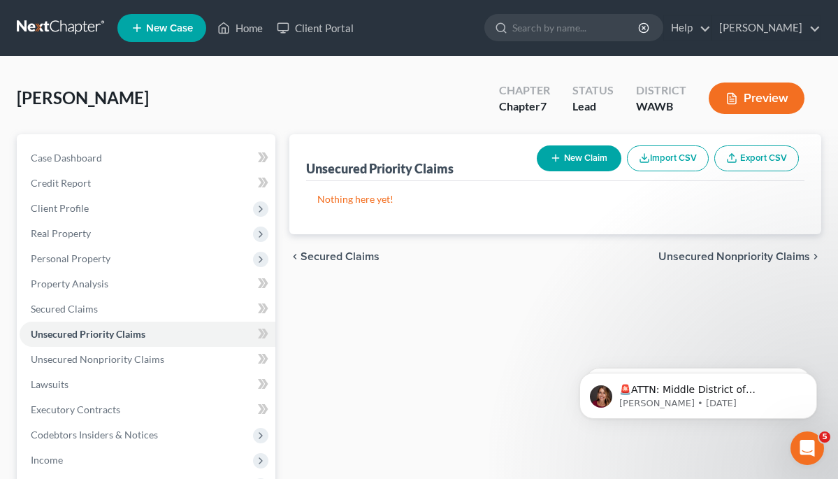
click at [556, 158] on line "button" at bounding box center [556, 158] width 6 height 0
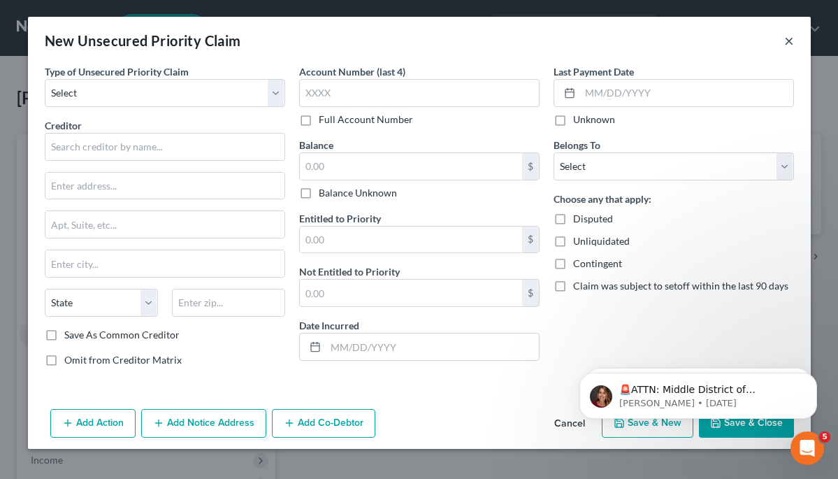
click at [789, 41] on button "×" at bounding box center [789, 40] width 10 height 17
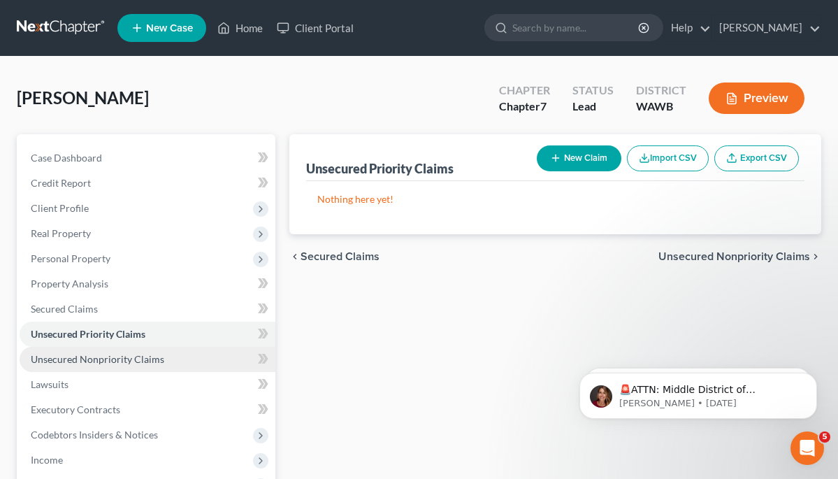
click at [133, 361] on span "Unsecured Nonpriority Claims" at bounding box center [97, 359] width 133 height 12
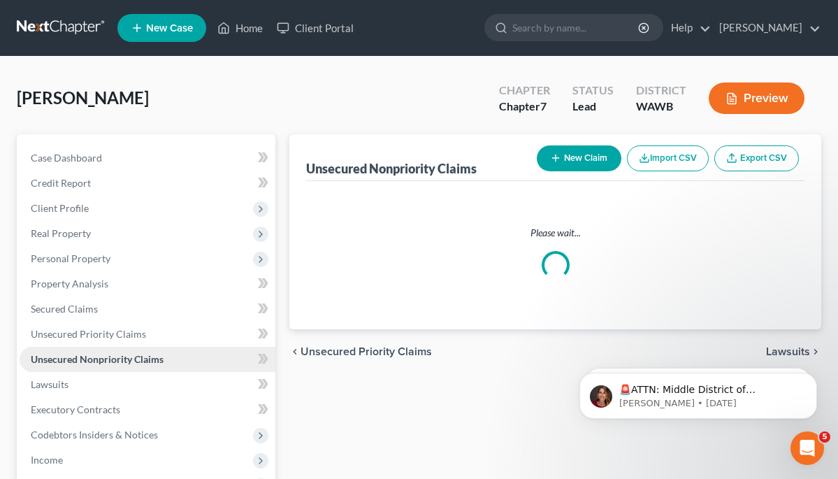
click at [133, 361] on span "Unsecured Nonpriority Claims" at bounding box center [97, 359] width 133 height 12
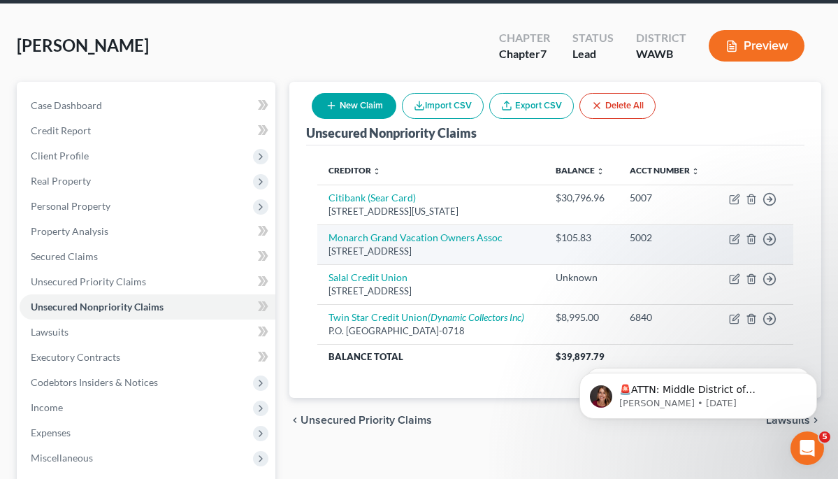
scroll to position [56, 0]
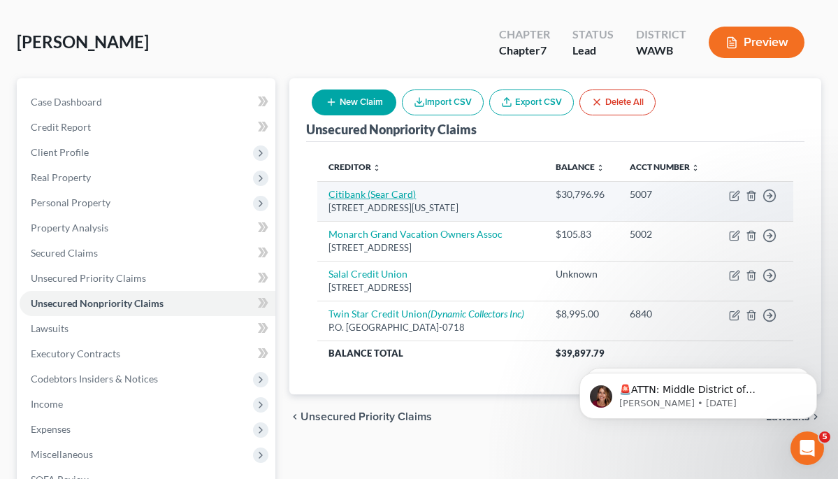
click at [390, 191] on link "Citibank (Sear Card)" at bounding box center [371, 194] width 87 height 12
select select "35"
select select "2"
select select "3"
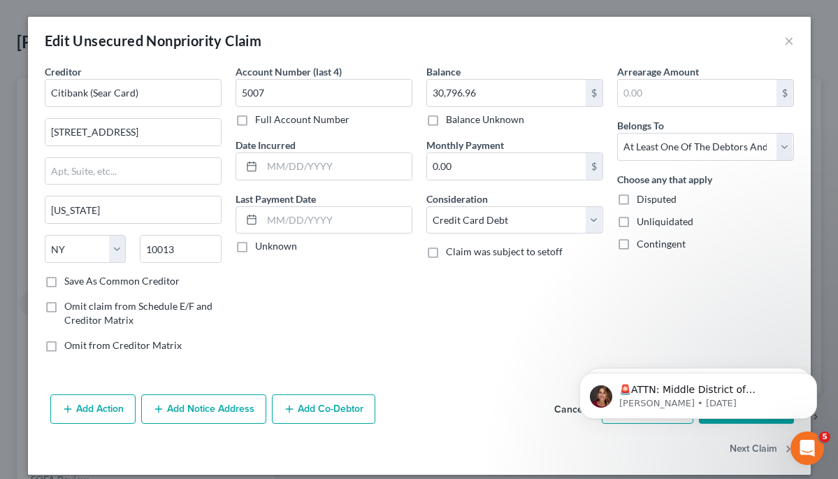
click at [237, 405] on button "Add Notice Address" at bounding box center [203, 408] width 125 height 29
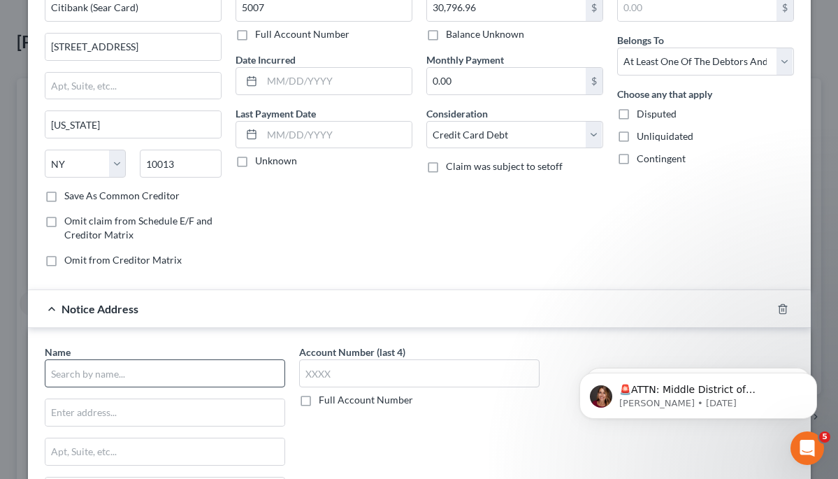
scroll to position [103, 0]
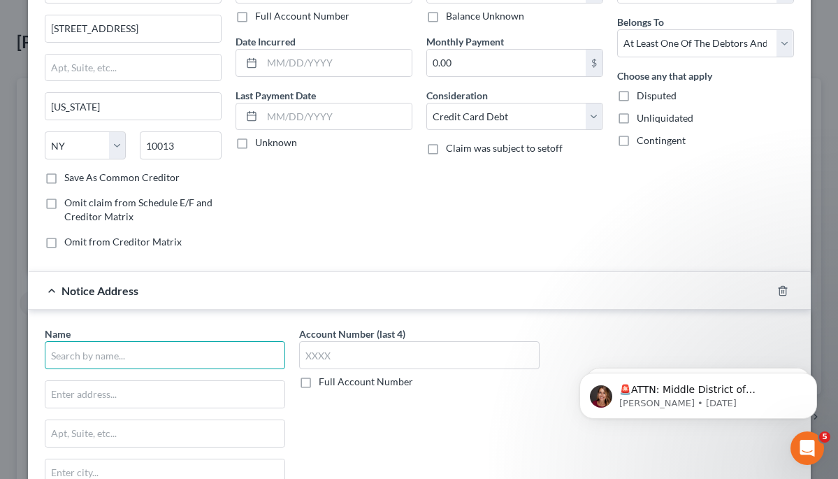
click at [194, 361] on input "text" at bounding box center [165, 355] width 240 height 28
type input "MIdland Credit Management"
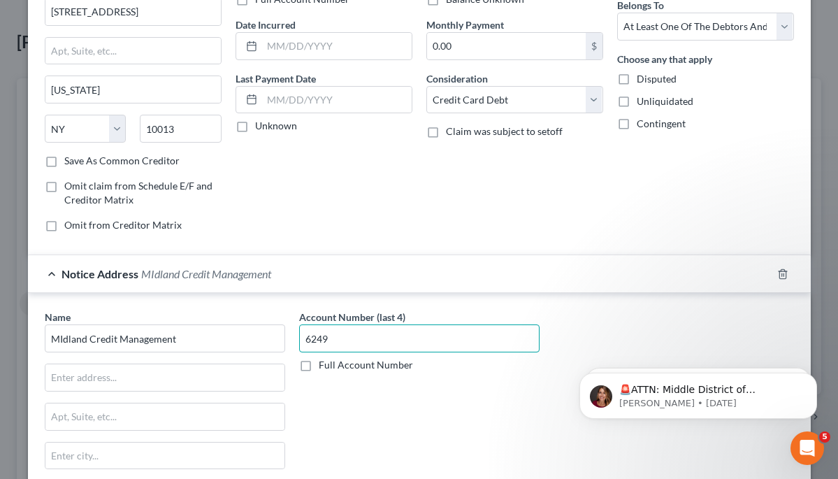
scroll to position [131, 0]
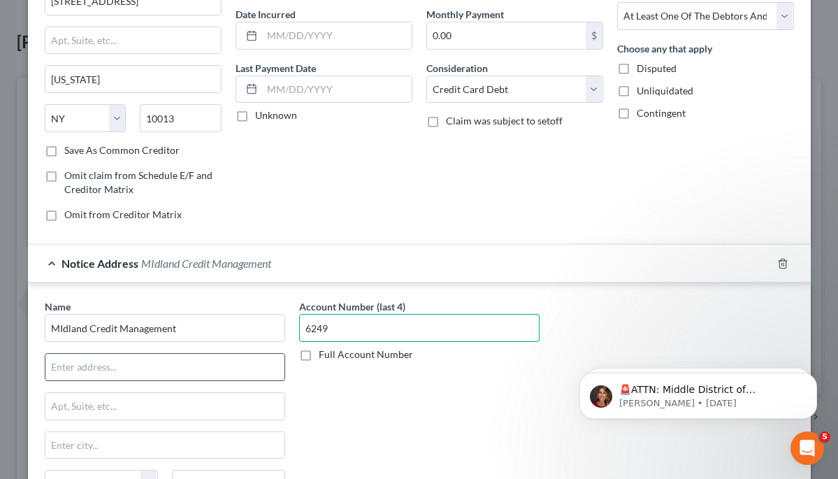
type input "6249"
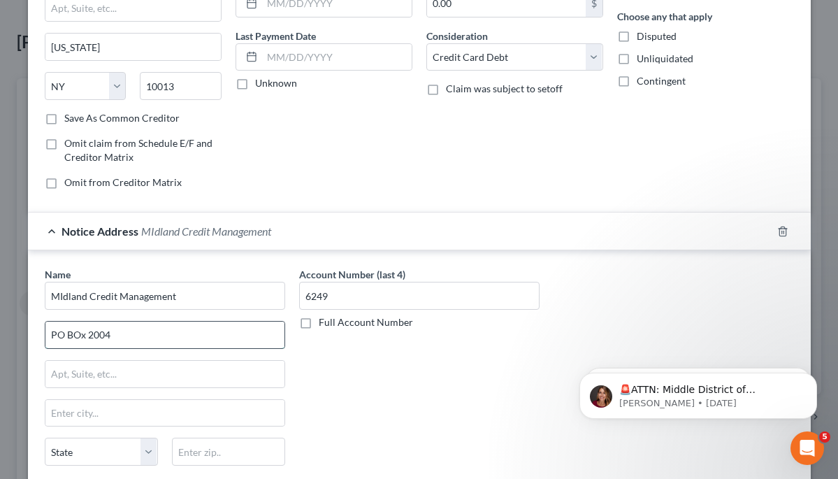
scroll to position [249, 0]
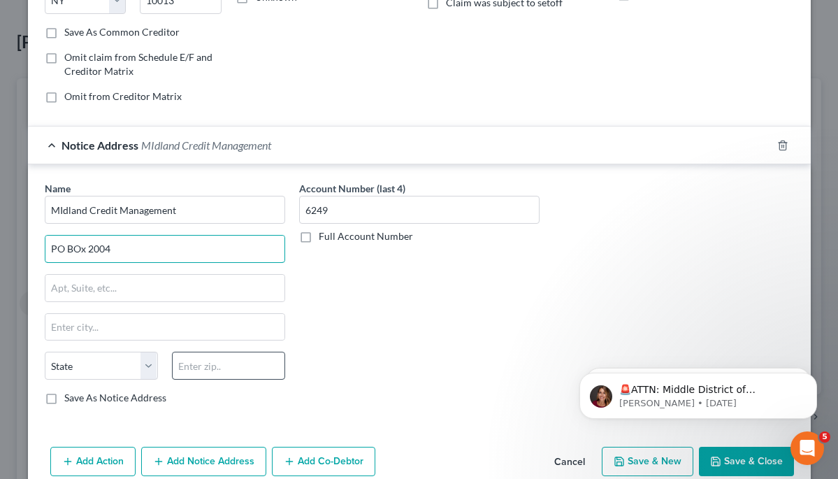
type input "PO BOx 2004"
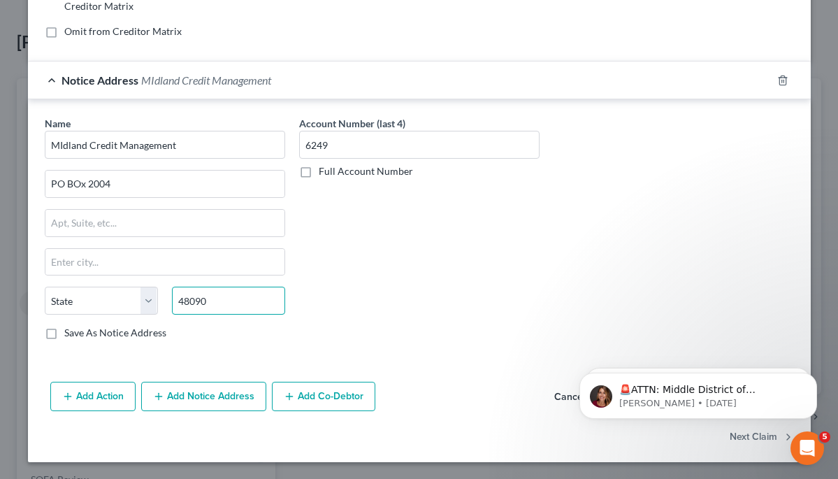
scroll to position [314, 0]
type input "48090"
click at [64, 336] on label "Save As Notice Address" at bounding box center [115, 333] width 102 height 14
click at [70, 335] on input "Save As Notice Address" at bounding box center [74, 330] width 9 height 9
checkbox input "true"
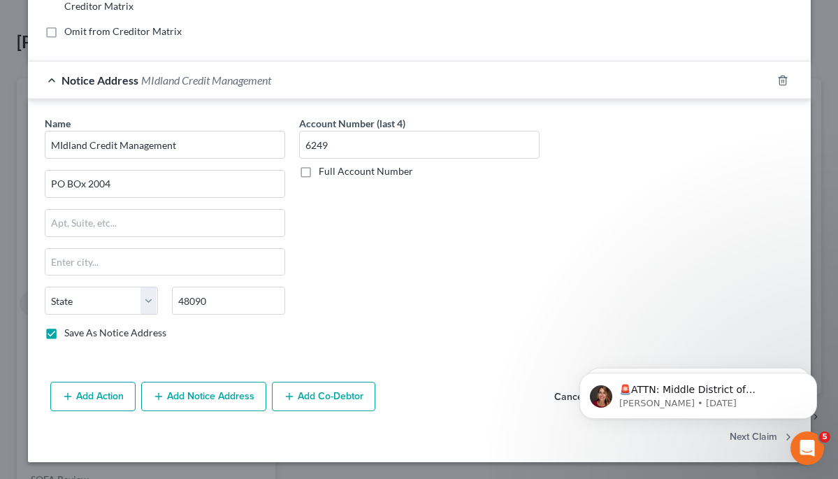
type input "Warren"
select select "23"
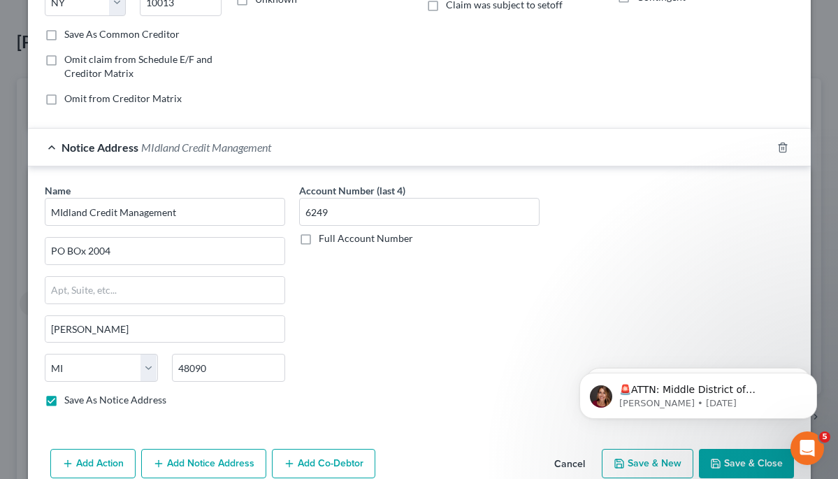
scroll to position [161, 0]
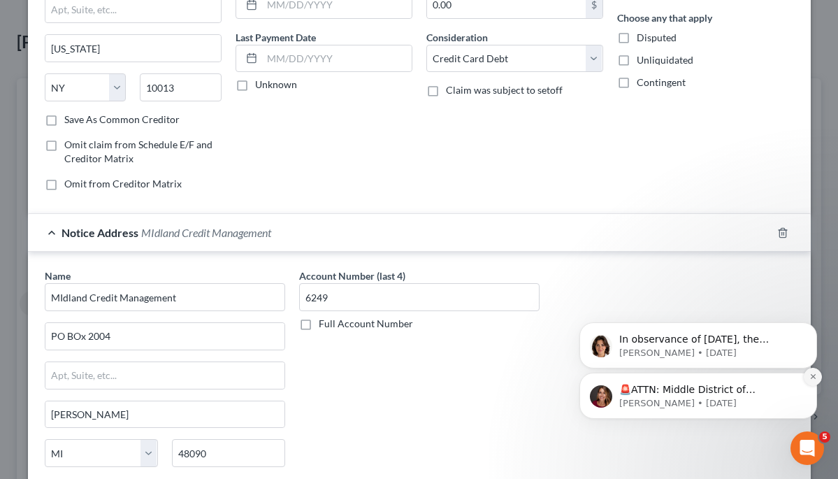
click at [809, 375] on icon "Dismiss notification" at bounding box center [813, 376] width 8 height 8
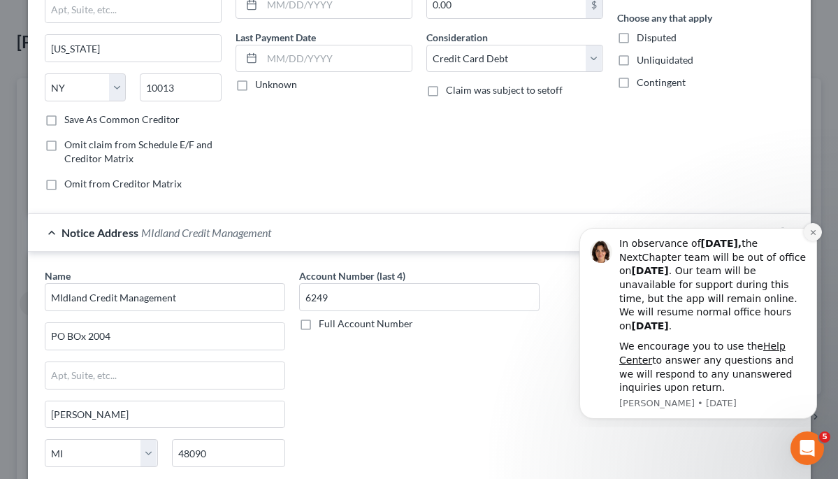
click at [812, 236] on icon "Dismiss notification" at bounding box center [813, 233] width 8 height 8
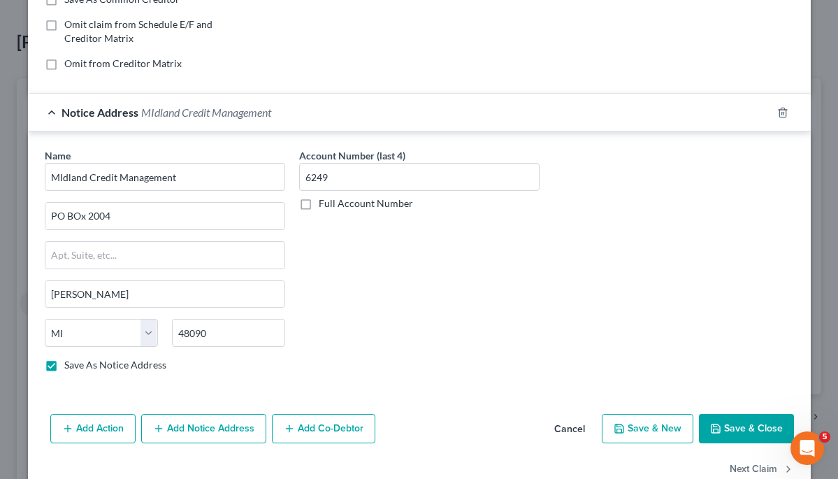
scroll to position [314, 0]
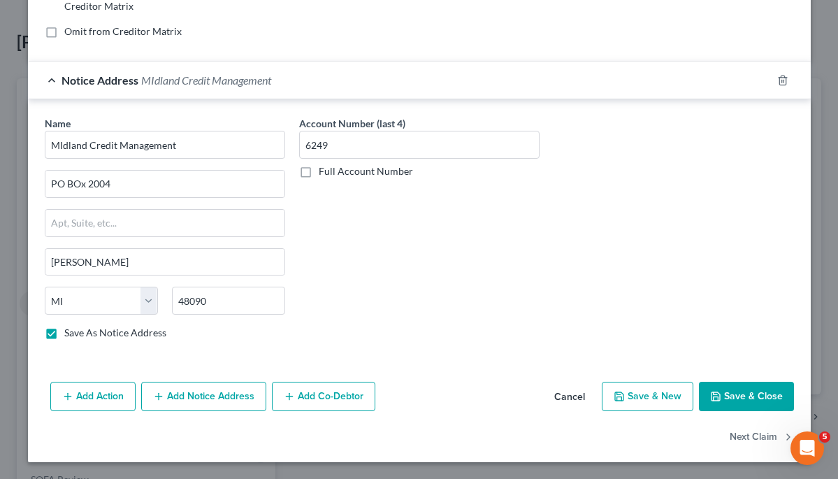
click at [735, 399] on button "Save & Close" at bounding box center [746, 396] width 95 height 29
checkbox input "false"
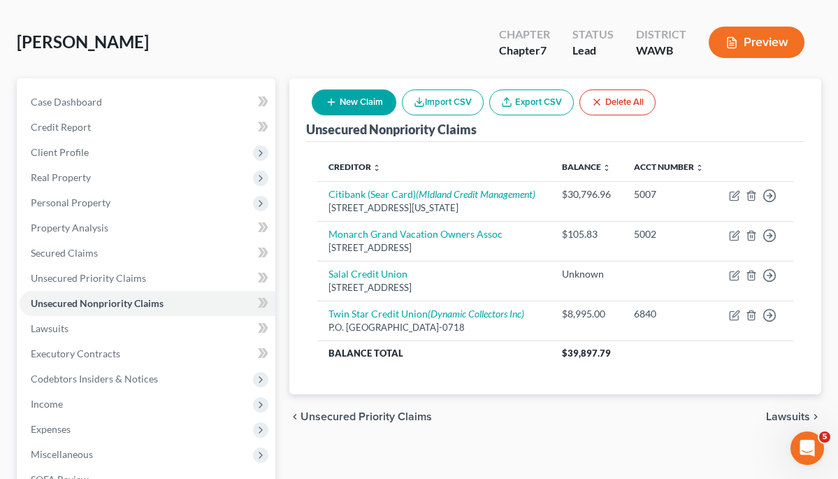
click at [371, 105] on button "New Claim" at bounding box center [354, 102] width 85 height 26
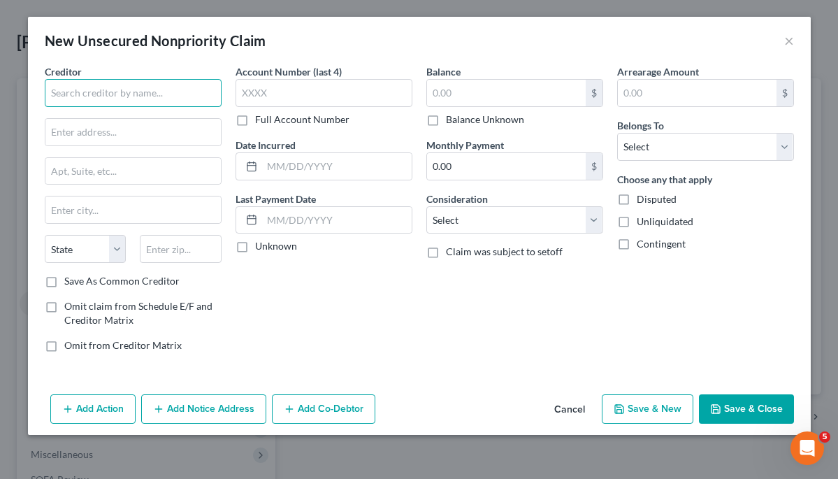
click at [196, 96] on input "text" at bounding box center [133, 93] width 177 height 28
type input "z"
type input "y"
type input "Dynamic Collectors"
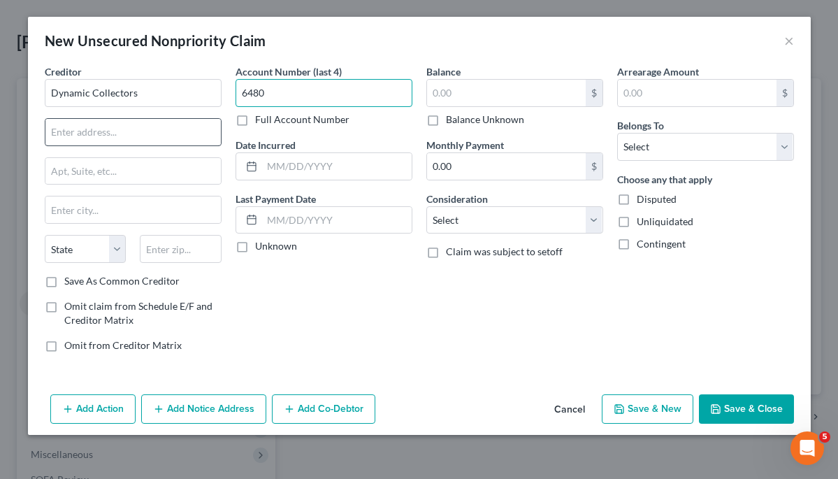
type input "6480"
click at [152, 138] on input "text" at bounding box center [132, 132] width 175 height 27
type input "790 Market St"
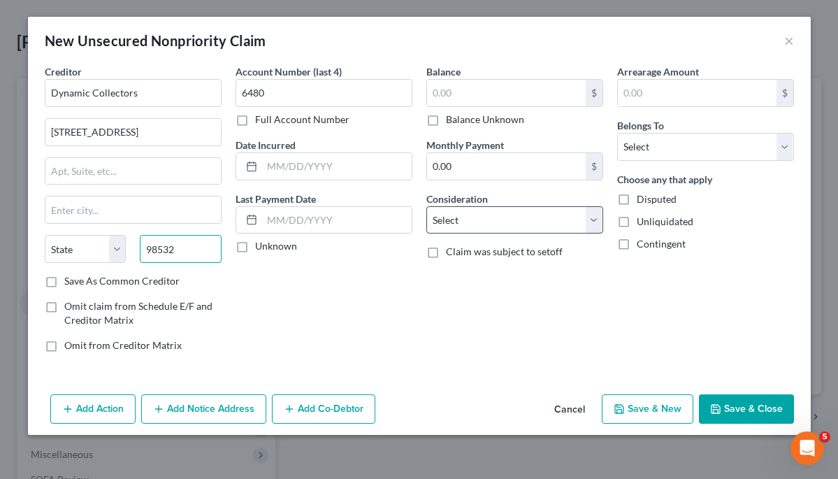
type input "98532"
type input "Chehalis"
select select "50"
click at [446, 123] on label "Balance Unknown" at bounding box center [485, 120] width 78 height 14
click at [451, 122] on input "Balance Unknown" at bounding box center [455, 117] width 9 height 9
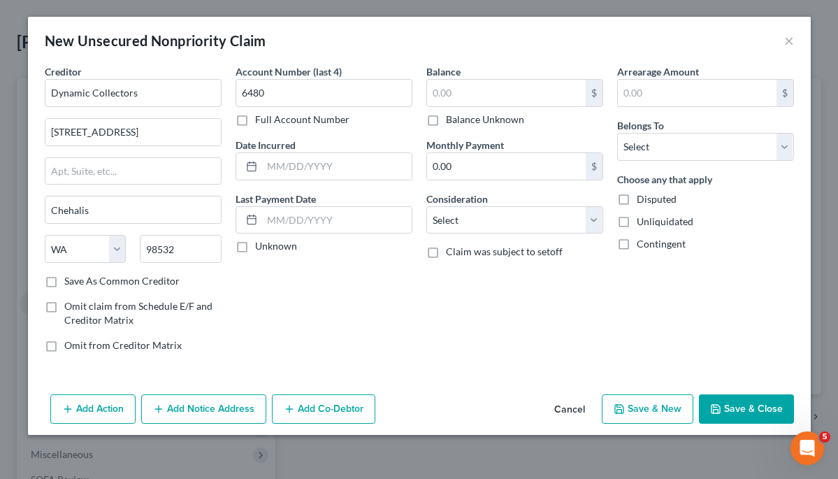
checkbox input "true"
type input "0.00"
click at [732, 410] on button "Save & Close" at bounding box center [746, 408] width 95 height 29
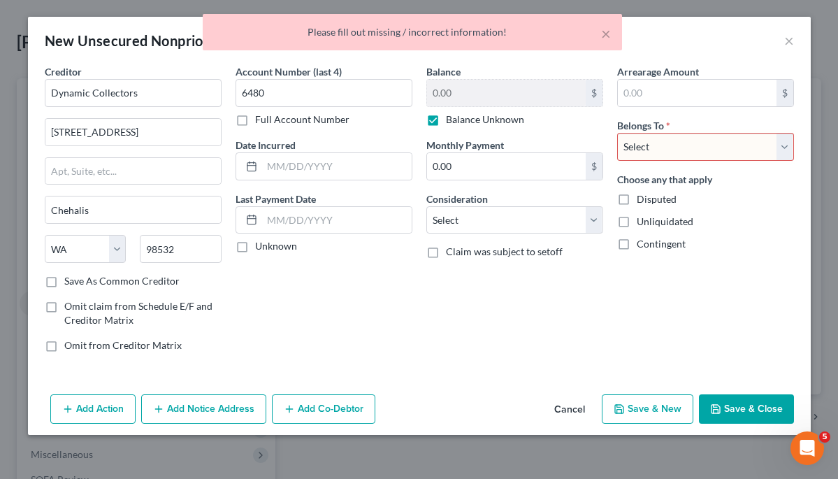
click at [502, 347] on div "Balance 0.00 $ Balance Unknown Balance Undetermined 0.00 $ Balance Unknown Mont…" at bounding box center [514, 213] width 191 height 299
click at [255, 250] on label "Unknown" at bounding box center [276, 246] width 42 height 14
click at [261, 248] on input "Unknown" at bounding box center [265, 243] width 9 height 9
checkbox input "true"
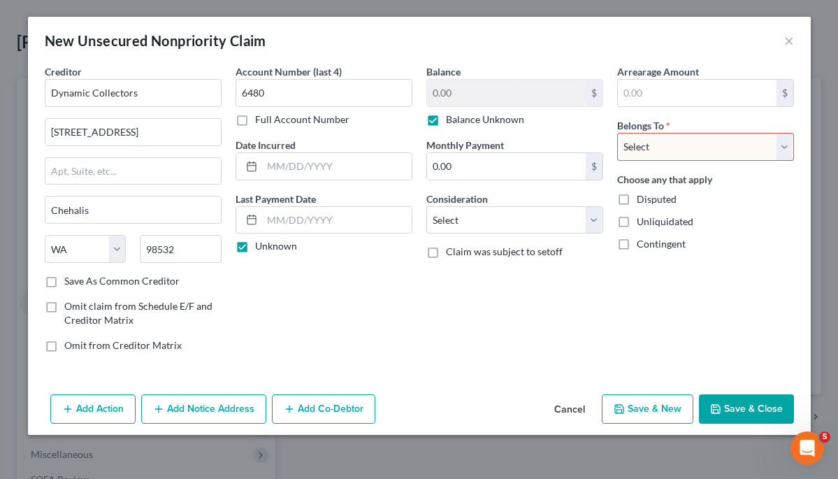
click at [727, 408] on button "Save & Close" at bounding box center [746, 408] width 95 height 29
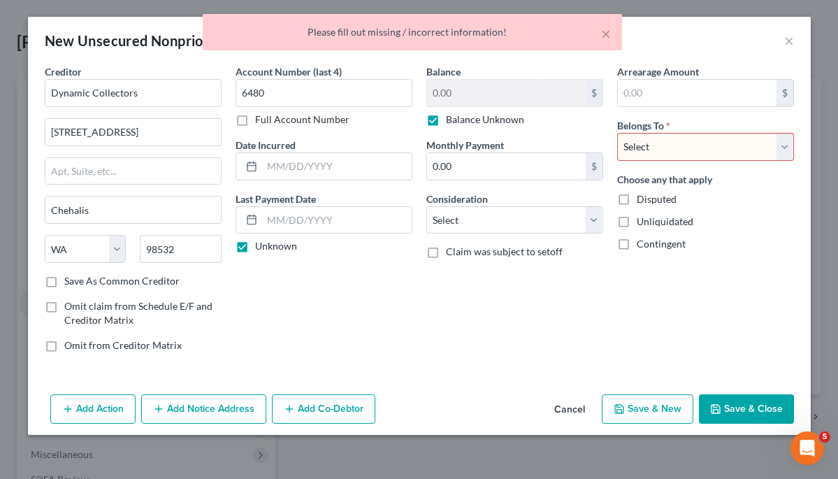
click at [533, 319] on div "Balance 0.00 $ Balance Unknown Balance Undetermined 0.00 $ Balance Unknown Mont…" at bounding box center [514, 213] width 191 height 299
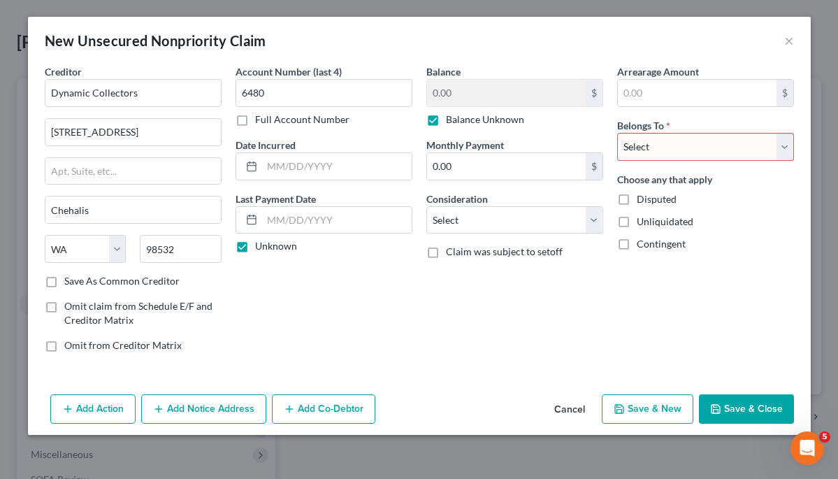
select select "3"
click at [732, 407] on button "Save & Close" at bounding box center [746, 408] width 95 height 29
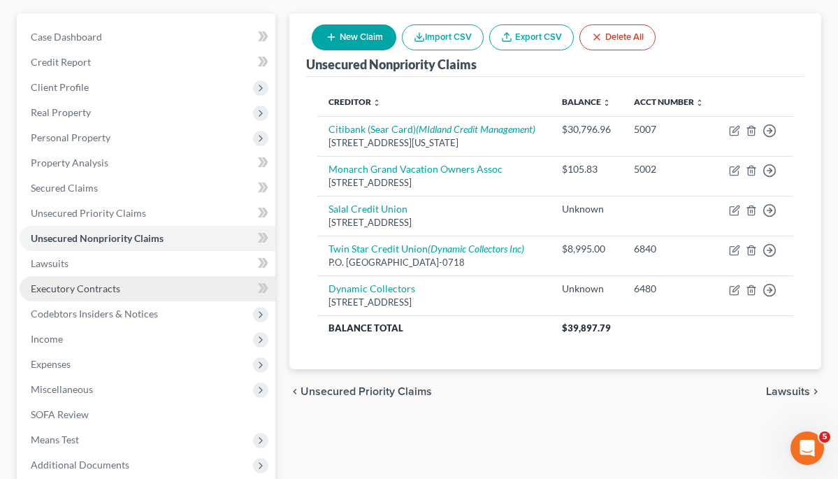
scroll to position [122, 0]
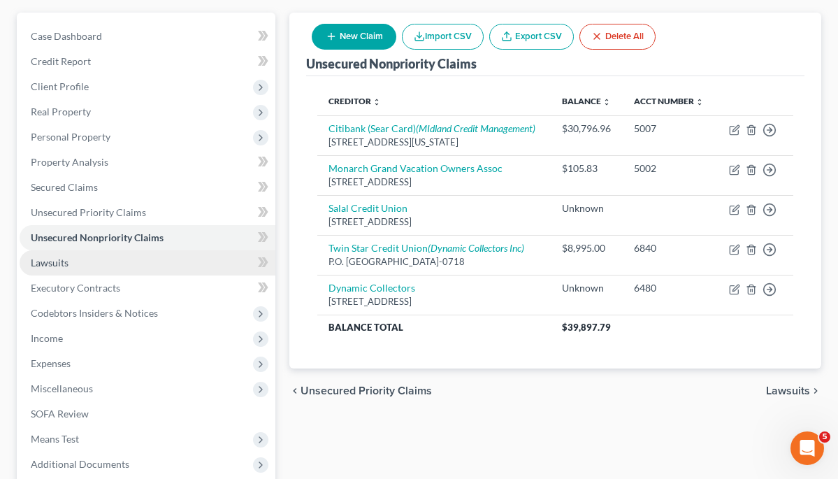
click at [64, 261] on span "Lawsuits" at bounding box center [50, 262] width 38 height 12
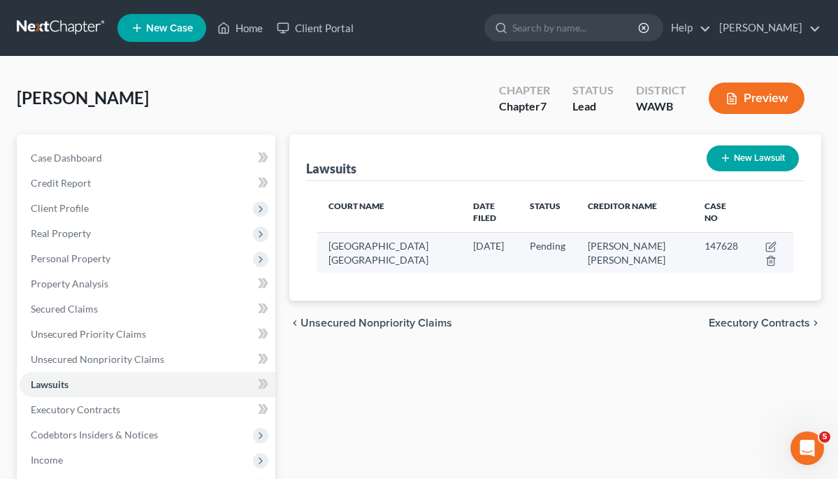
click at [340, 260] on span "Thurston County District COurt" at bounding box center [378, 253] width 100 height 26
click at [771, 244] on icon "button" at bounding box center [770, 246] width 11 height 11
select select "50"
select select "0"
select select "4"
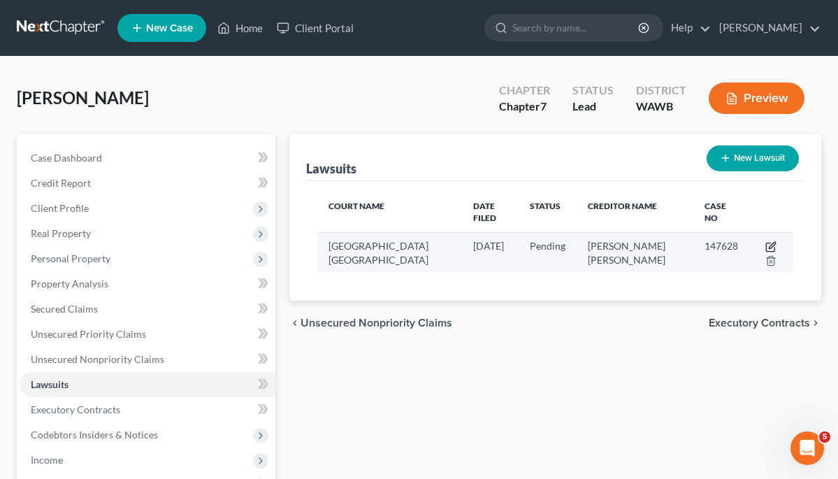
select select "14"
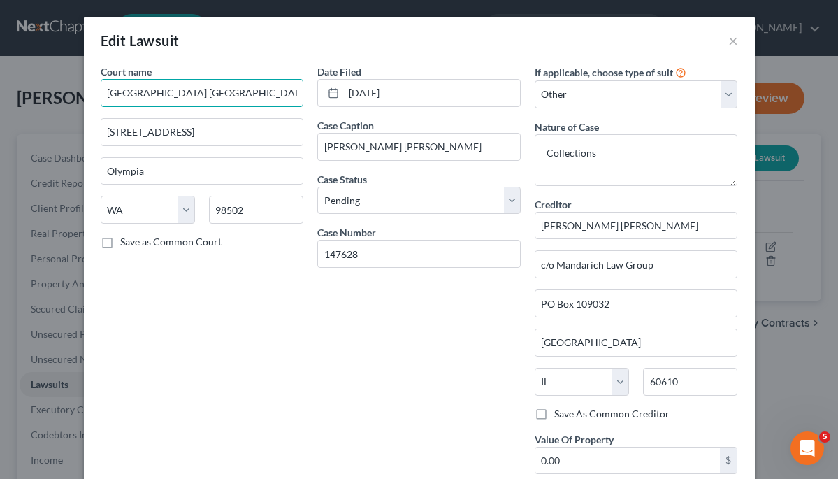
click at [231, 93] on input "Thurston County District COurt" at bounding box center [202, 93] width 203 height 28
click at [335, 317] on div "Date Filed 05/09/2025 Case Caption JP Morgan Chase v Serna Case Status * Select…" at bounding box center [418, 284] width 217 height 440
click at [229, 94] on input "Thurston County District C0urt" at bounding box center [202, 93] width 203 height 28
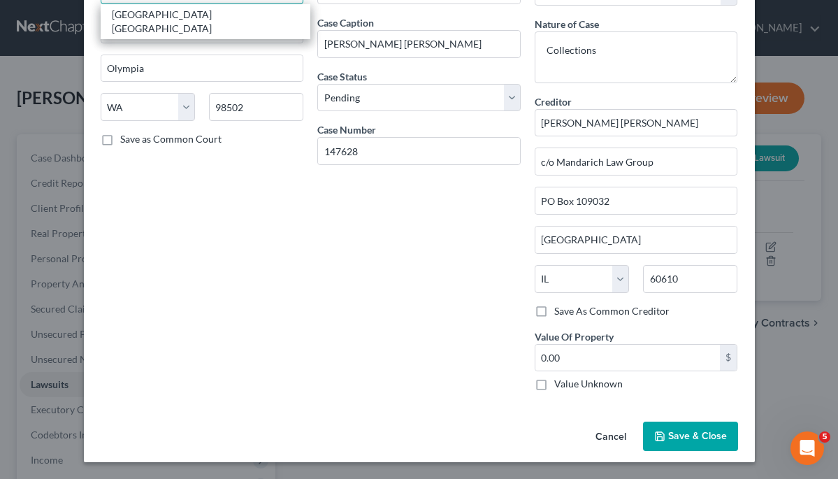
scroll to position [102, 0]
type input "Thurston County District Court"
click at [679, 437] on span "Save & Close" at bounding box center [697, 436] width 59 height 12
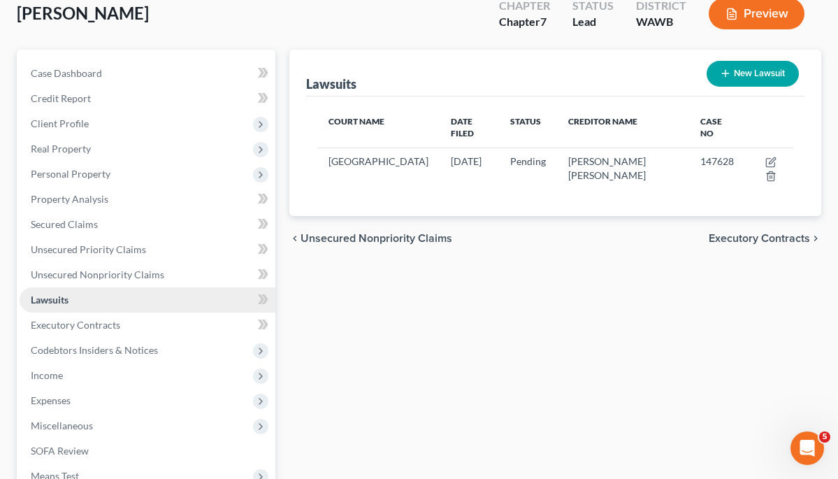
scroll to position [53, 0]
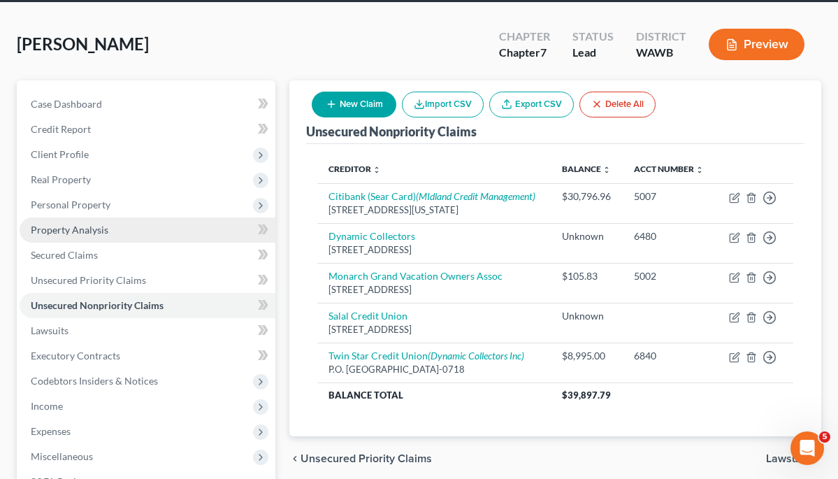
scroll to position [38, 0]
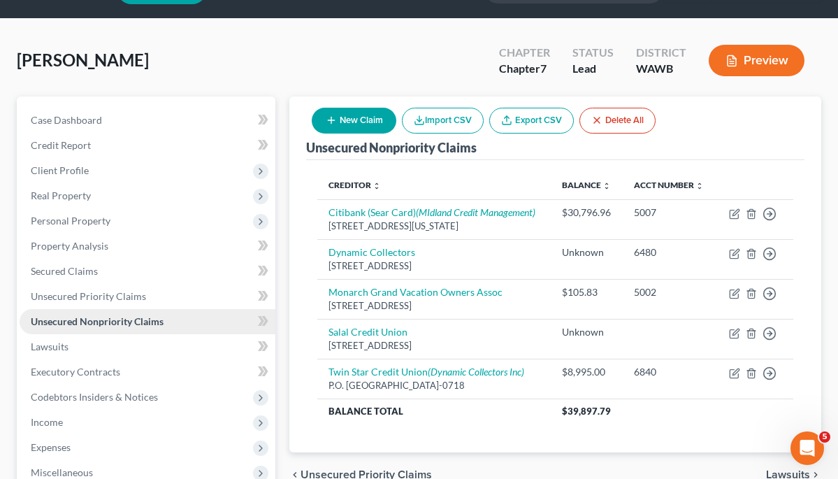
click at [114, 323] on span "Unsecured Nonpriority Claims" at bounding box center [97, 321] width 133 height 12
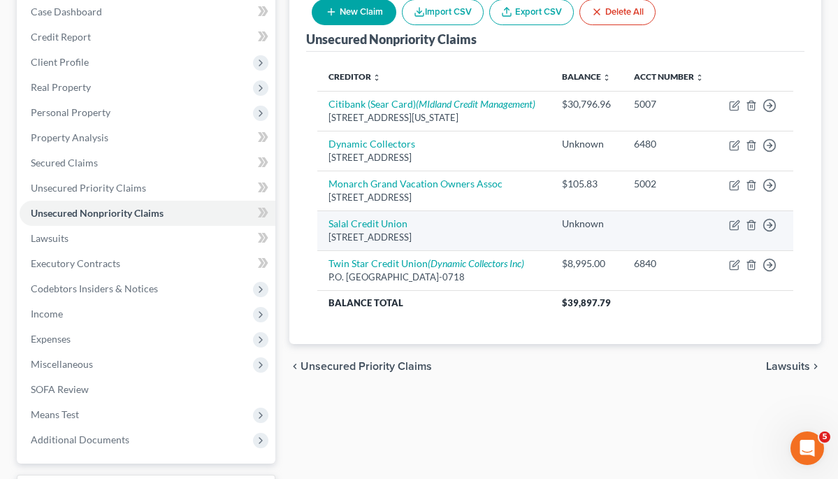
scroll to position [76, 0]
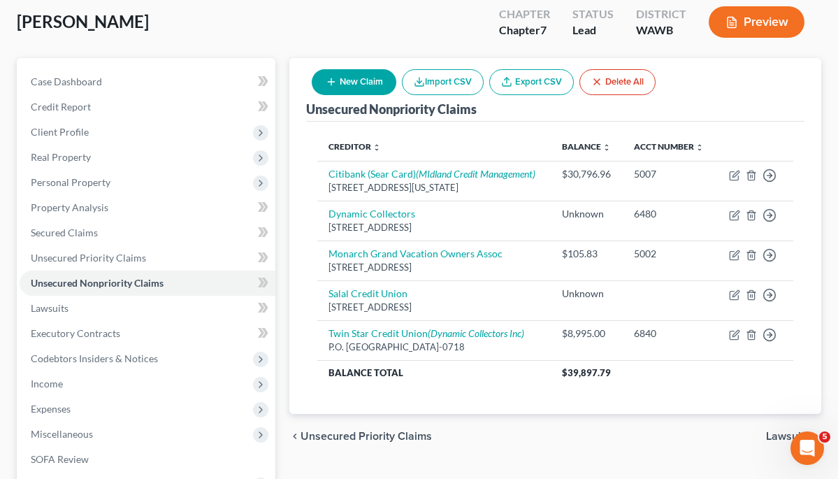
click at [386, 78] on button "New Claim" at bounding box center [354, 82] width 85 height 26
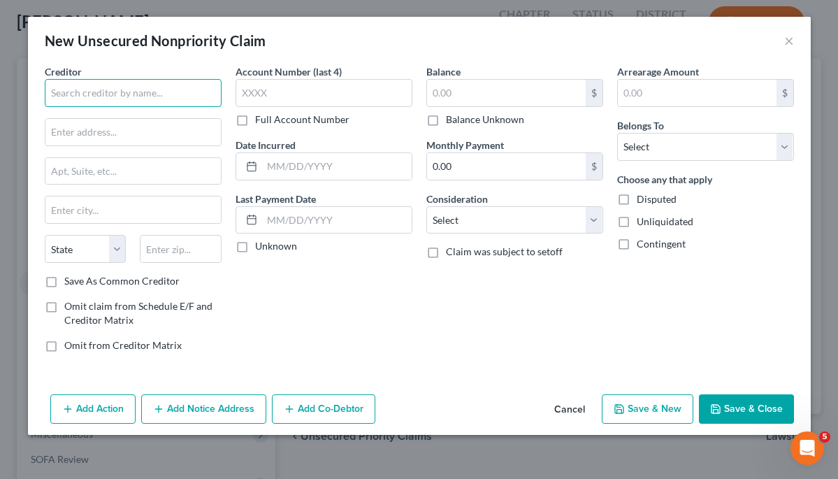
click at [115, 93] on input "text" at bounding box center [133, 93] width 177 height 28
click at [78, 95] on input "JP Moergan Chase" at bounding box center [133, 93] width 177 height 28
click at [130, 98] on input "JP Mergan Chase" at bounding box center [133, 93] width 177 height 28
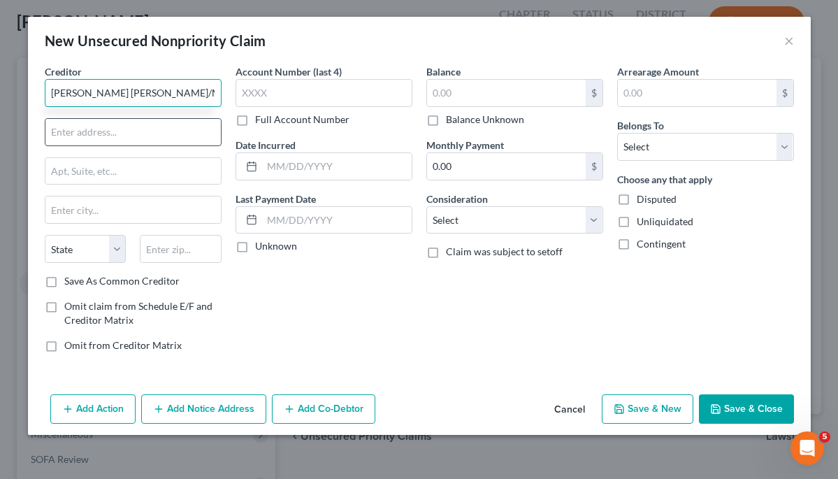
type input "JP Mergan Chase/Mandarin Law Group"
click at [100, 131] on input "text" at bounding box center [132, 132] width 175 height 27
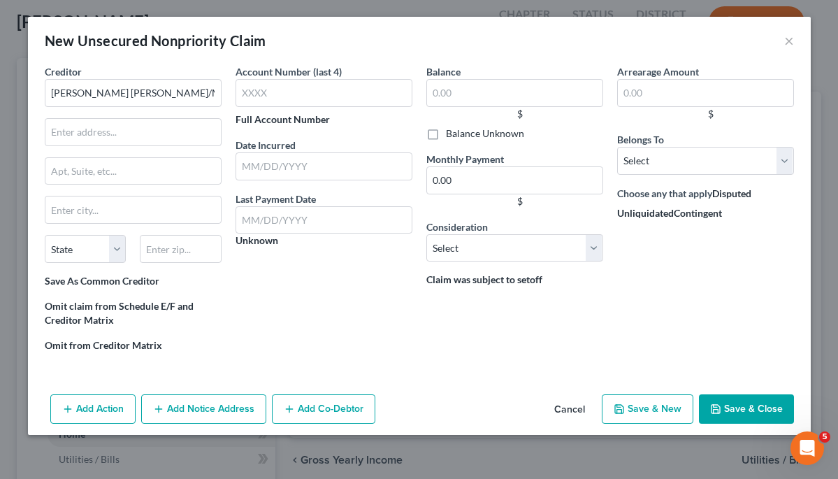
type input "1,506.00"
type input "0.00"
radio input "true"
type input "0.00"
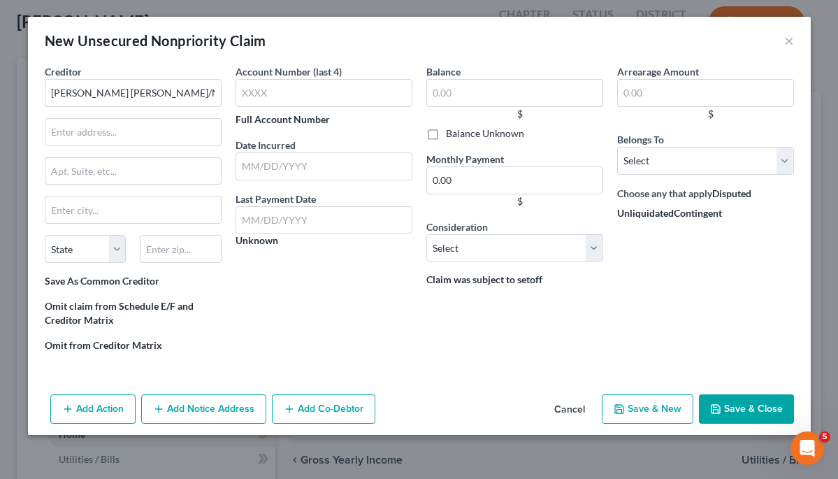
type input "0.00"
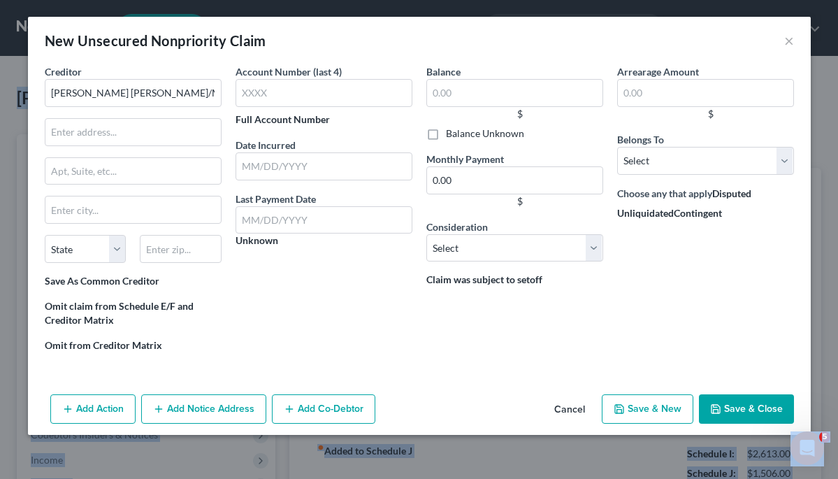
drag, startPoint x: 307, startPoint y: 22, endPoint x: 283, endPoint y: -63, distance: 88.5
click at [283, 0] on html "Home New Case Client Portal Christine D. Langley chris@langley-law.com My Accou…" at bounding box center [419, 459] width 838 height 919
click at [786, 40] on button "×" at bounding box center [789, 40] width 10 height 17
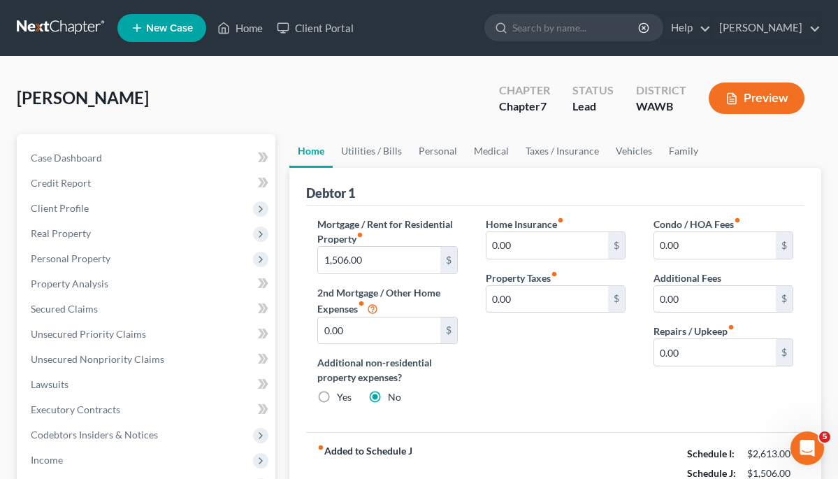
click at [447, 171] on div "Debtor 1" at bounding box center [555, 187] width 498 height 38
